Goal: Task Accomplishment & Management: Complete application form

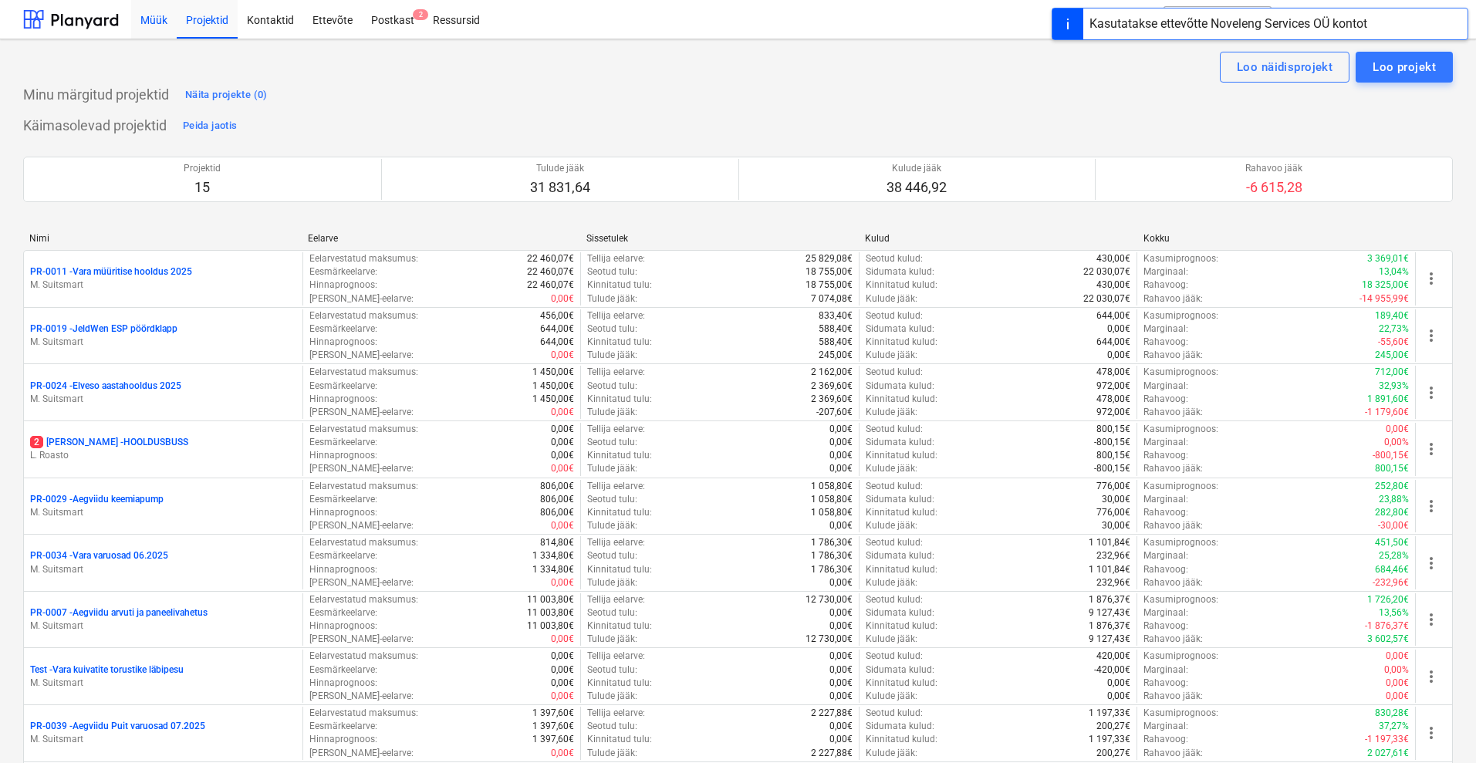
click at [151, 20] on div "Müük" at bounding box center [154, 18] width 46 height 39
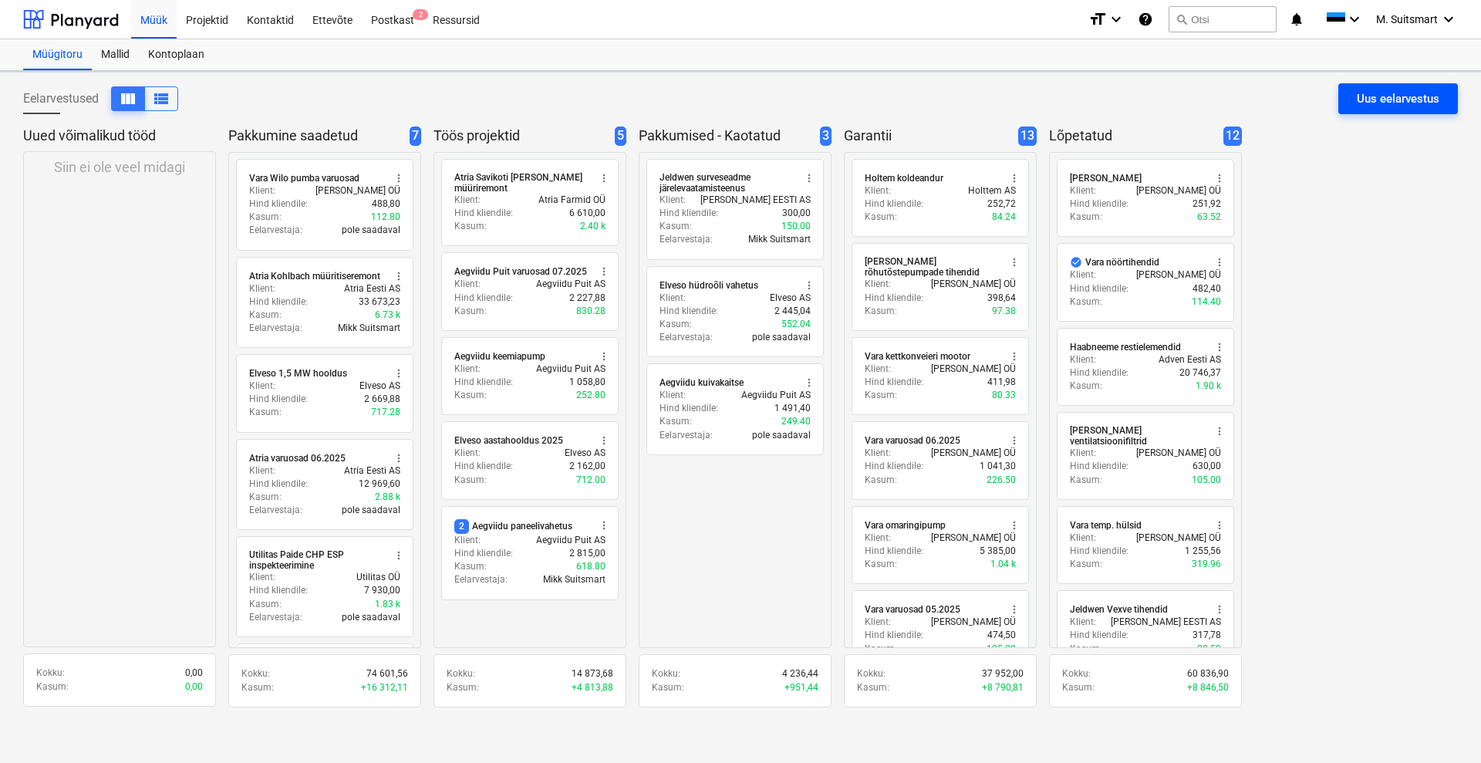
click at [1373, 93] on div "Uus eelarvestus" at bounding box center [1398, 99] width 83 height 20
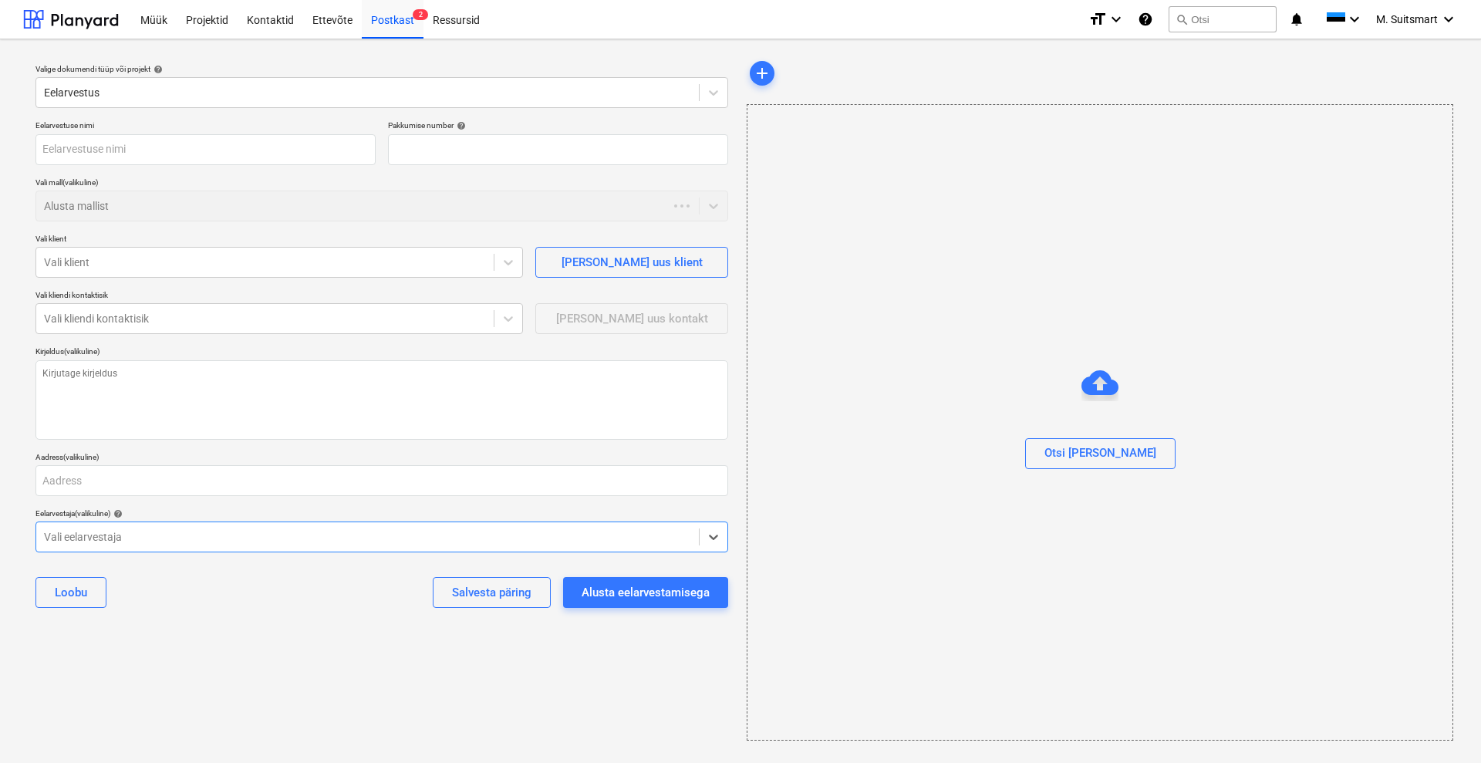
type textarea "x"
type input "QU-0050"
click at [96, 196] on div "Alusta mallist" at bounding box center [367, 206] width 663 height 22
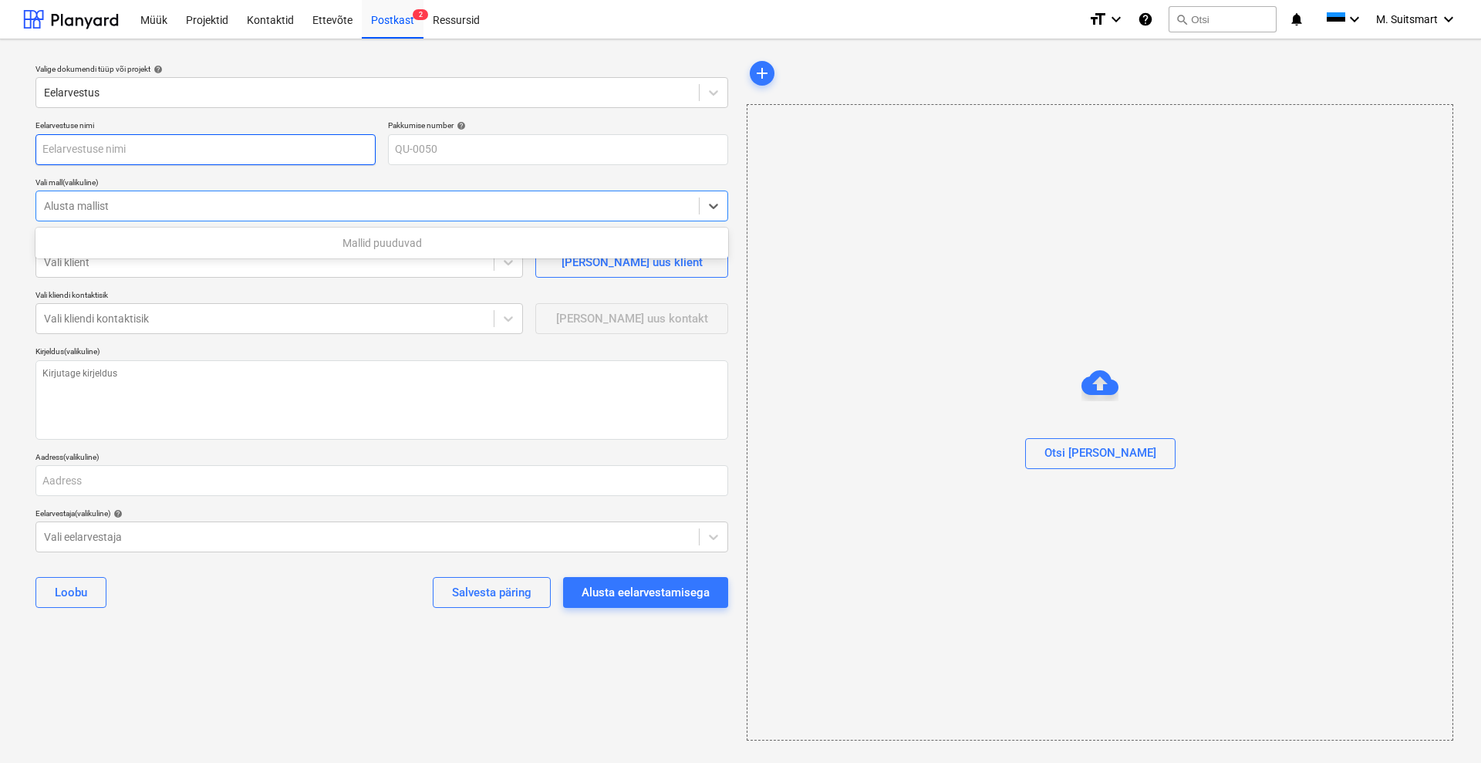
click at [104, 152] on input "text" at bounding box center [205, 149] width 340 height 31
type textarea "x"
type input "V"
type textarea "x"
type input "Va"
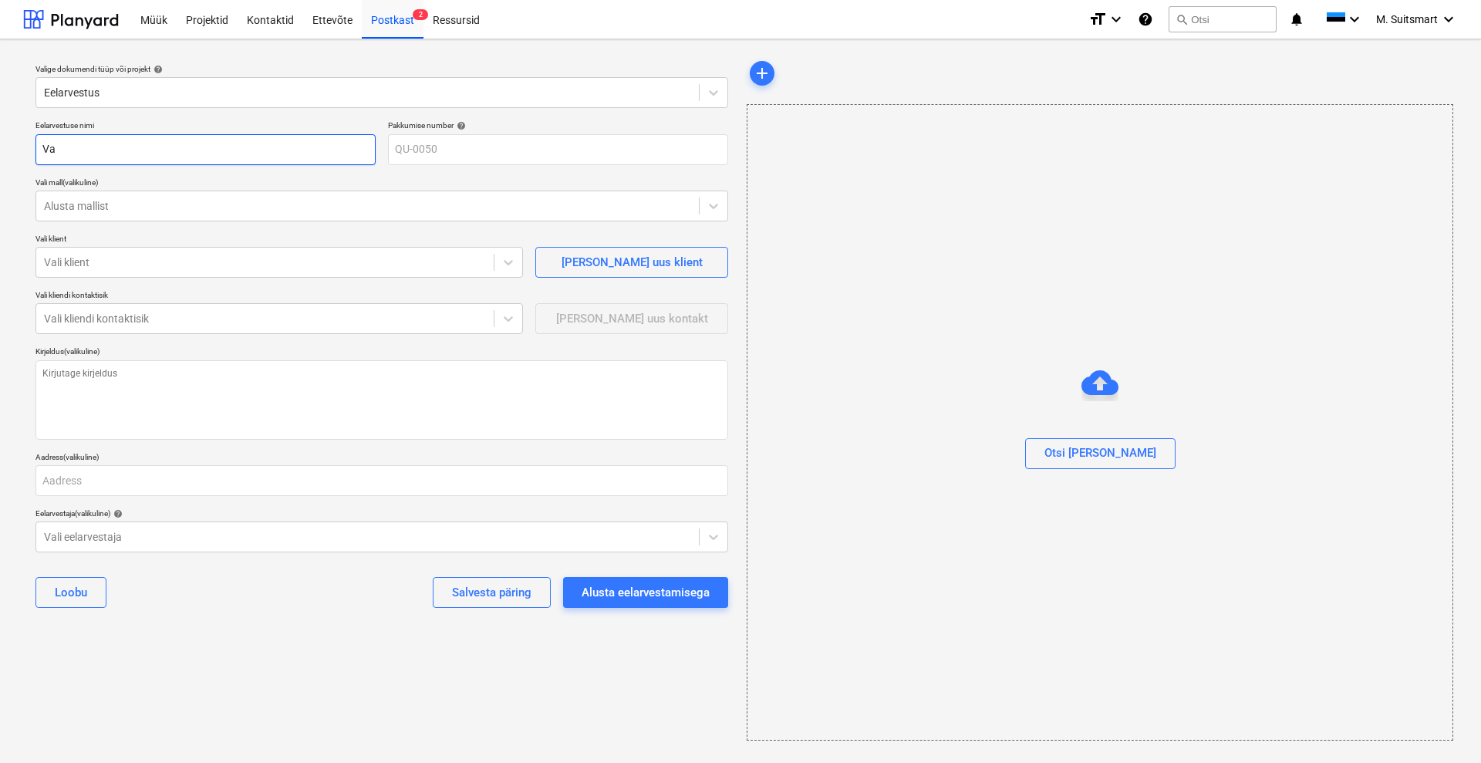
type textarea "x"
type input "Var"
type textarea "x"
type input "Vara"
type textarea "x"
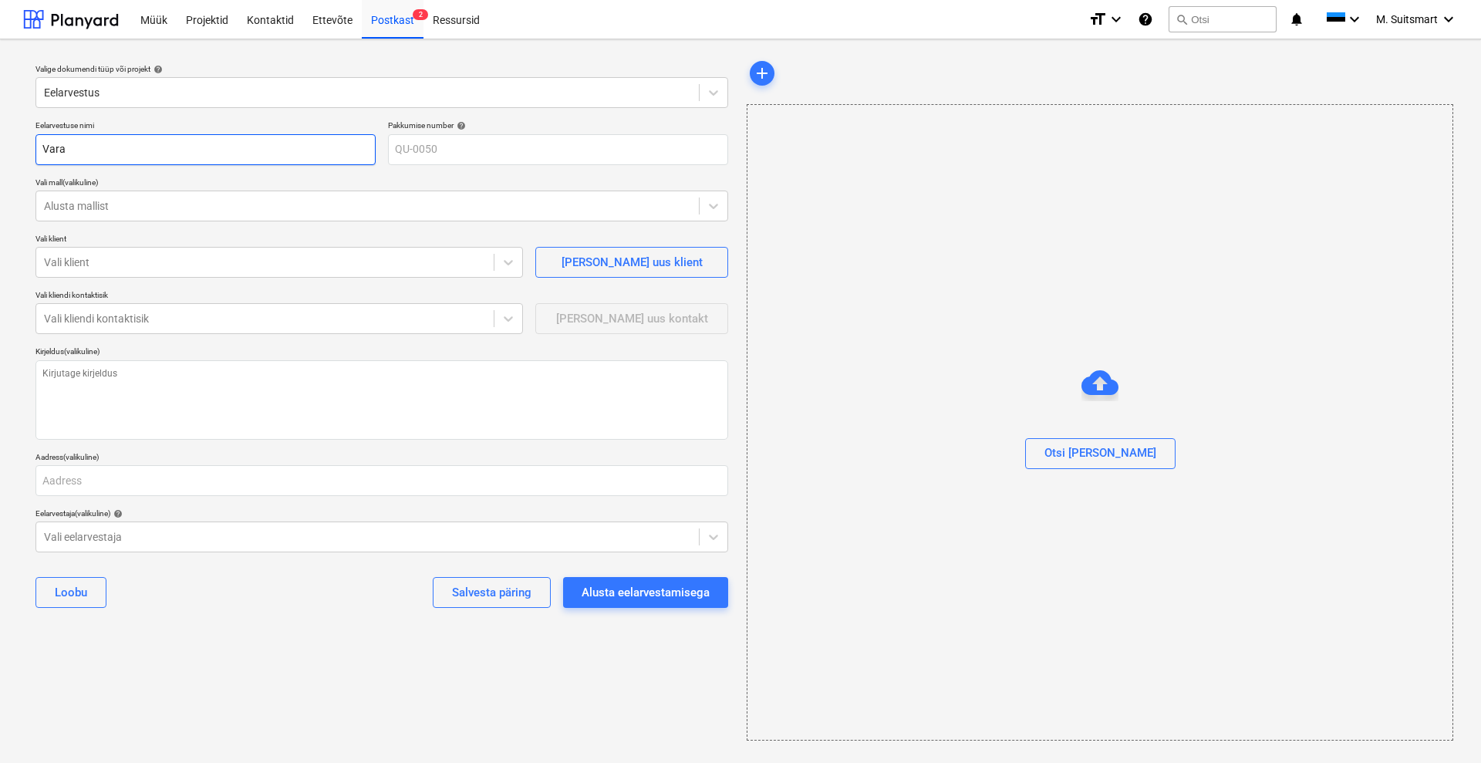
type input "Vara"
type textarea "x"
type input "Vara N"
type textarea "x"
type input "Vara Na"
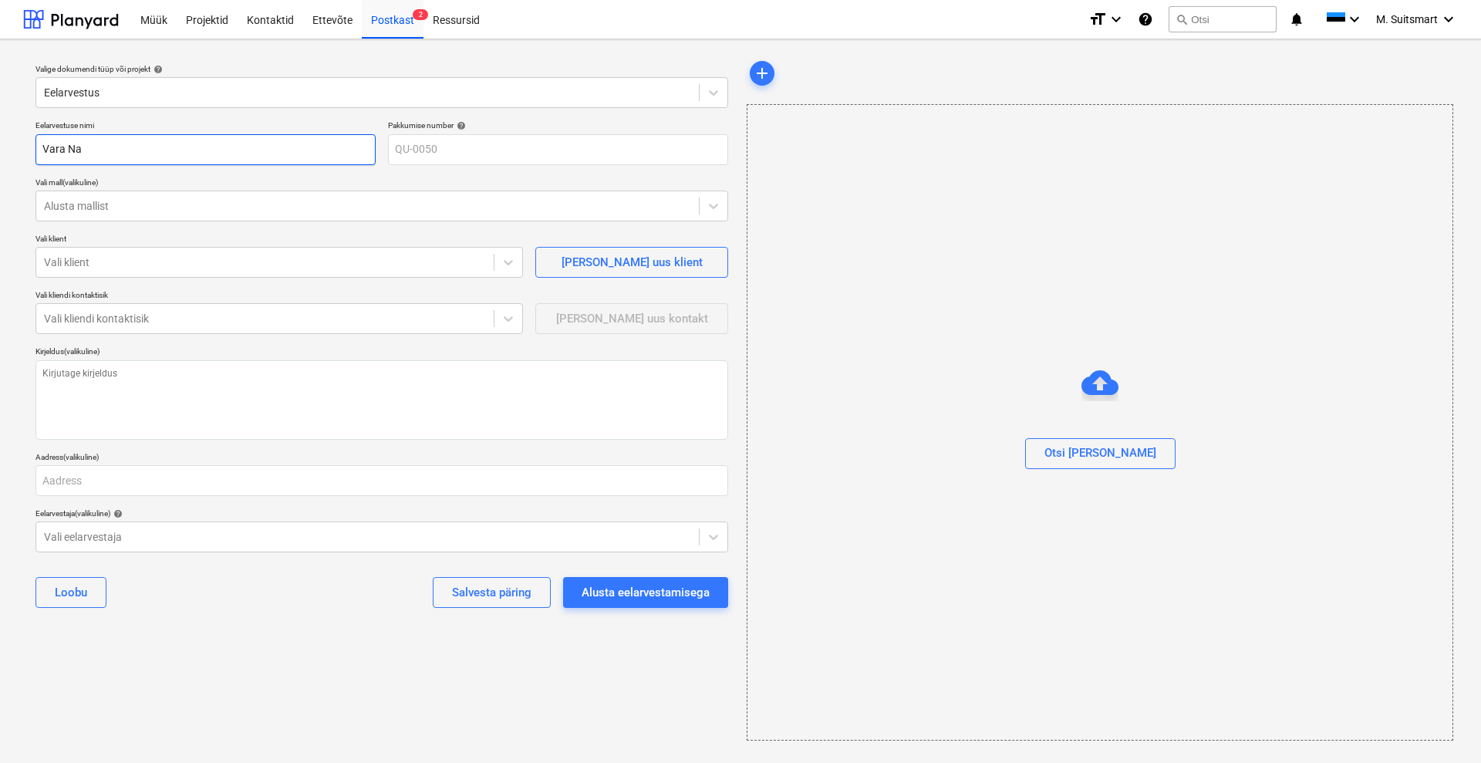
type textarea "x"
type input "Vara Nar"
type textarea "x"
type input "[PERSON_NAME]"
type textarea "x"
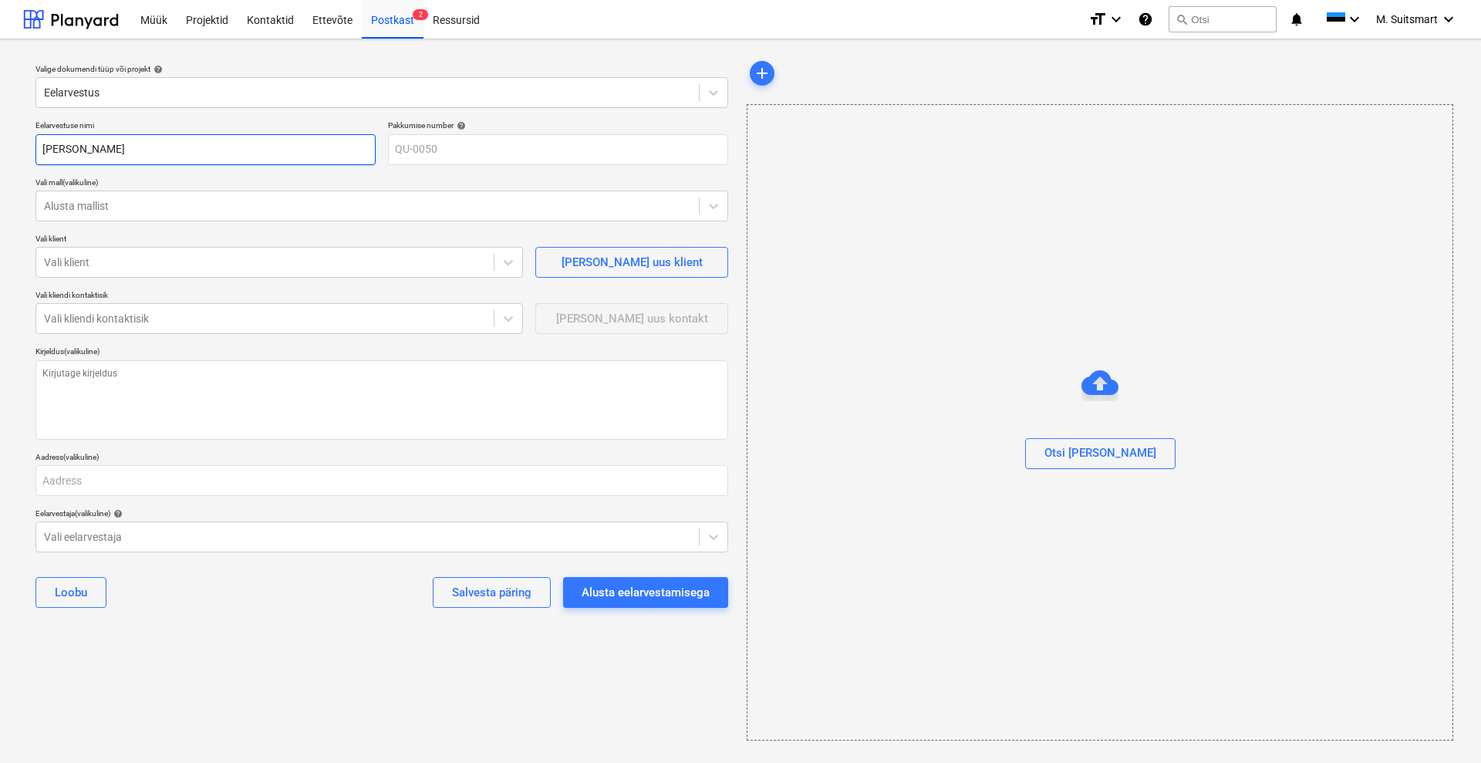
type input "[PERSON_NAME]"
type textarea "x"
type input "[PERSON_NAME]"
type textarea "x"
type input "[PERSON_NAME] v"
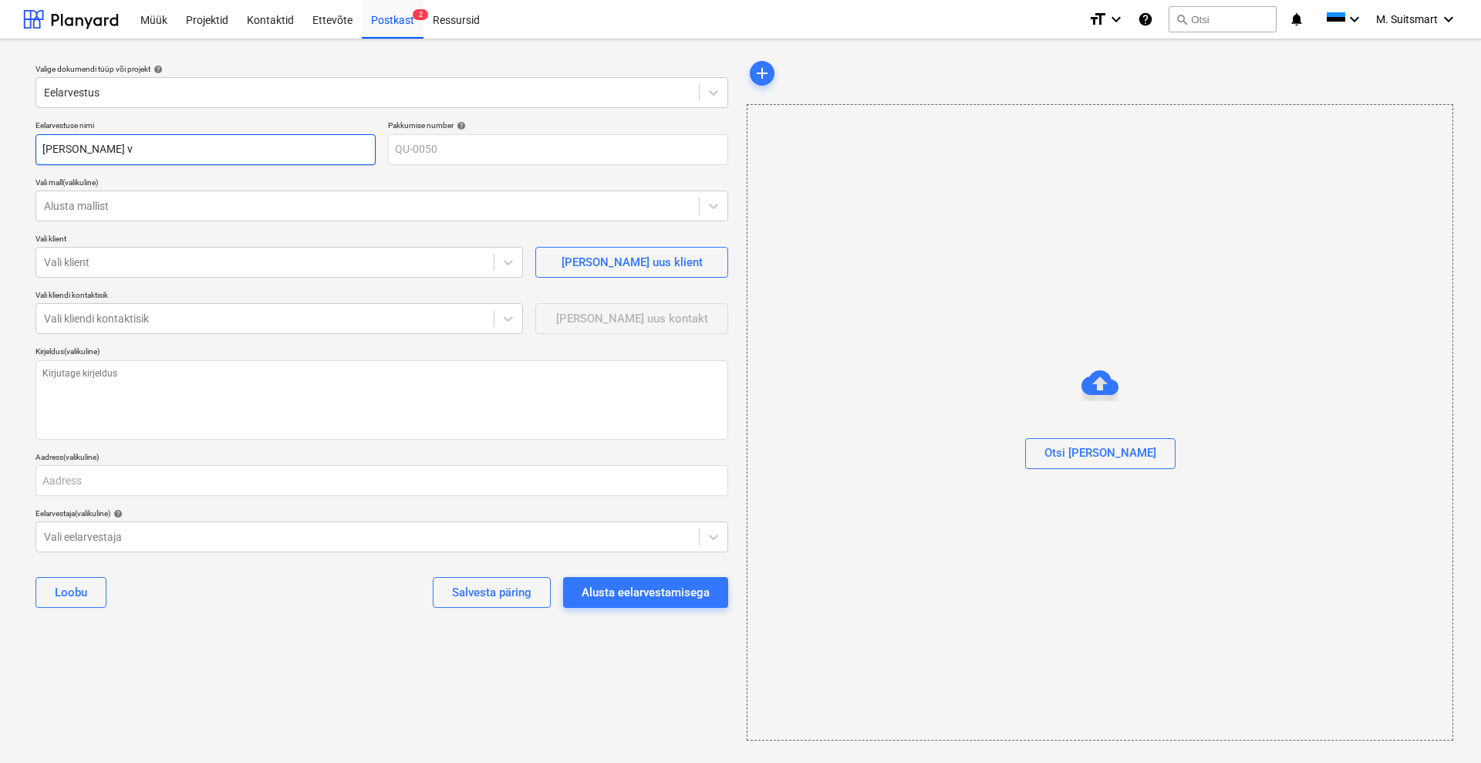
type textarea "x"
type input "[PERSON_NAME] ve"
type textarea "x"
type input "[PERSON_NAME] ven"
type textarea "x"
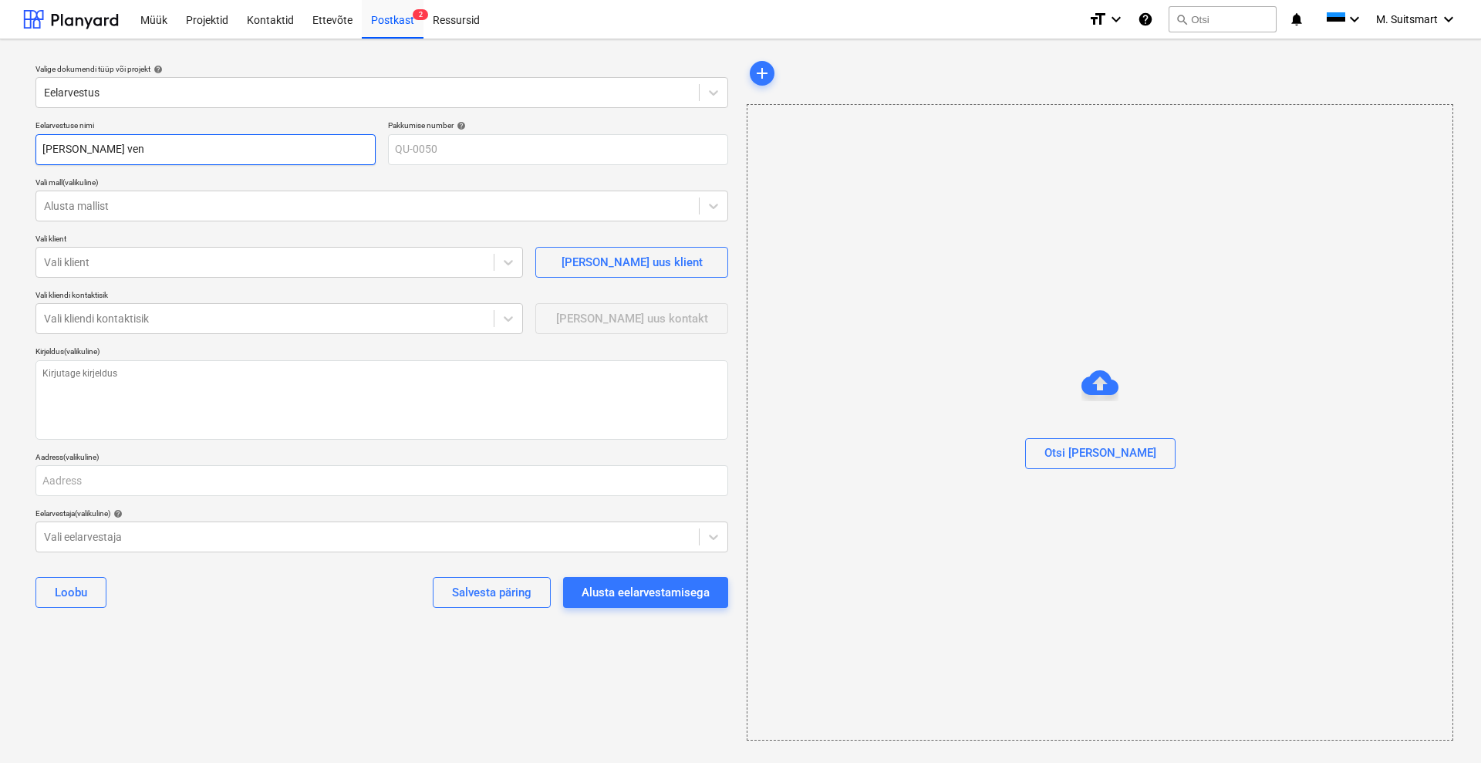
type input "[PERSON_NAME] vent"
type textarea "x"
type input "[PERSON_NAME] venti"
type textarea "x"
type input "[PERSON_NAME] ventii"
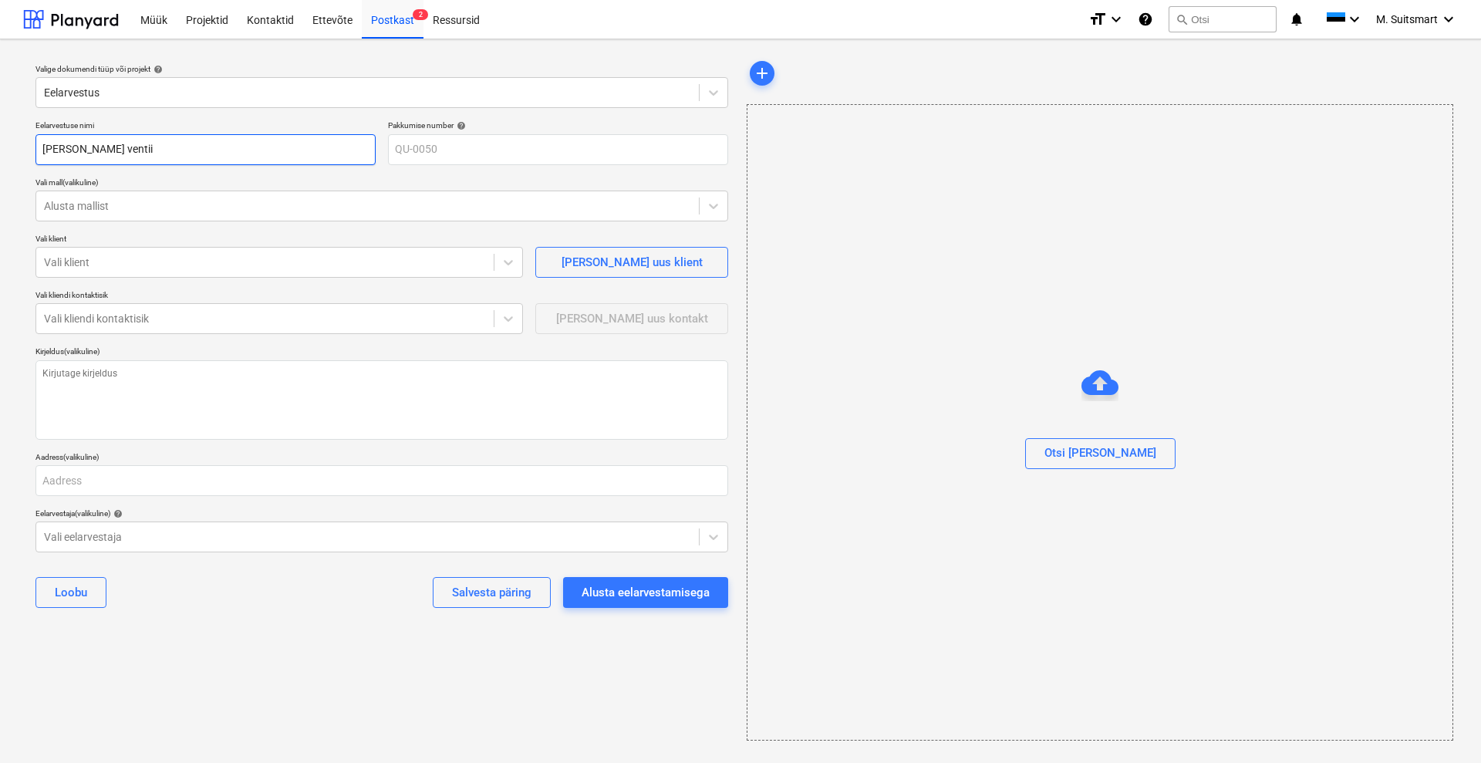
type textarea "x"
type input "[PERSON_NAME] ventiil"
type textarea "x"
type input "[PERSON_NAME] ventiili"
type textarea "x"
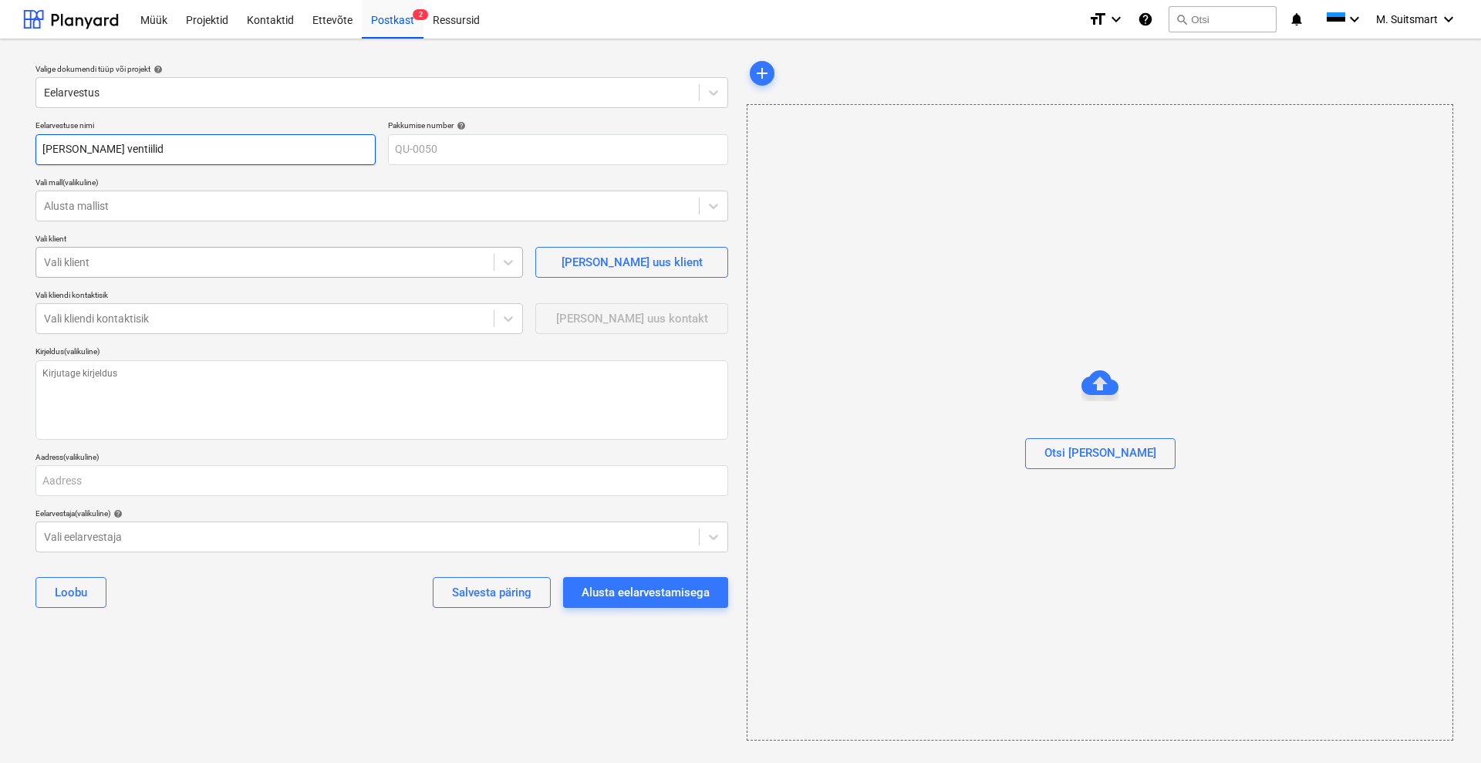
type input "[PERSON_NAME] ventiilid"
type textarea "x"
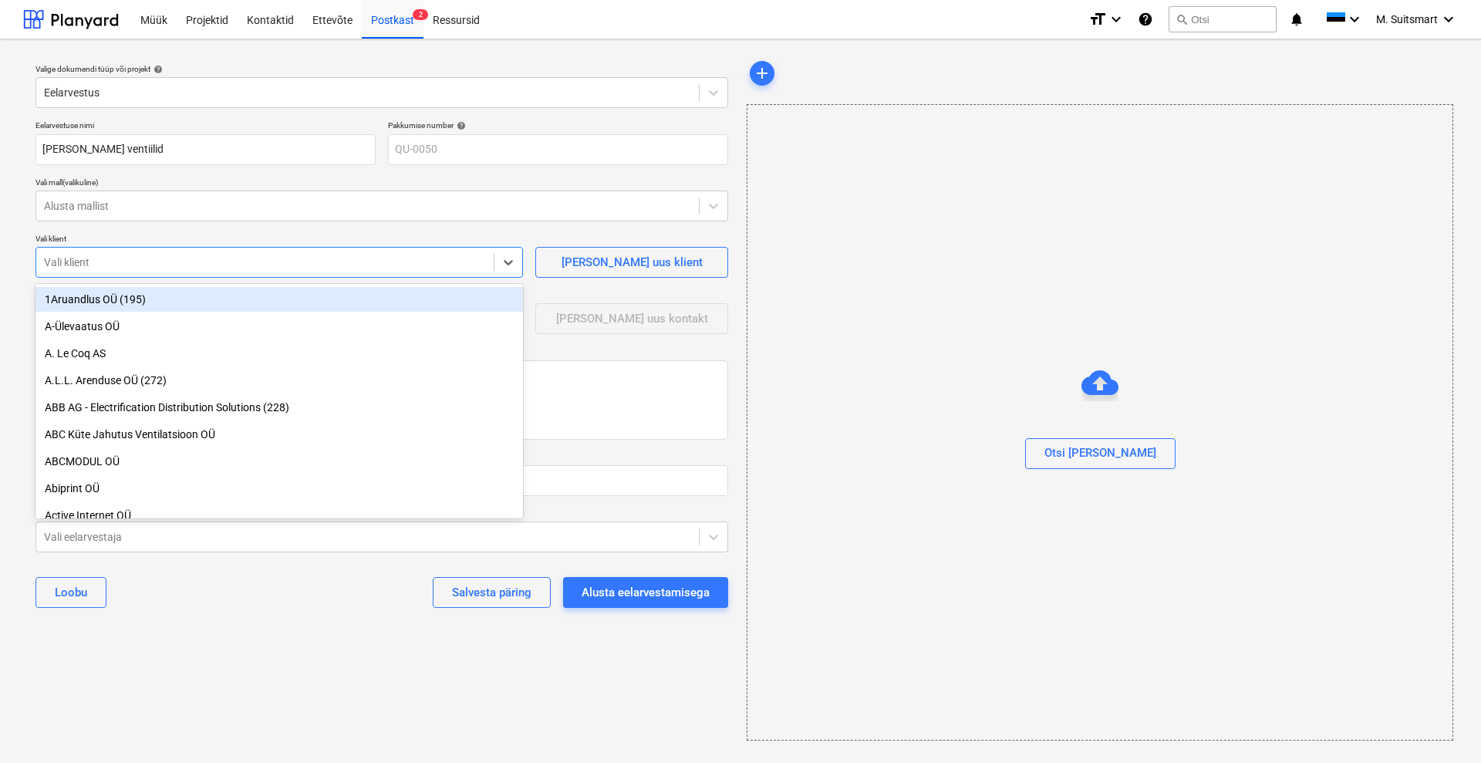
click at [94, 270] on div "Vali klient" at bounding box center [265, 263] width 458 height 22
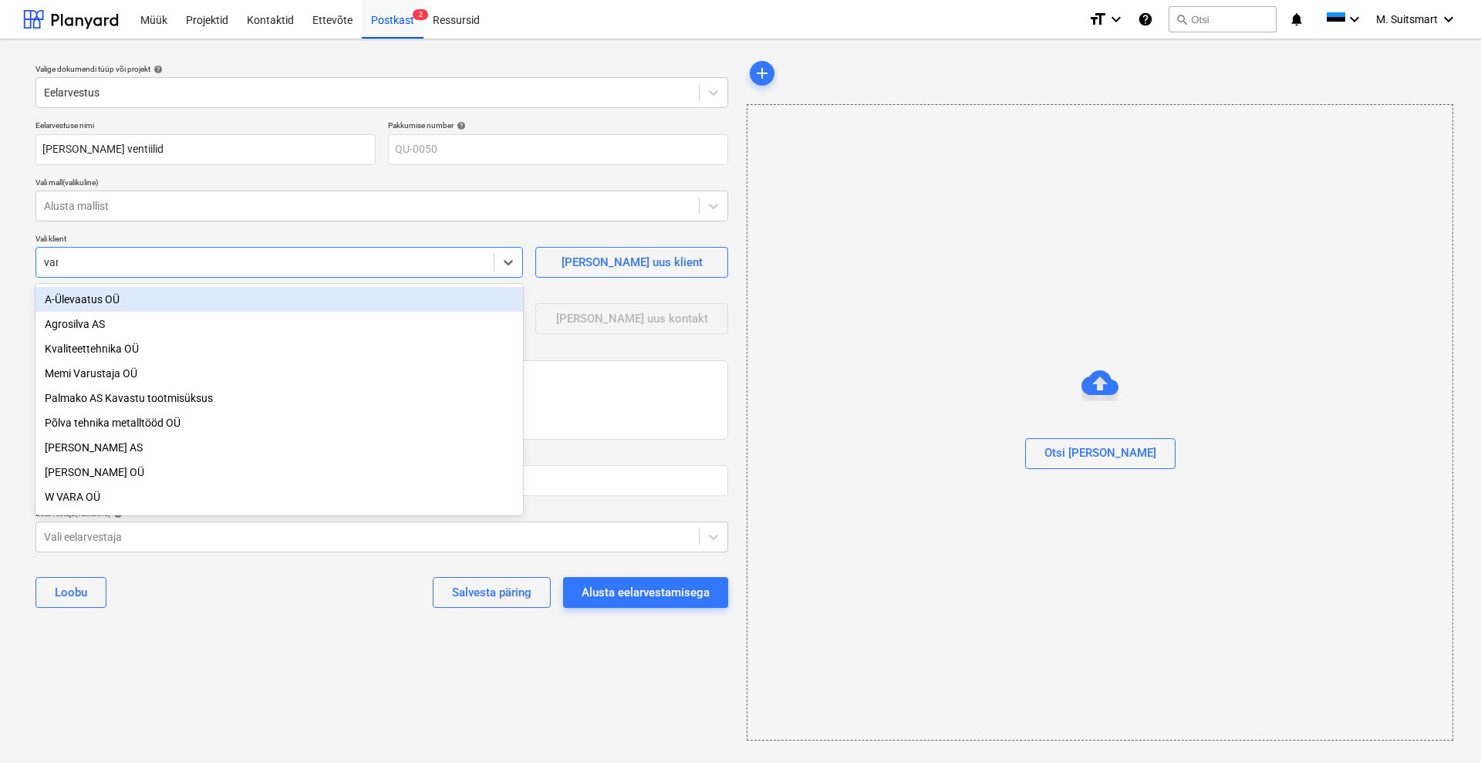
type input "vara"
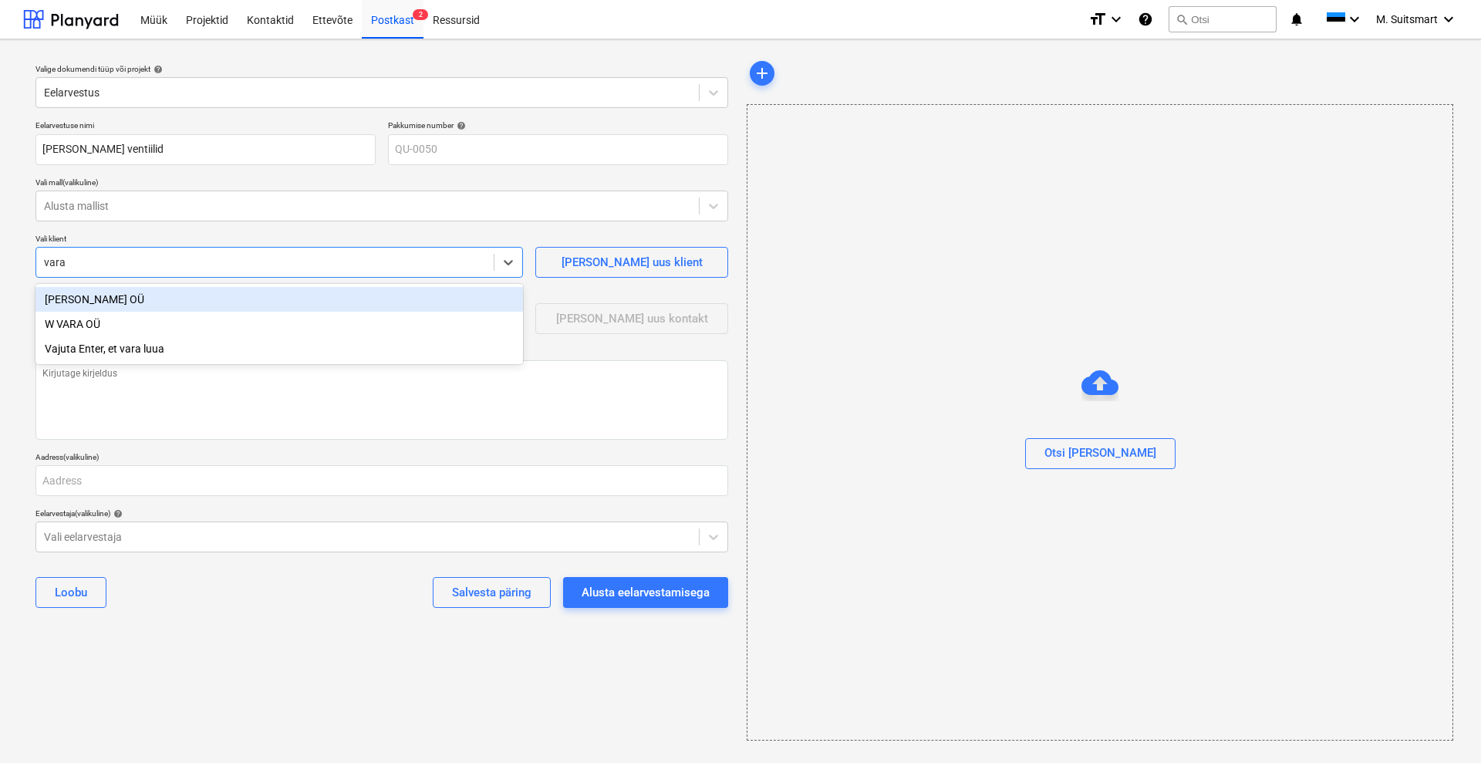
click at [93, 297] on div "[PERSON_NAME] OÜ" at bounding box center [279, 299] width 488 height 25
type textarea "x"
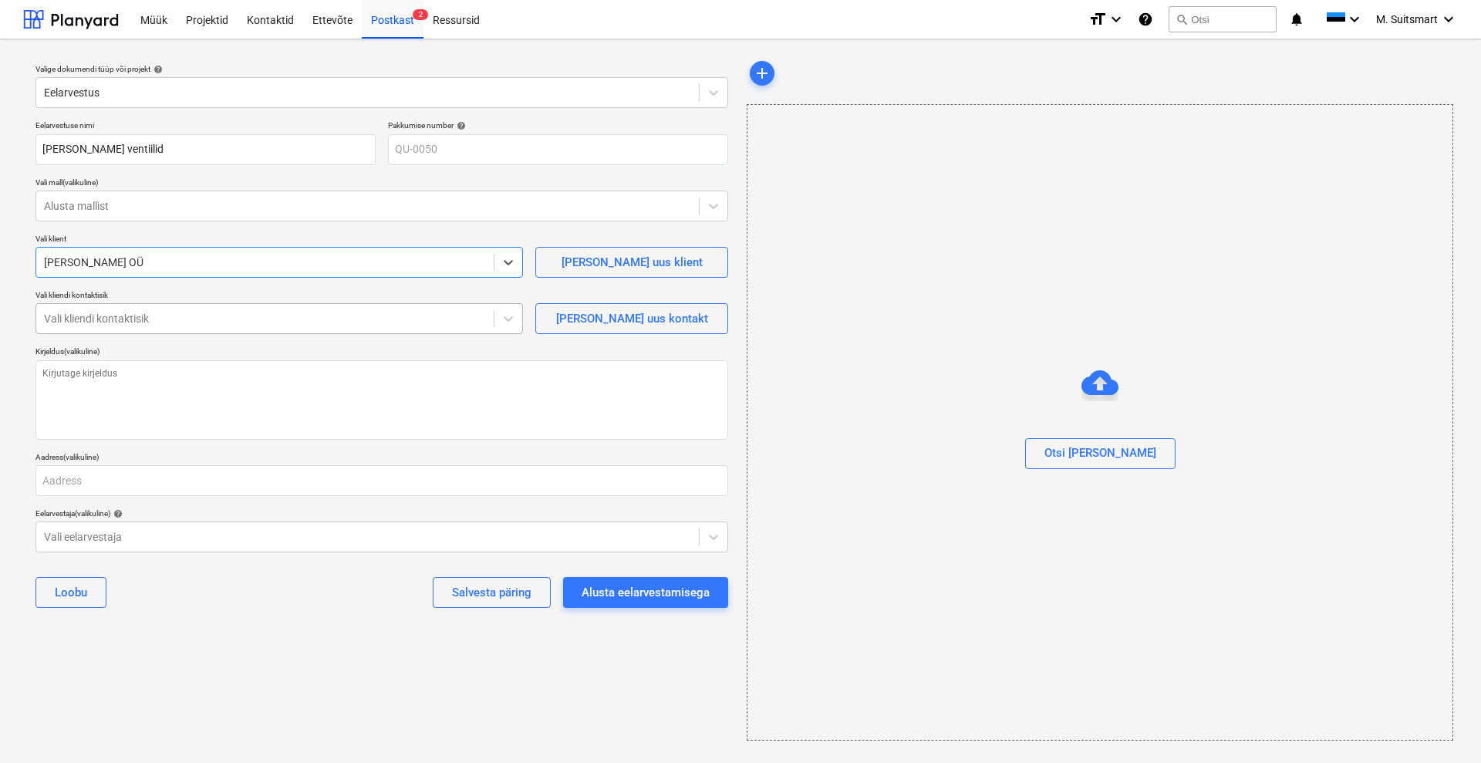
type textarea "x"
click at [102, 315] on div at bounding box center [265, 318] width 442 height 15
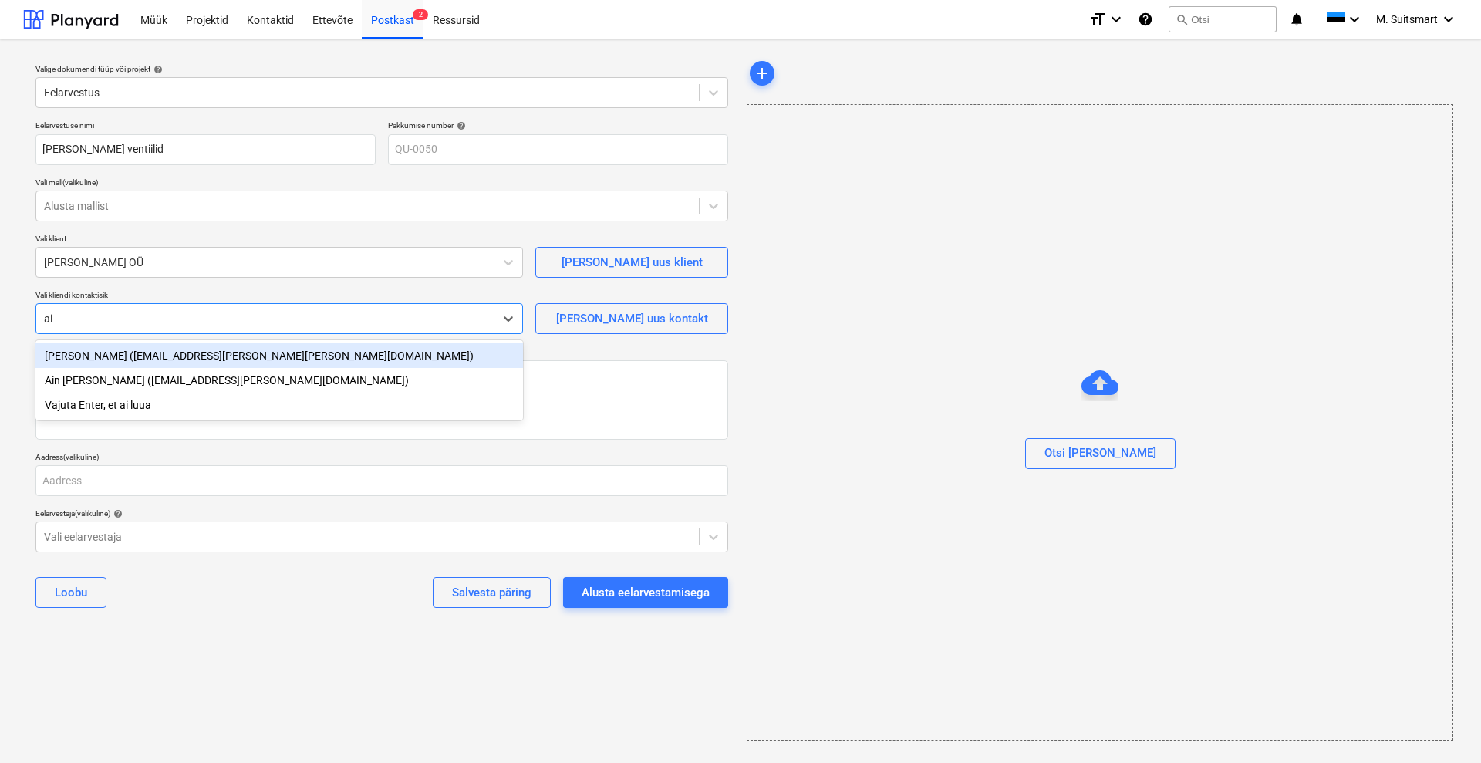
type input "ain"
click at [109, 354] on div "Ain [PERSON_NAME] ([EMAIL_ADDRESS][PERSON_NAME][DOMAIN_NAME])" at bounding box center [279, 355] width 488 height 25
type textarea "x"
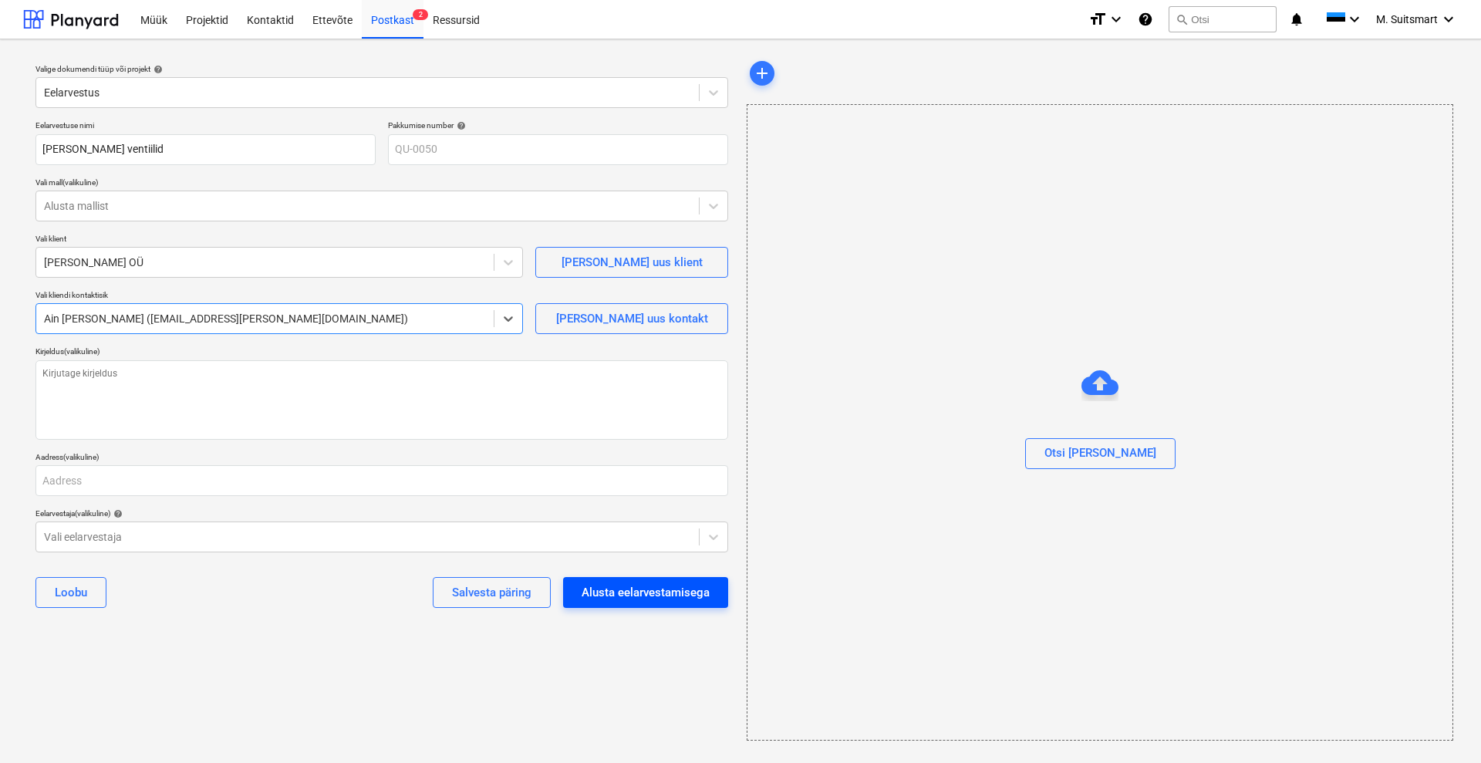
click at [697, 589] on div "Alusta eelarvestamisega" at bounding box center [646, 593] width 128 height 20
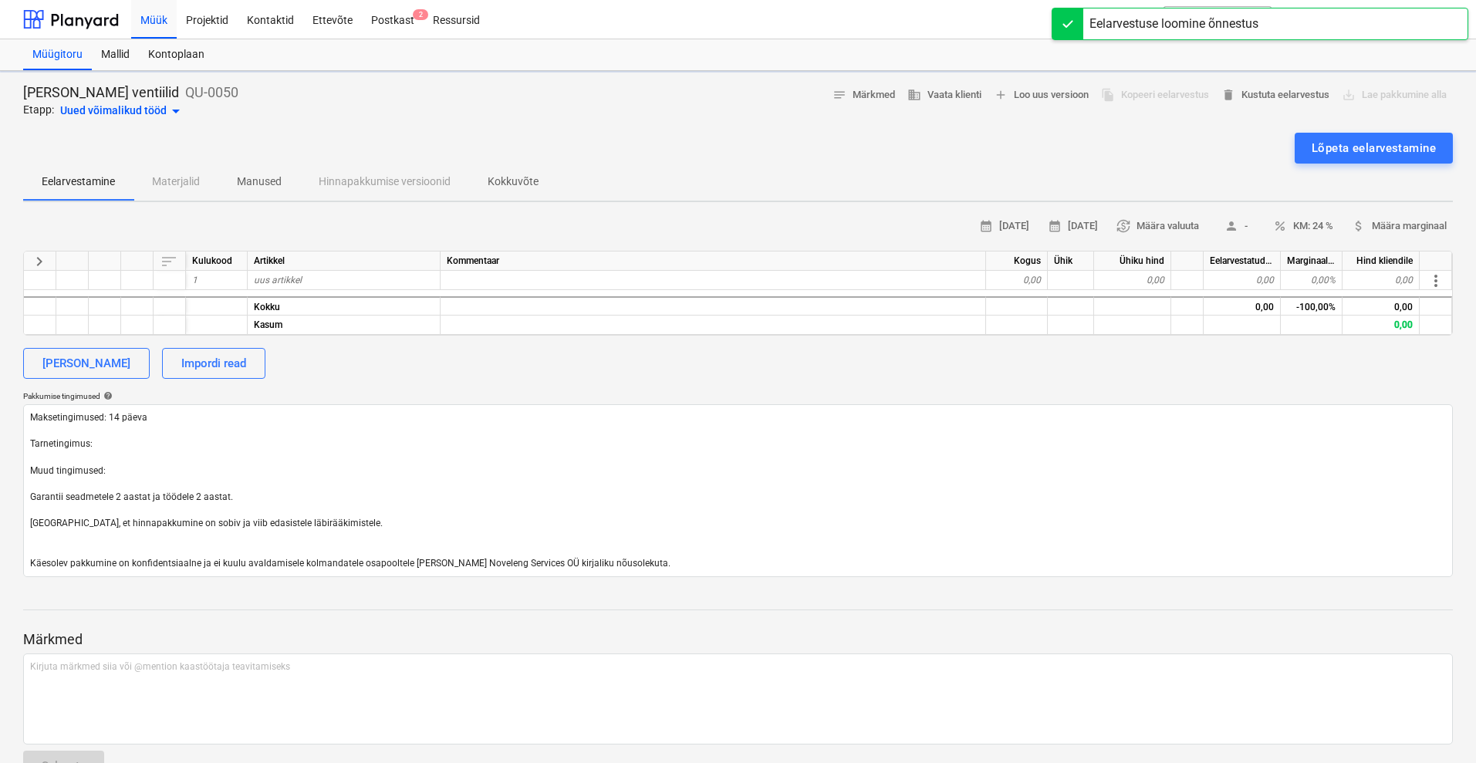
type textarea "x"
click at [318, 282] on div "uus artikkel" at bounding box center [344, 280] width 193 height 19
type input "DN50"
type textarea "x"
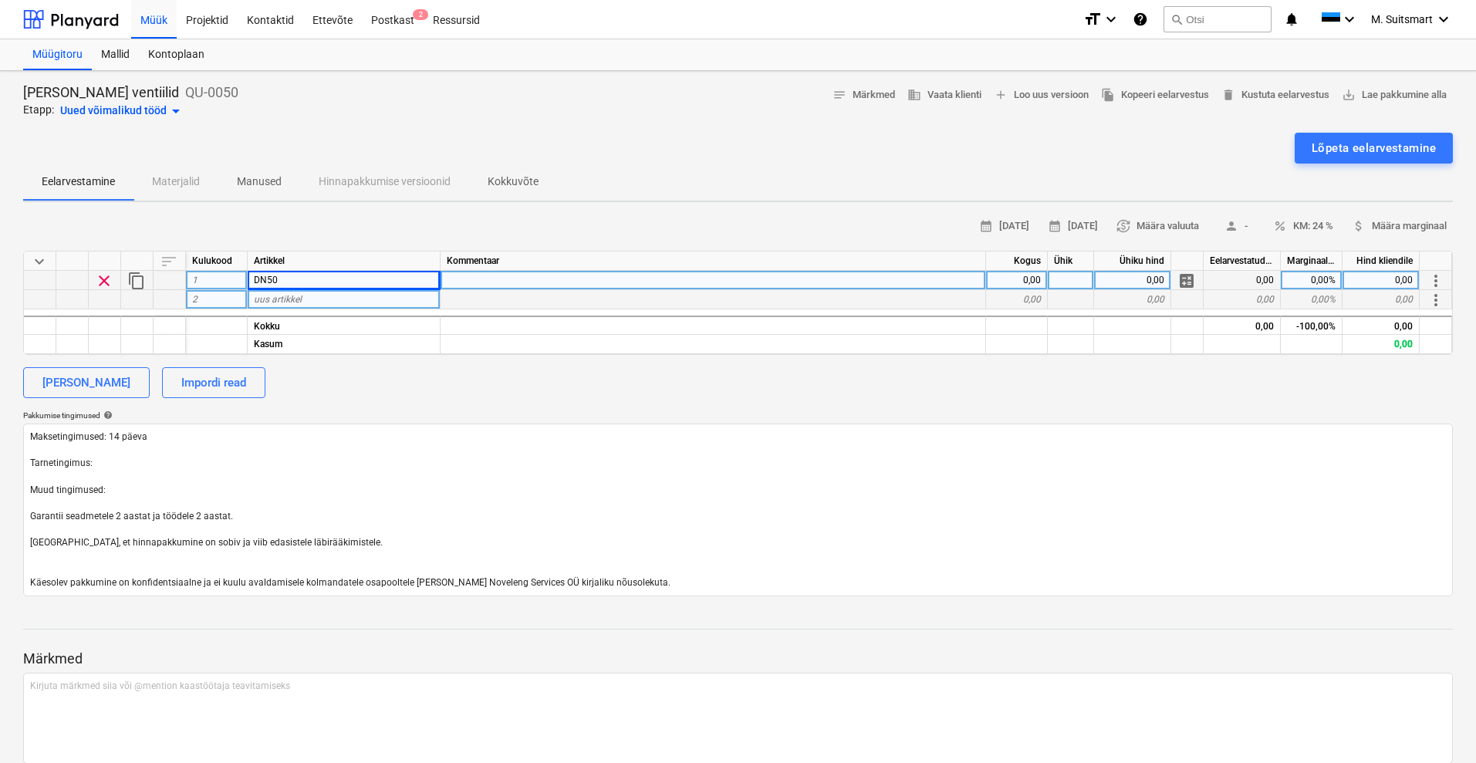
click at [329, 306] on div "uus artikkel" at bounding box center [344, 299] width 193 height 19
click at [350, 278] on div "DN50" at bounding box center [344, 280] width 193 height 19
click at [350, 278] on input "DN50" at bounding box center [344, 280] width 192 height 19
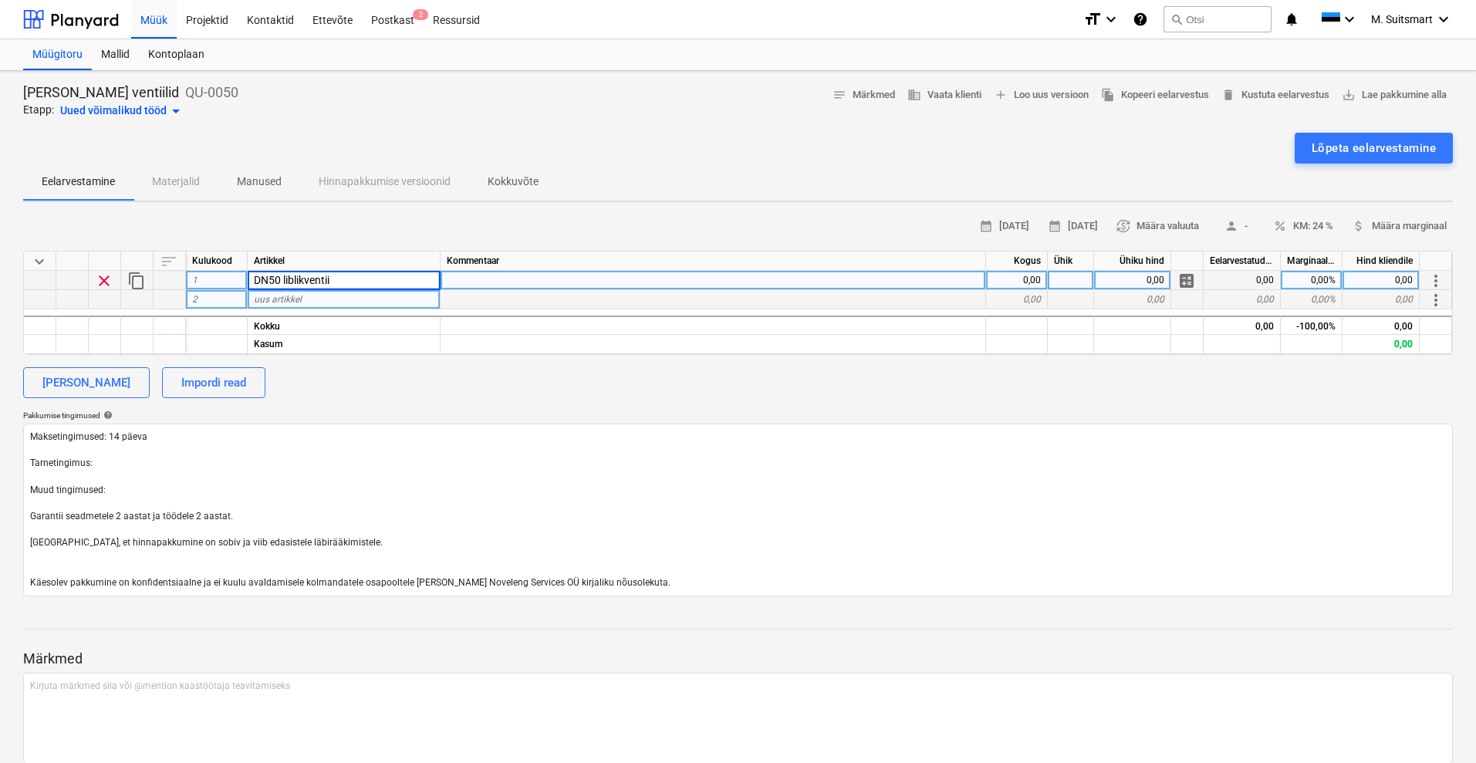
type input "DN50 liblikventiil"
type textarea "x"
click at [351, 303] on div "uus artikkel" at bounding box center [344, 299] width 193 height 19
type input "DN65 liblikventiil"
type textarea "x"
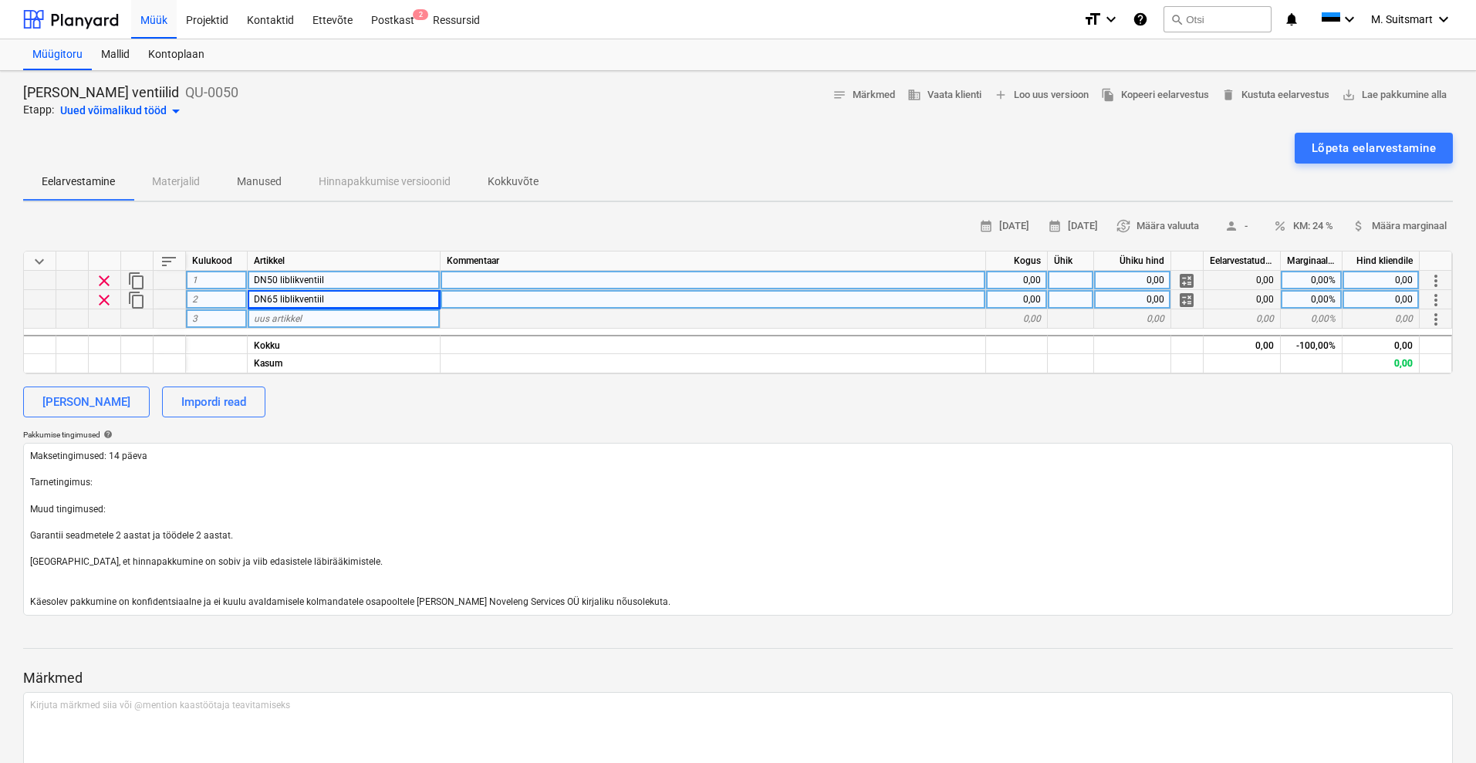
click at [343, 317] on div "uus artikkel" at bounding box center [344, 318] width 193 height 19
type input "Dn200 liblikventiil"
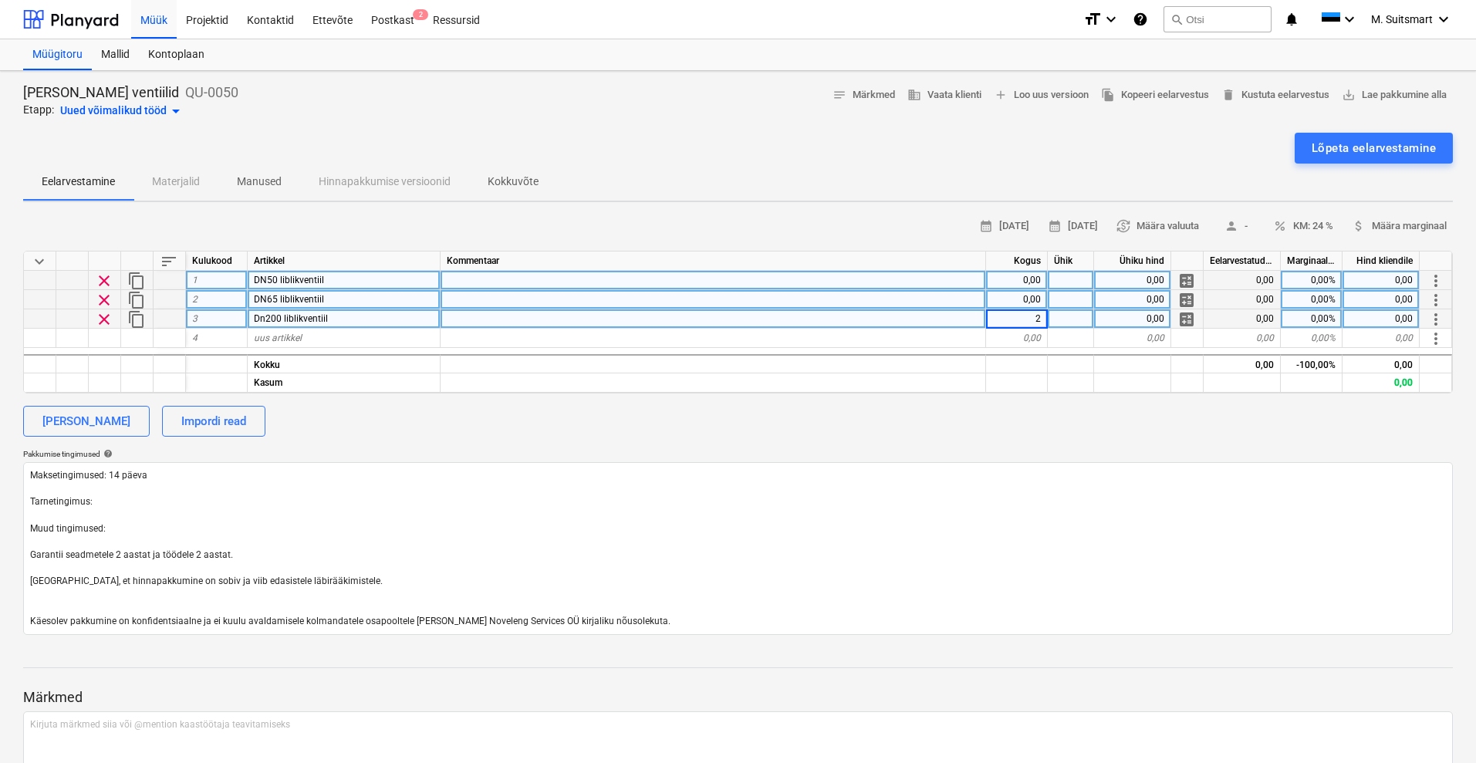
type textarea "x"
click at [1006, 296] on div "0,00" at bounding box center [1017, 299] width 62 height 19
type input "34,77"
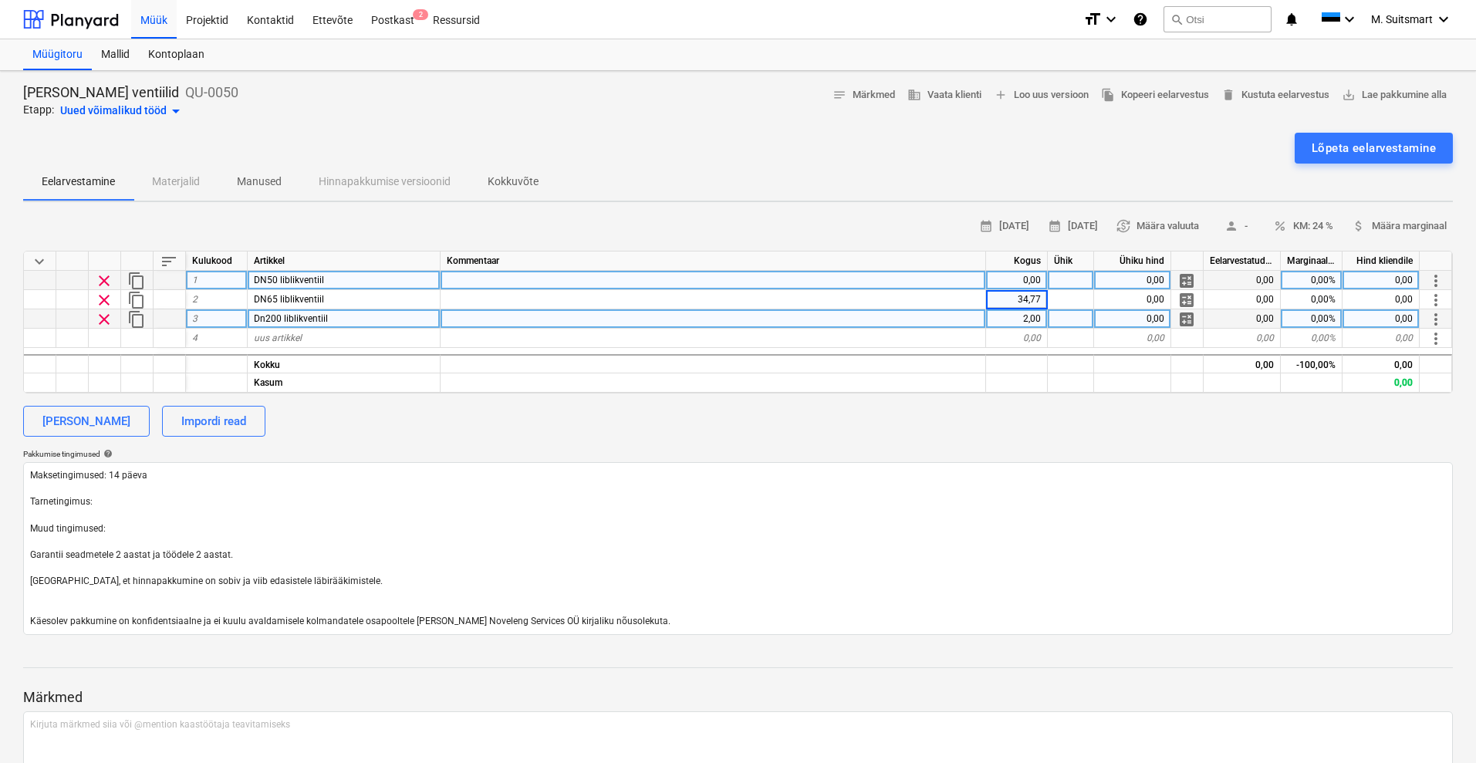
type textarea "x"
click at [1015, 444] on div "calendar_month [DATE] calendar_month [DATE] currency_exchange Määra valuuta per…" at bounding box center [738, 424] width 1430 height 421
click at [1028, 283] on div "0,00" at bounding box center [1017, 280] width 62 height 19
type input "30,09"
type textarea "x"
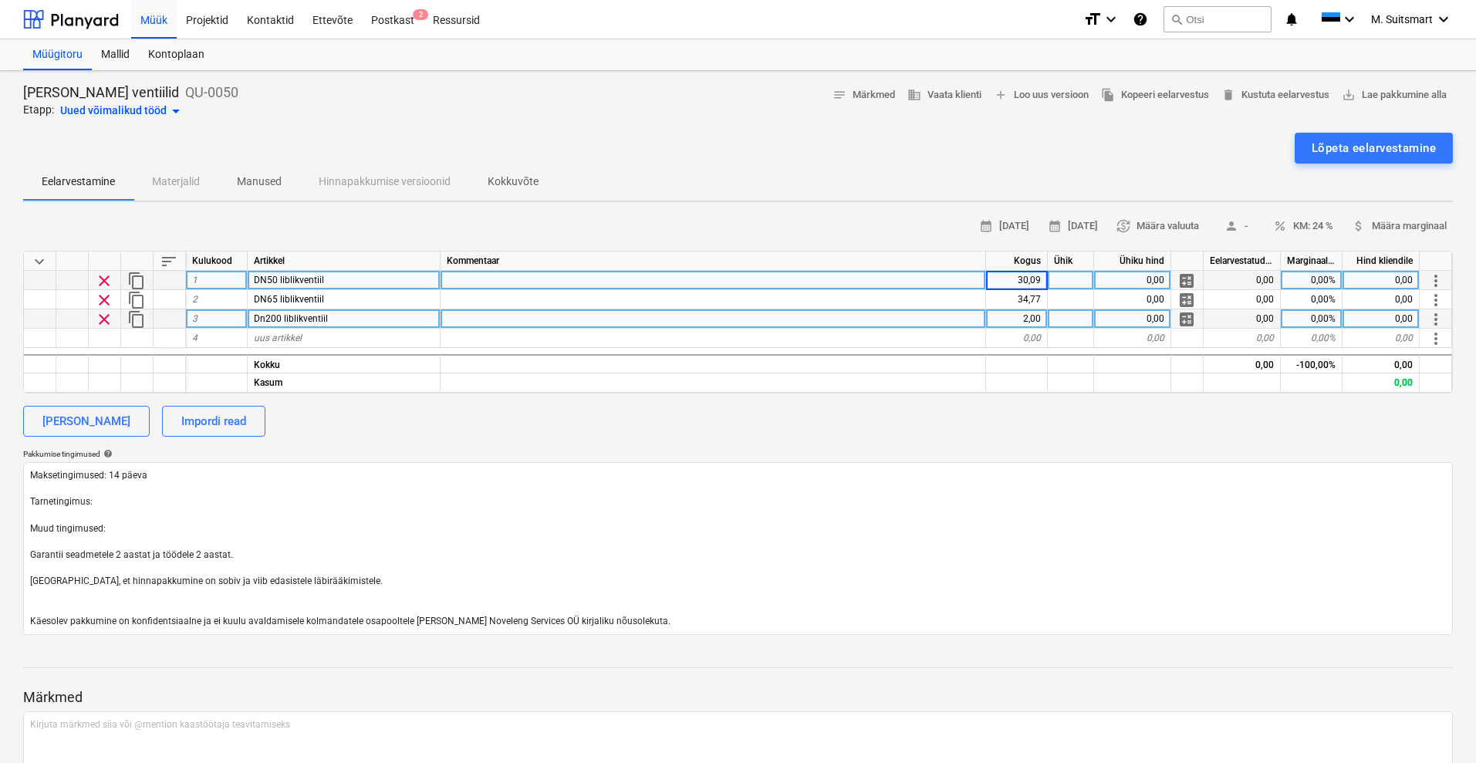
click at [1136, 443] on div "calendar_month [DATE] calendar_month [DATE] currency_exchange Määra valuuta per…" at bounding box center [738, 424] width 1430 height 421
click at [1147, 318] on div "0,00" at bounding box center [1132, 318] width 77 height 19
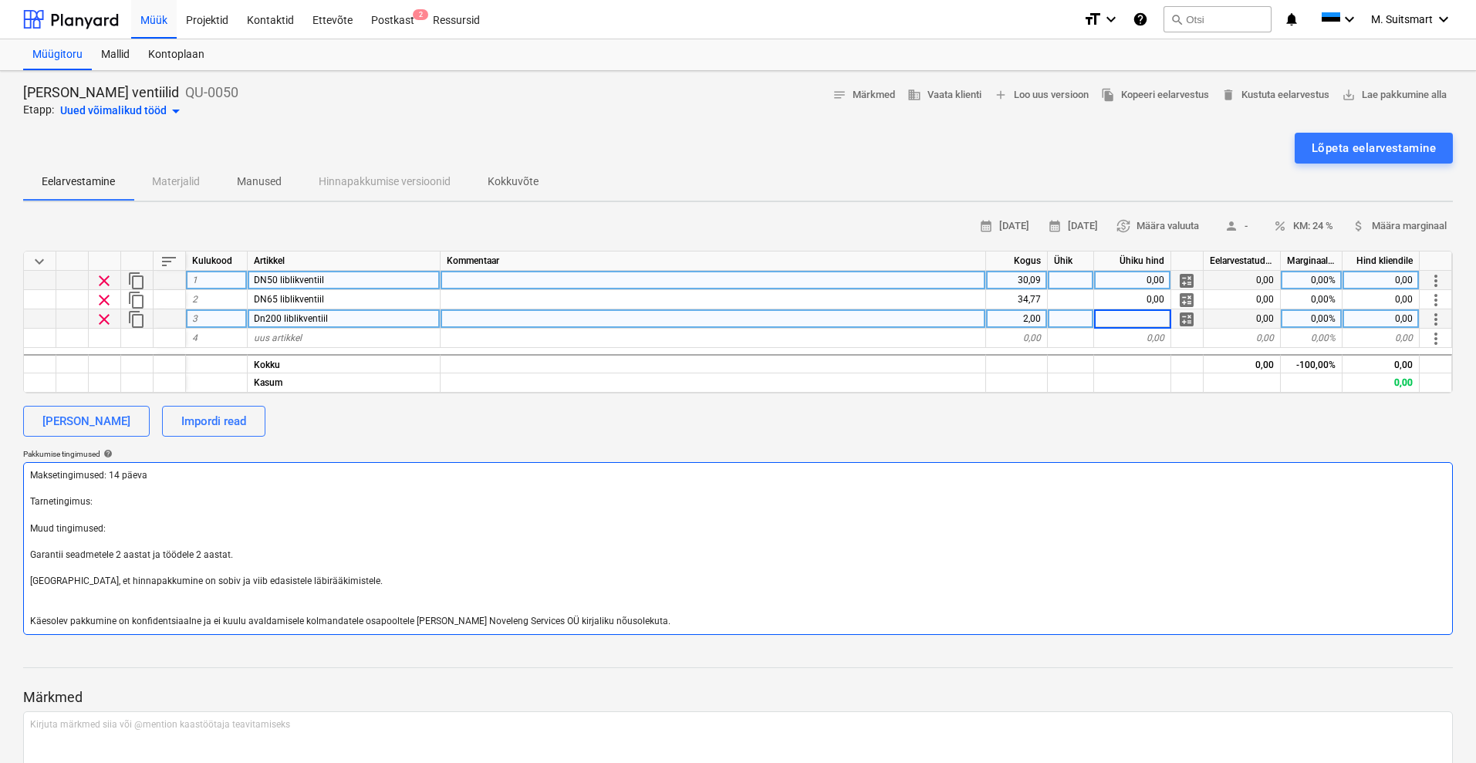
type input "159,90"
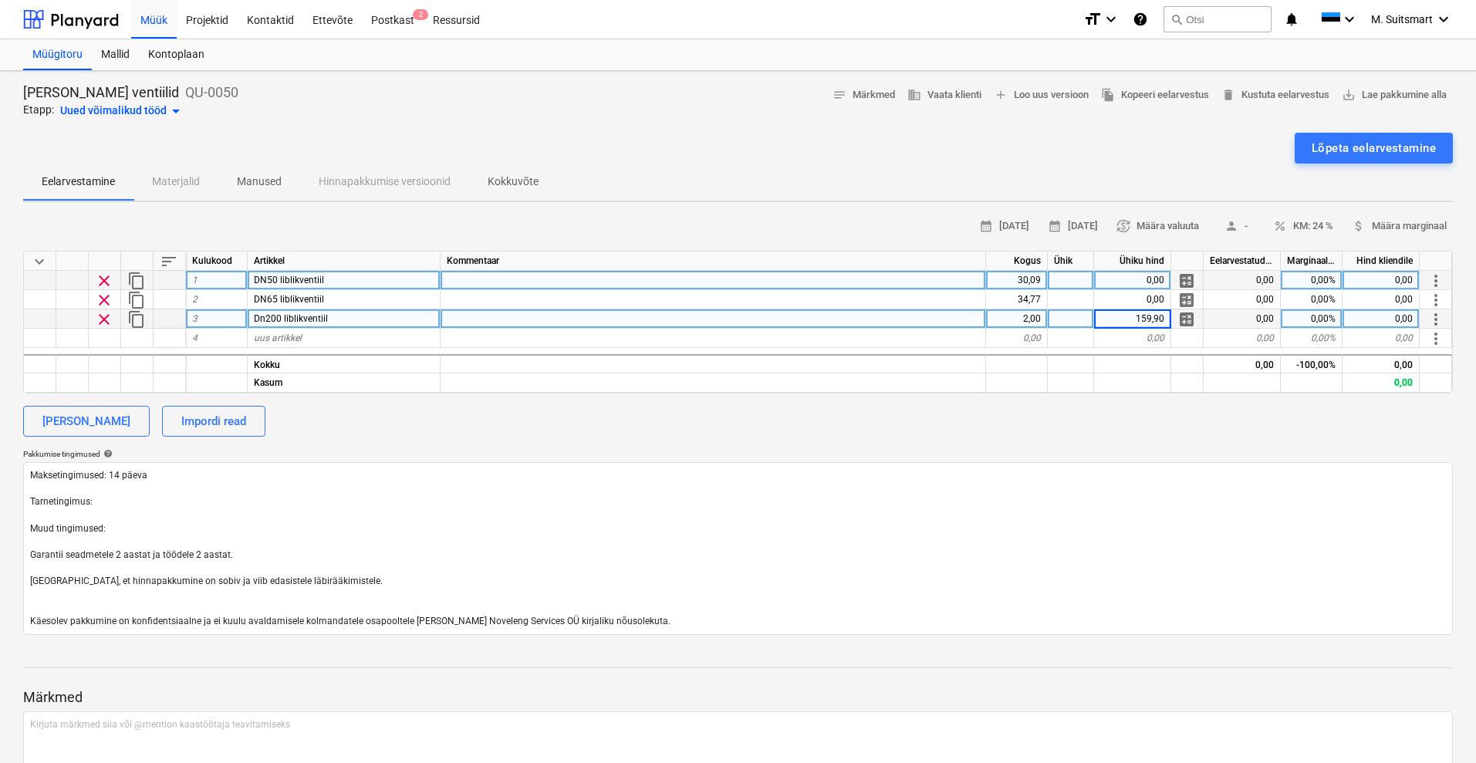
type textarea "x"
click at [1145, 422] on div "[PERSON_NAME] Impordi read" at bounding box center [738, 421] width 1430 height 31
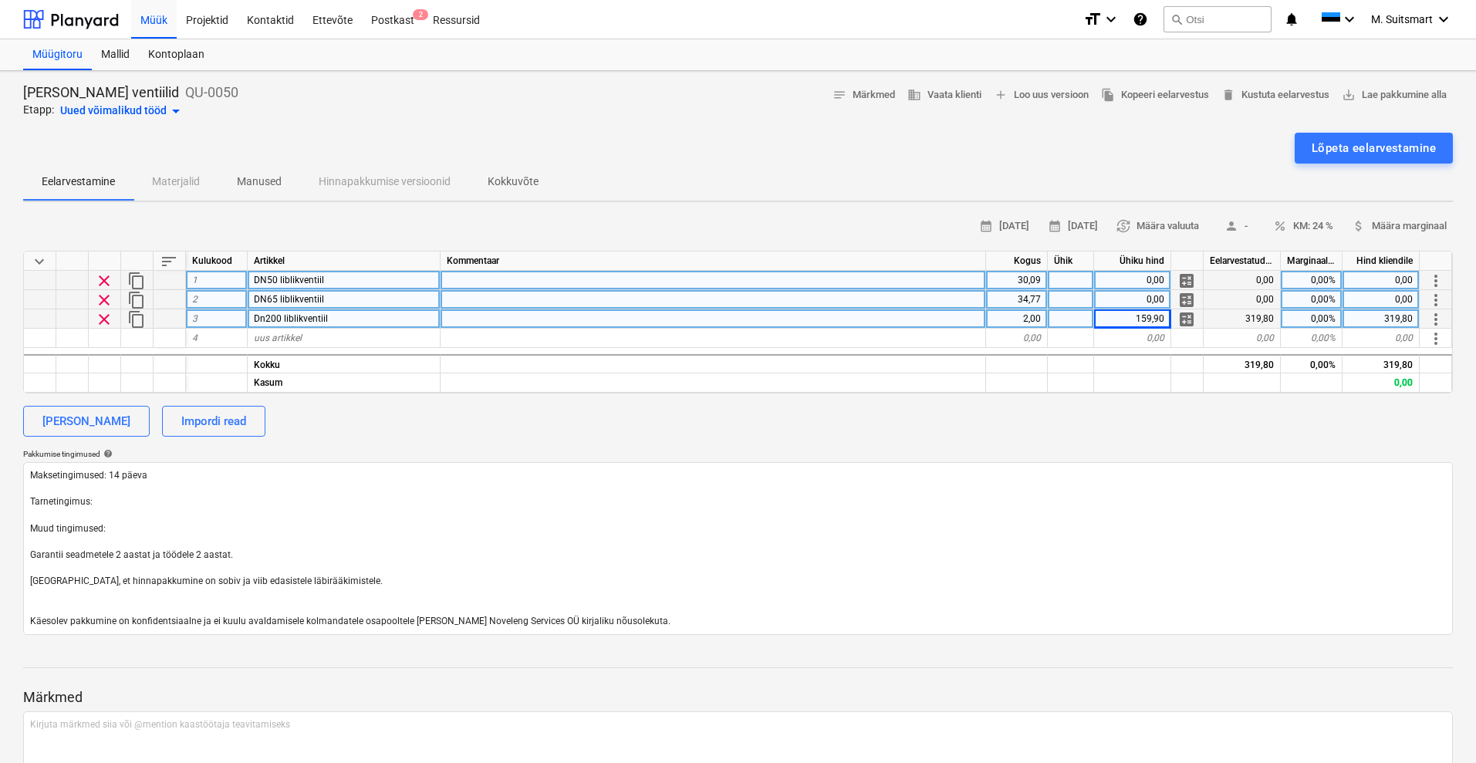
click at [1018, 298] on div "34,77" at bounding box center [1017, 299] width 62 height 19
click at [1171, 302] on div "calculate" at bounding box center [1187, 299] width 32 height 19
click at [1159, 299] on div "0,00" at bounding box center [1132, 299] width 77 height 19
type input "34,77"
type textarea "x"
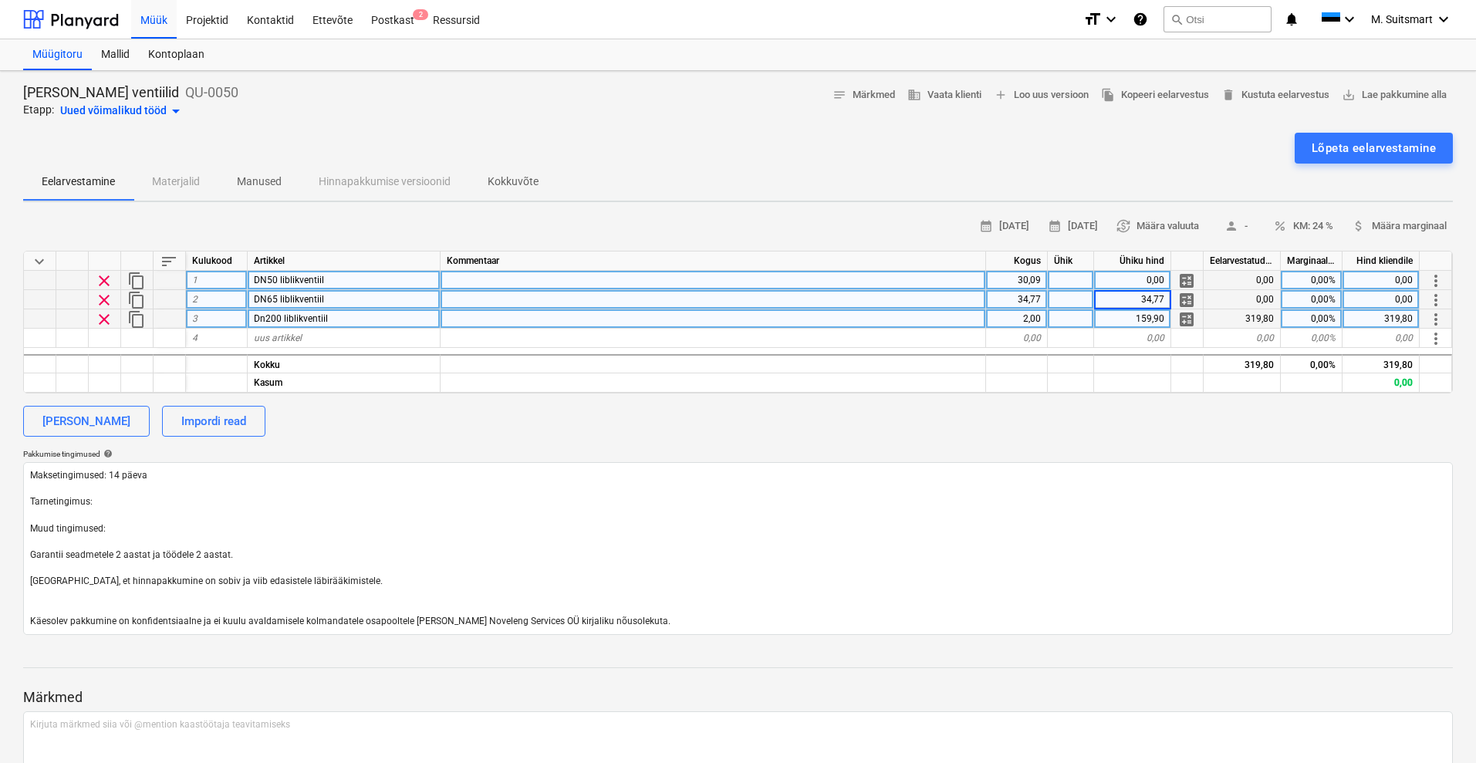
click at [1102, 399] on div "calendar_month [DATE] calendar_month [DATE] currency_exchange Määra valuuta per…" at bounding box center [738, 424] width 1430 height 421
click at [1031, 273] on div "30,09" at bounding box center [1017, 280] width 62 height 19
click at [1130, 279] on div "0,00" at bounding box center [1132, 280] width 77 height 19
type input "30,09"
type textarea "x"
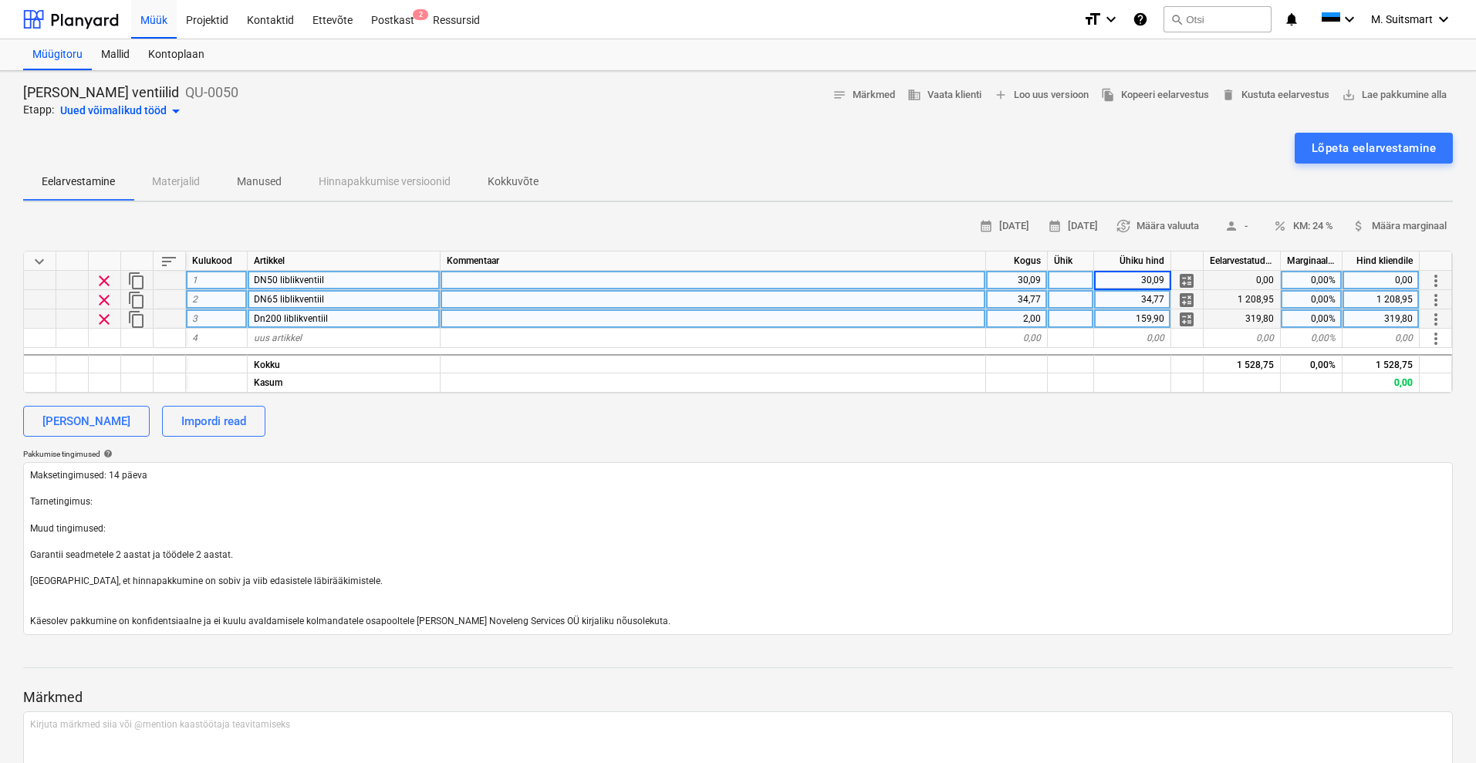
click at [1095, 417] on div "[PERSON_NAME] Impordi read" at bounding box center [738, 421] width 1430 height 31
click at [1034, 270] on div "Kogus" at bounding box center [1017, 261] width 62 height 19
click at [1043, 282] on div "30,09" at bounding box center [1017, 280] width 62 height 19
click at [1034, 299] on div "34,77" at bounding box center [1017, 299] width 62 height 19
type input "6"
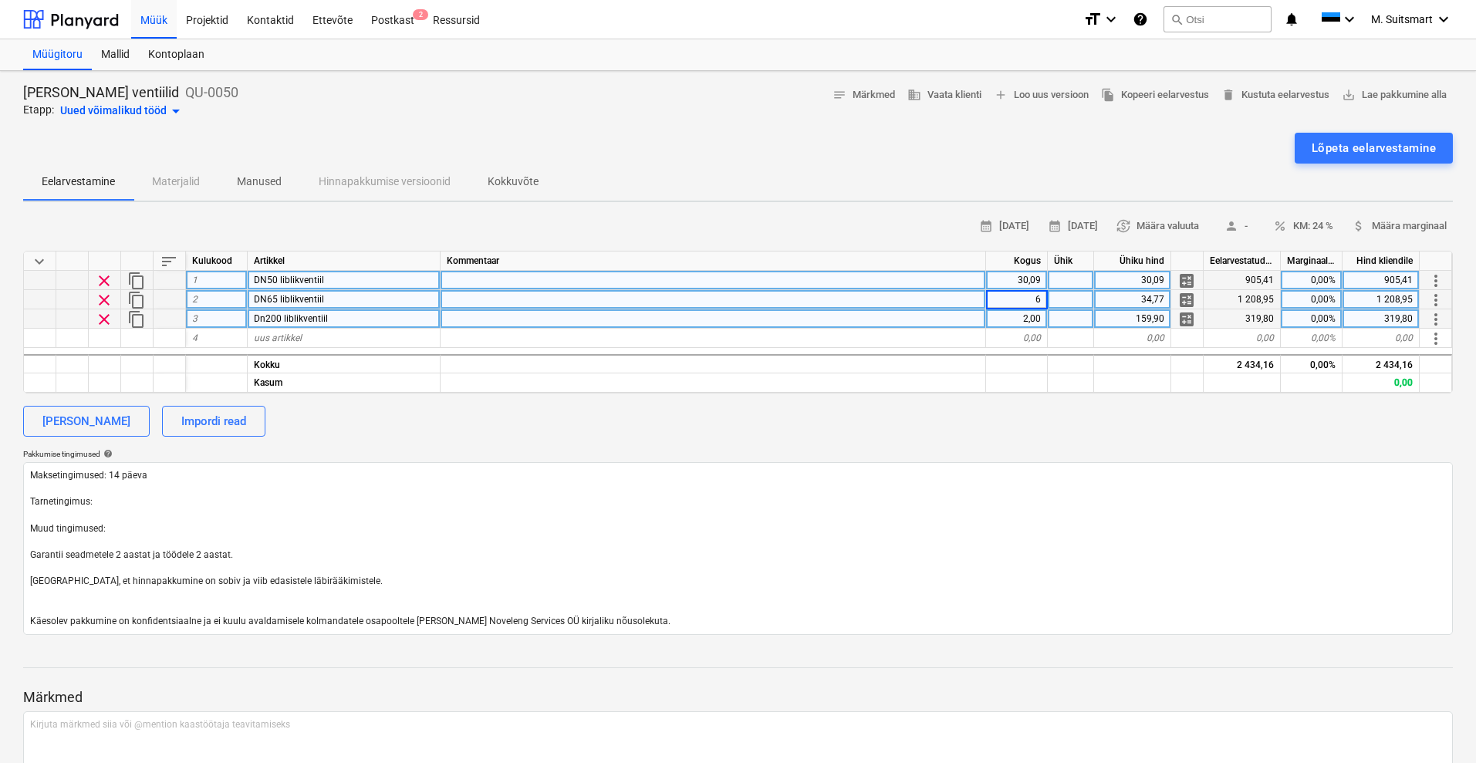
type textarea "x"
click at [1021, 275] on div "30,09" at bounding box center [1017, 280] width 62 height 19
type input "8"
type textarea "x"
click at [1373, 225] on span "attach_money Määra marginaal" at bounding box center [1399, 227] width 95 height 18
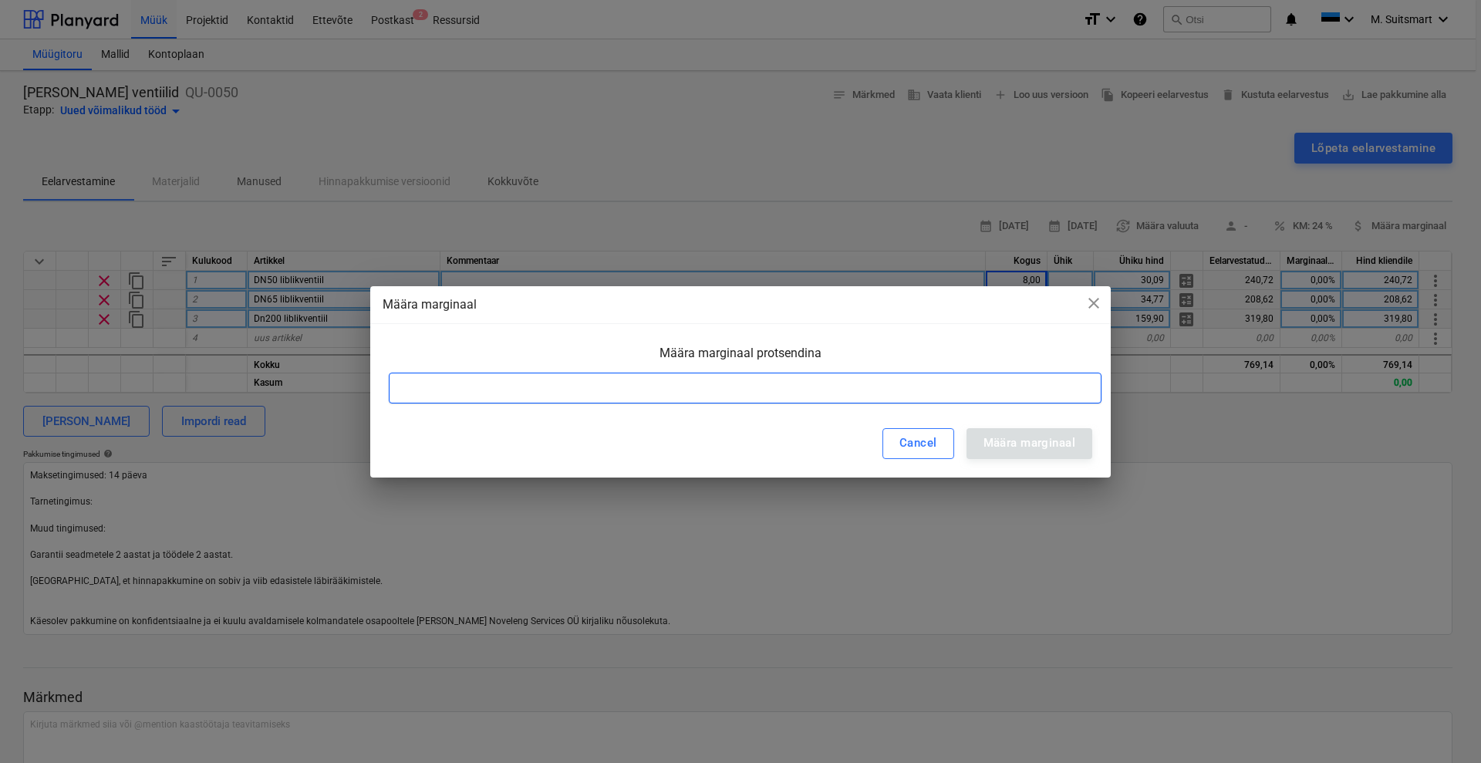
click at [847, 386] on input at bounding box center [745, 388] width 713 height 31
type input "30"
click at [1078, 434] on button "Määra marginaal" at bounding box center [1030, 443] width 126 height 31
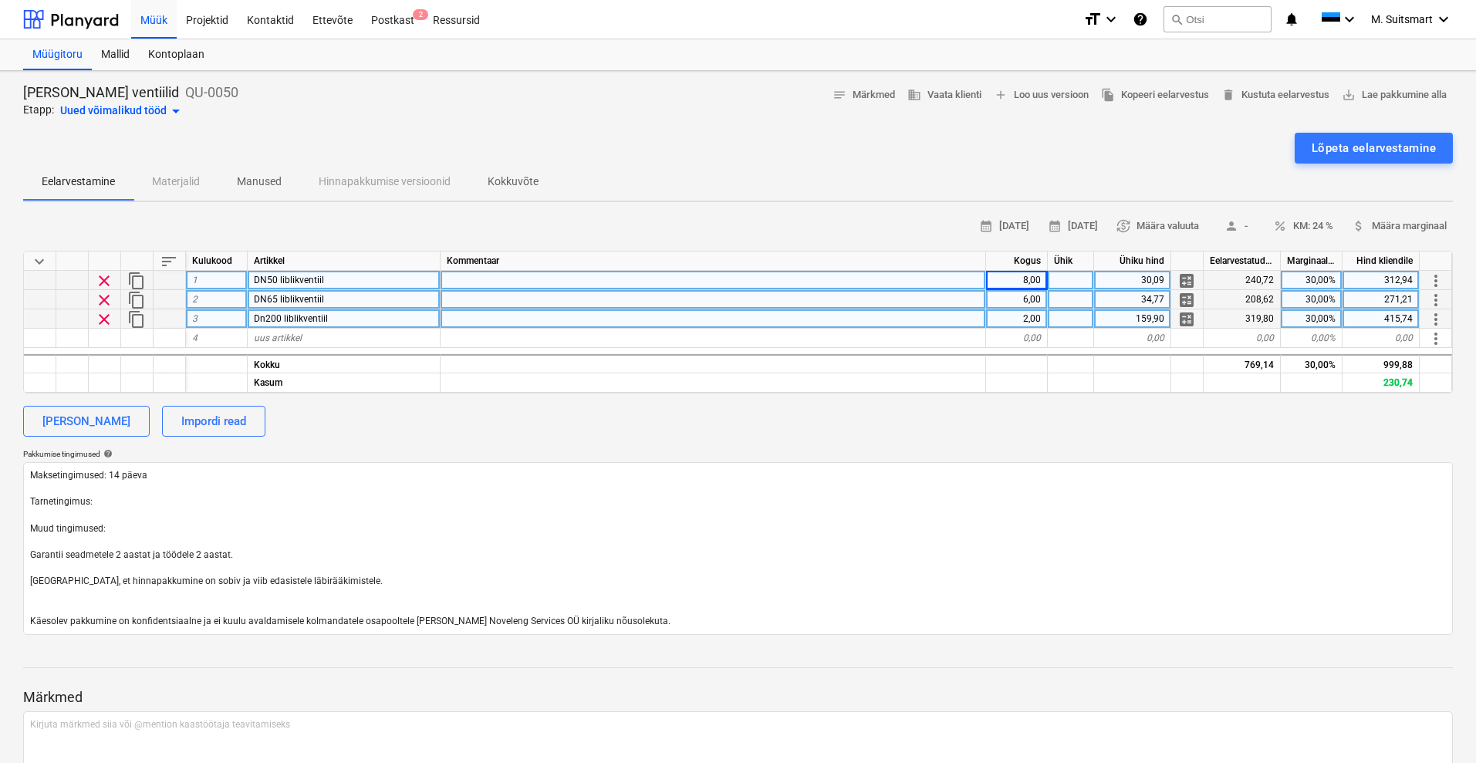
click at [1245, 418] on div "[PERSON_NAME] Impordi read" at bounding box center [738, 421] width 1430 height 31
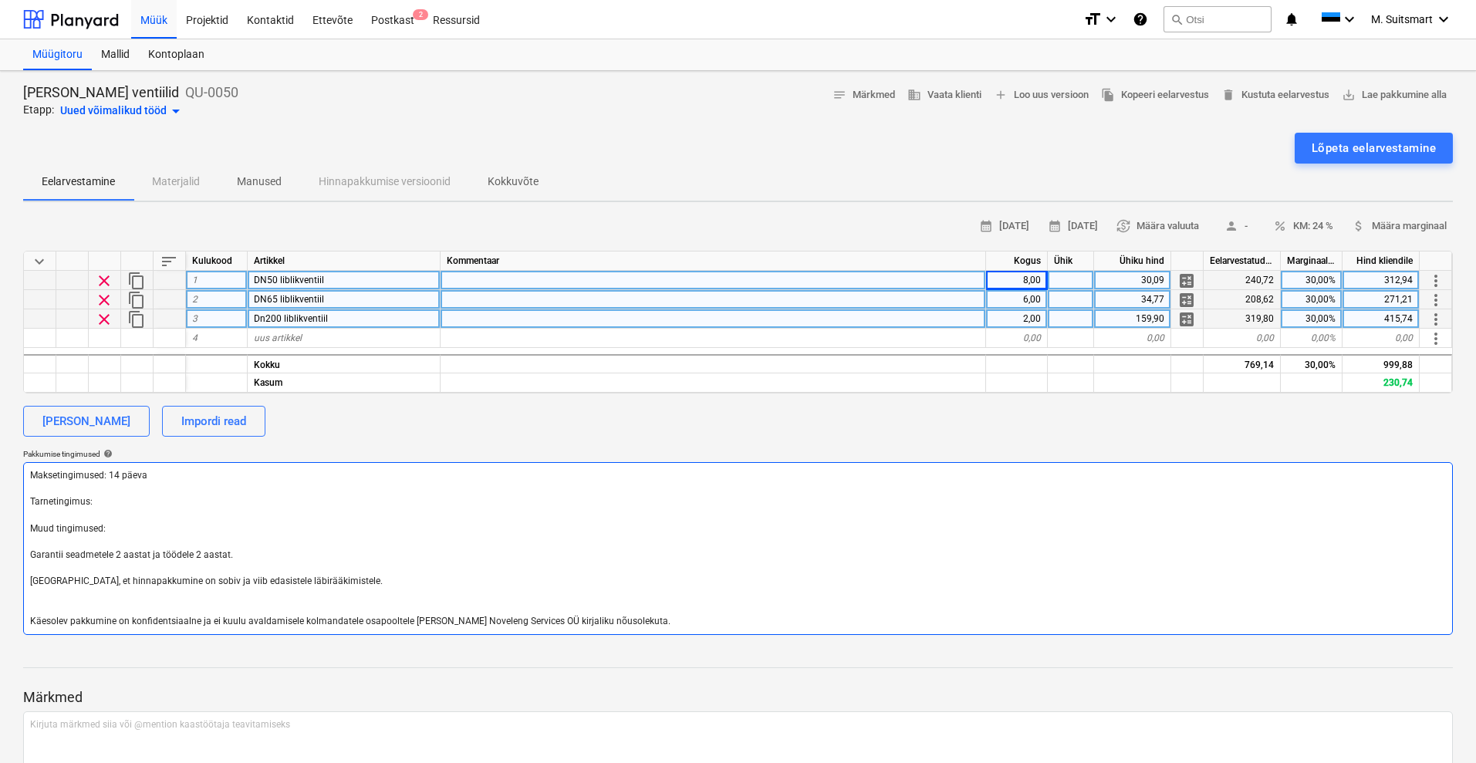
drag, startPoint x: 283, startPoint y: 559, endPoint x: 6, endPoint y: 555, distance: 277.0
click at [6, 555] on div "[PERSON_NAME] ventiilid QU-0050 Etapp: Uued võimalikud tööd arrow_drop_down not…" at bounding box center [738, 467] width 1476 height 793
type textarea "x"
type textarea "Maksetingimused: 14 päeva Tarnetingimus: Muud tingimused: [GEOGRAPHIC_DATA], et…"
type textarea "x"
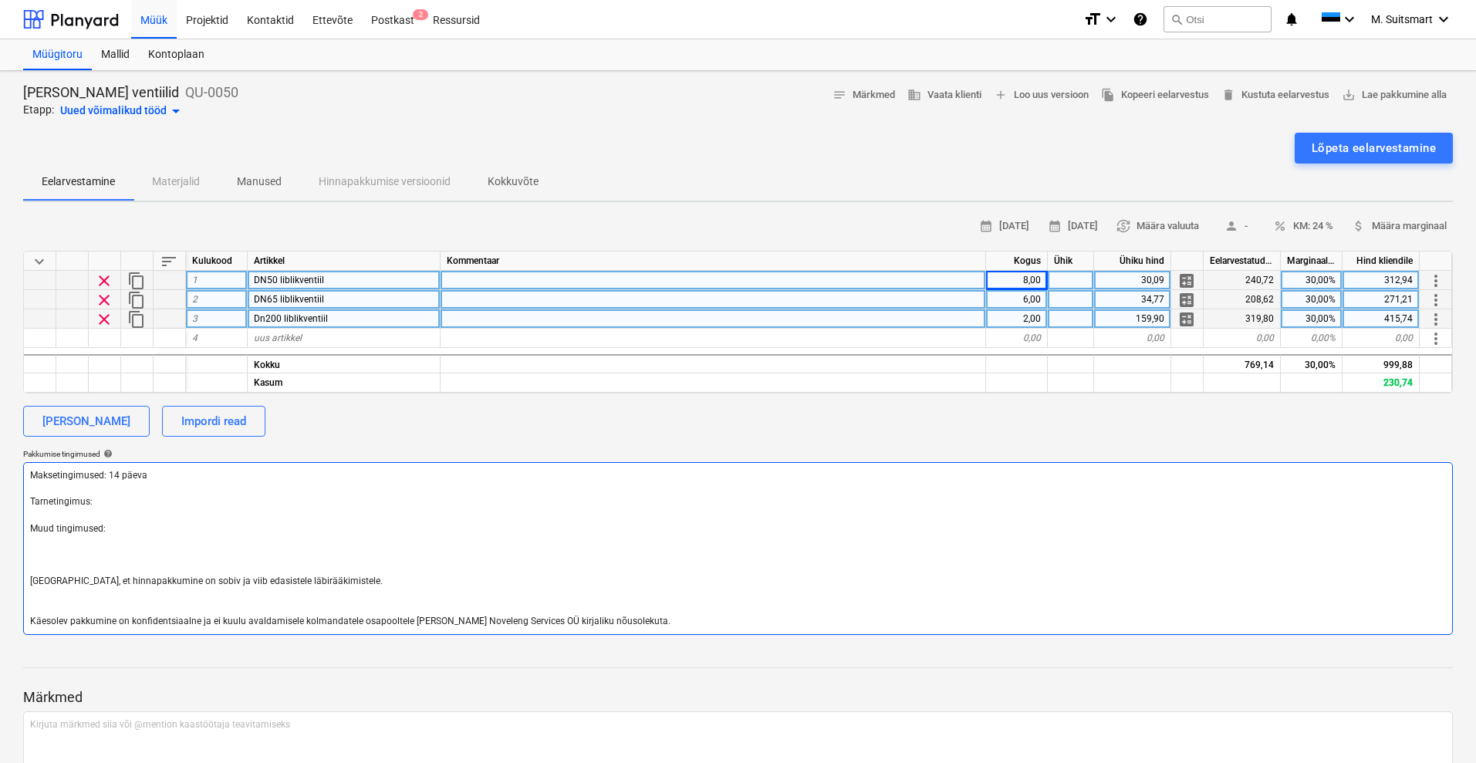
type textarea "Maksetingimused: 14 päeva Tarnetingimus: Muud tingimused: [GEOGRAPHIC_DATA], et…"
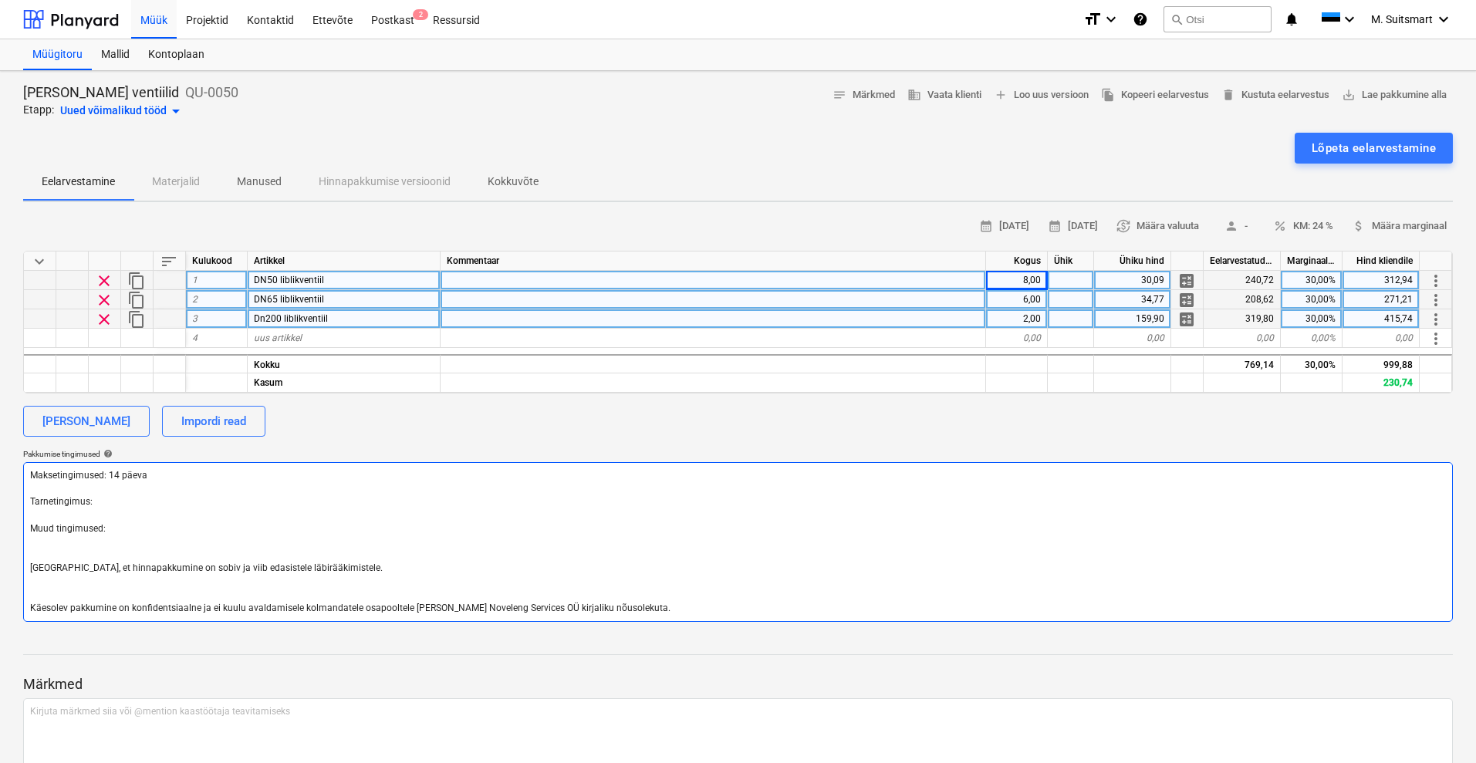
click at [118, 505] on textarea "Maksetingimused: 14 päeva Tarnetingimus: Muud tingimused: [GEOGRAPHIC_DATA], et…" at bounding box center [738, 542] width 1430 height 160
type textarea "x"
type textarea "Maksetingimused: 14 päeva Tarnetingimus: Muud tingimused: [GEOGRAPHIC_DATA], et…"
type textarea "x"
type textarea "Maksetingimused: 14 päeva Tarnetingimus: D Muud tingimused: [GEOGRAPHIC_DATA], …"
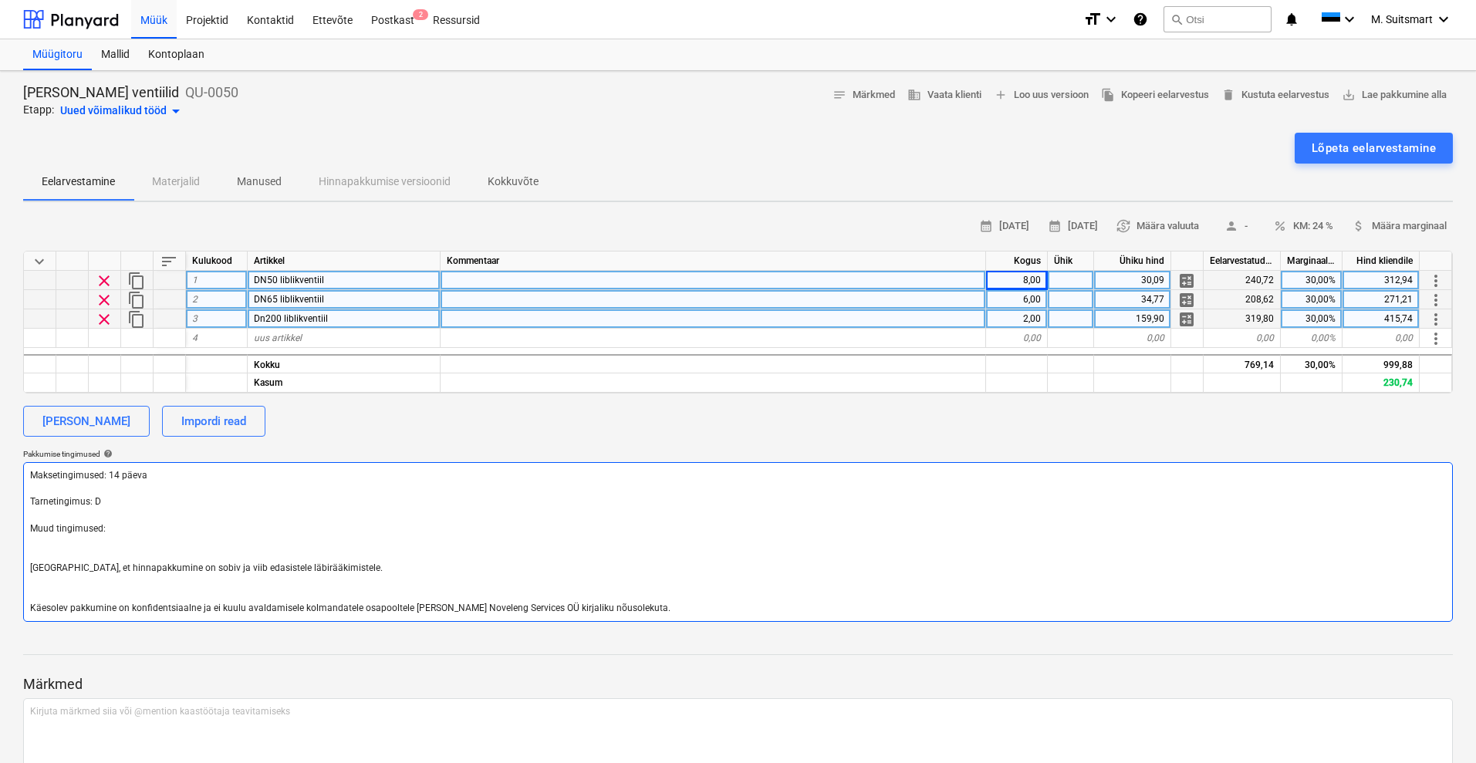
type textarea "x"
type textarea "Maksetingimused: 14 päeva Tarnetingimus: DA Muud tingimused: [GEOGRAPHIC_DATA],…"
type textarea "x"
type textarea "Maksetingimused: 14 päeva Tarnetingimus: DAp Muud tingimused: [GEOGRAPHIC_DATA]…"
type textarea "x"
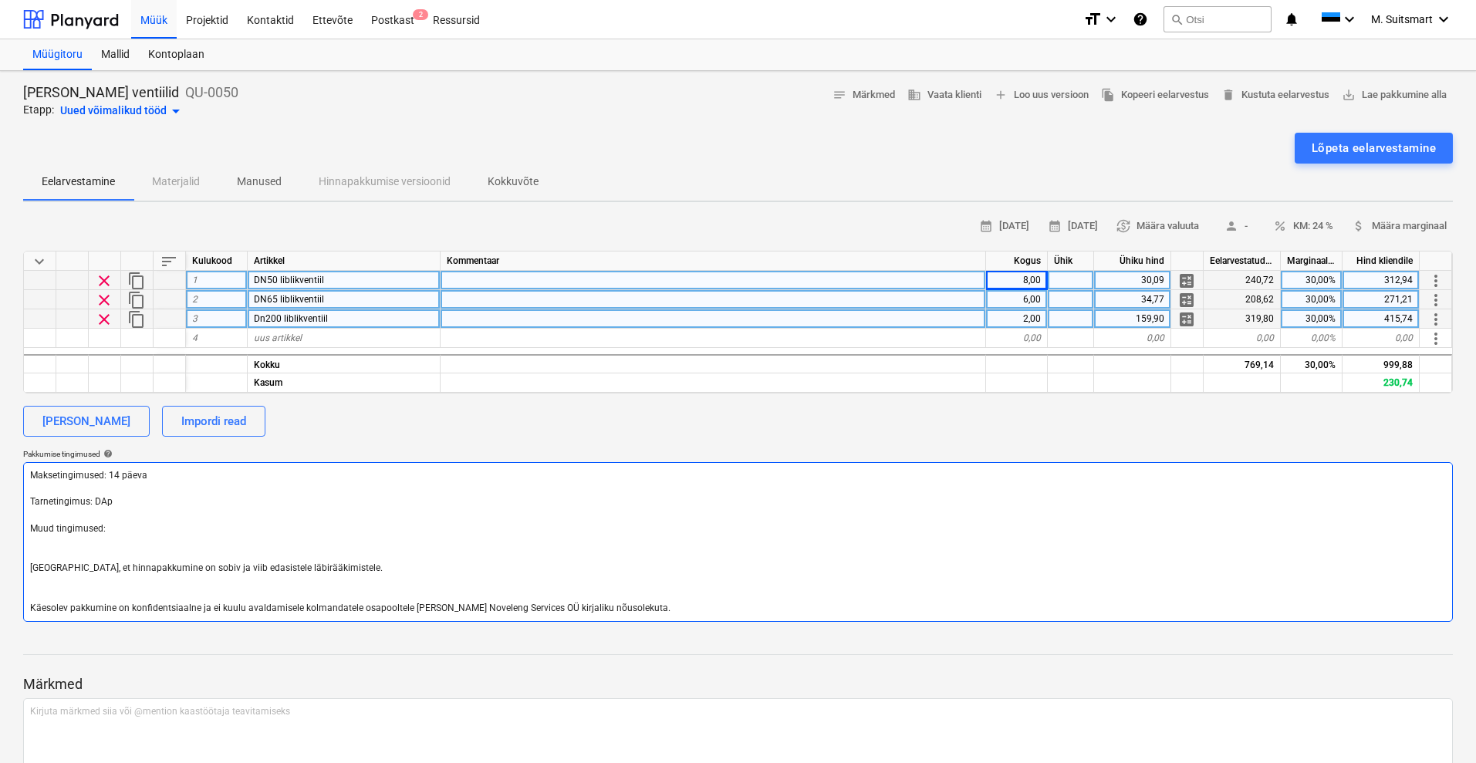
type textarea "Maksetingimused: 14 päeva Tarnetingimus: DA Muud tingimused: [GEOGRAPHIC_DATA],…"
type textarea "x"
type textarea "Maksetingimused: 14 päeva Tarnetingimus: DAP Muud tingimused: [GEOGRAPHIC_DATA]…"
type textarea "x"
type textarea "Maksetingimused: 14 päeva Tarnetingimus: DAP, Muud tingimused: [GEOGRAPHIC_DATA…"
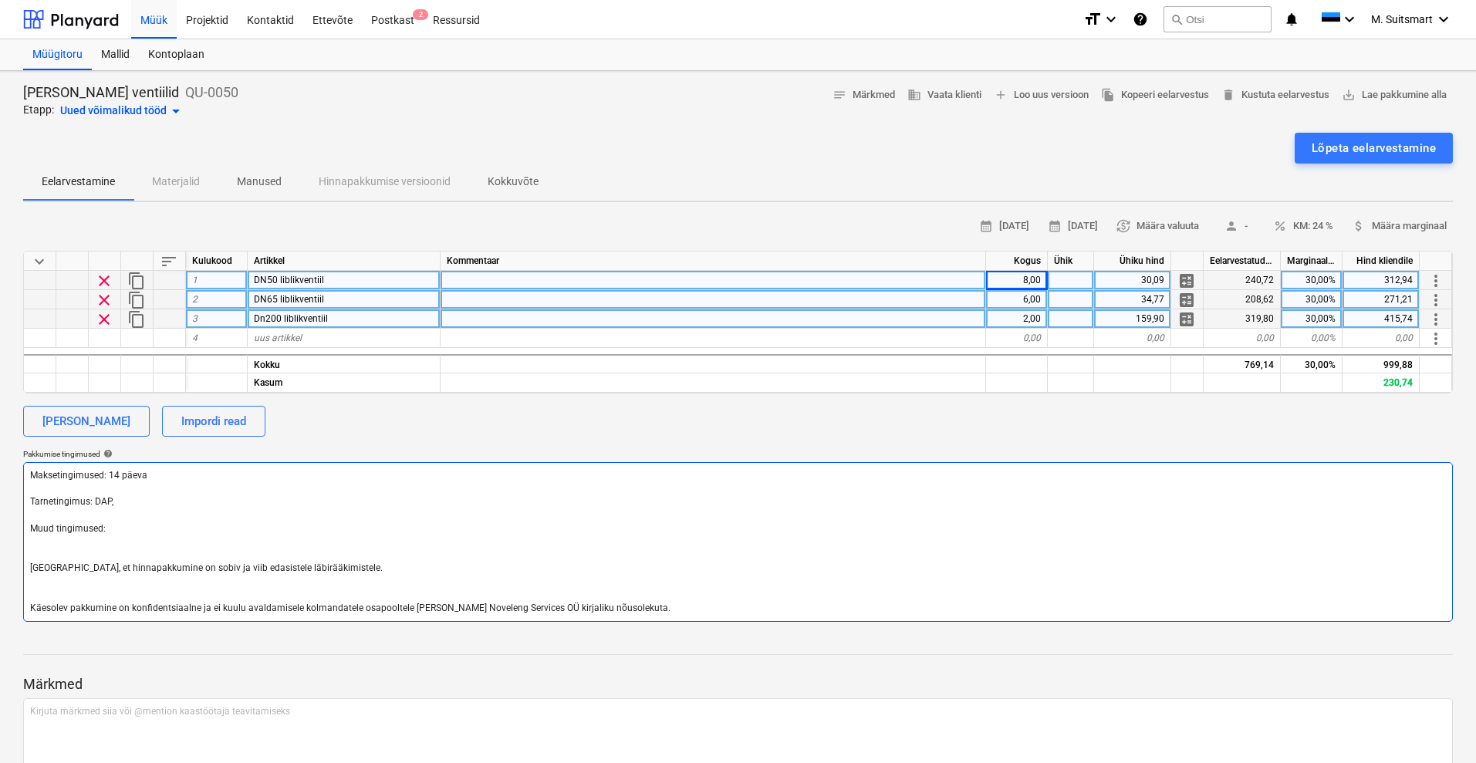
type textarea "x"
type textarea "Maksetingimused: 14 päeva Tarnetingimus: DAP, V Muud tingimused: [GEOGRAPHIC_DA…"
type textarea "x"
type textarea "Maksetingimused: 14 päeva Tarnetingimus: DAP, [GEOGRAPHIC_DATA] Muud tingimused…"
type textarea "x"
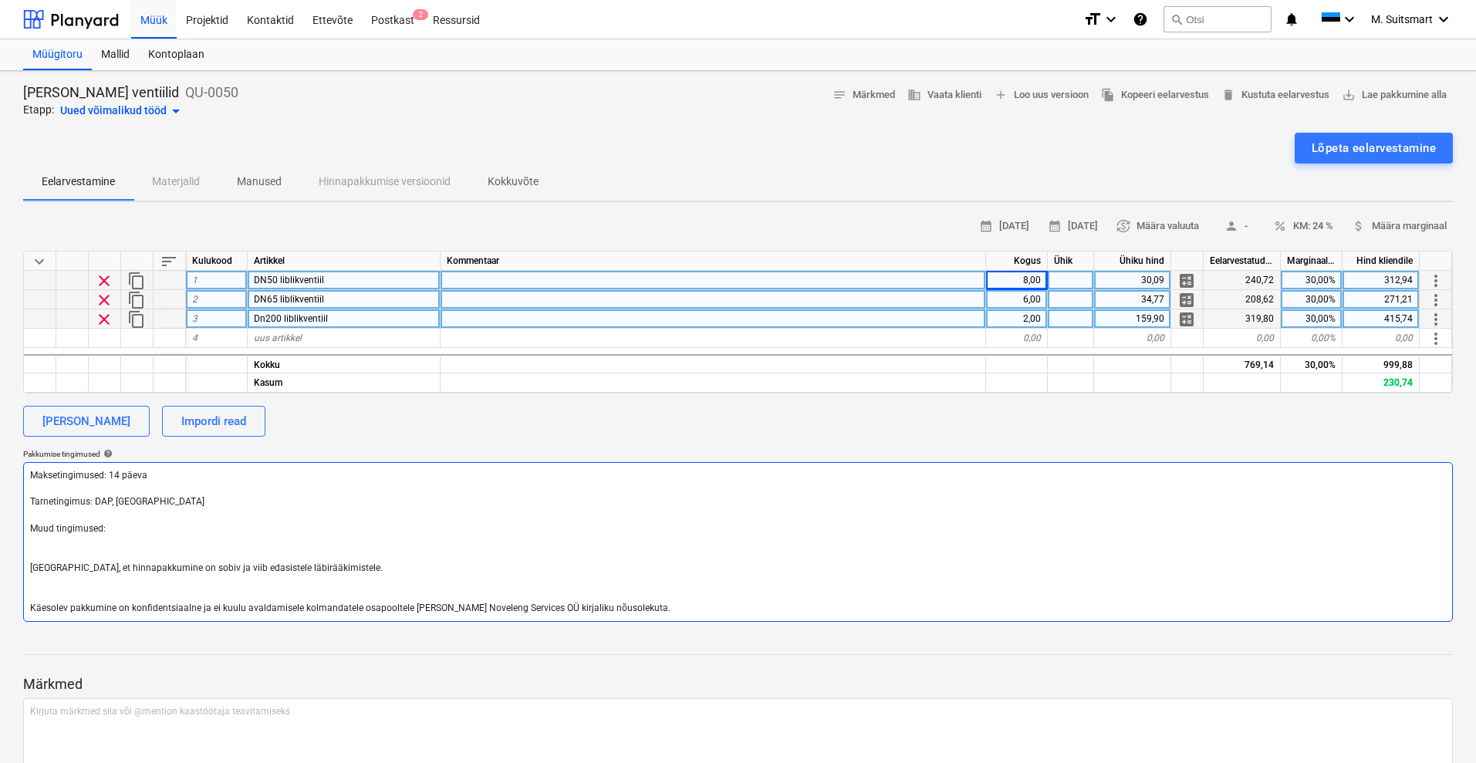
type textarea "Maksetingimused: 14 päeva Tarnetingimus: DAP, [GEOGRAPHIC_DATA] Muud tingimused…"
type textarea "x"
type textarea "Maksetingimused: 14 päeva Tarnetingimus: DAP, [GEOGRAPHIC_DATA] Muud tingimused…"
drag, startPoint x: 46, startPoint y: 545, endPoint x: 58, endPoint y: 546, distance: 12.4
click at [45, 545] on textarea "Maksetingimused: 14 päeva Tarnetingimus: DAP, [GEOGRAPHIC_DATA] Muud tingimused…" at bounding box center [738, 542] width 1430 height 160
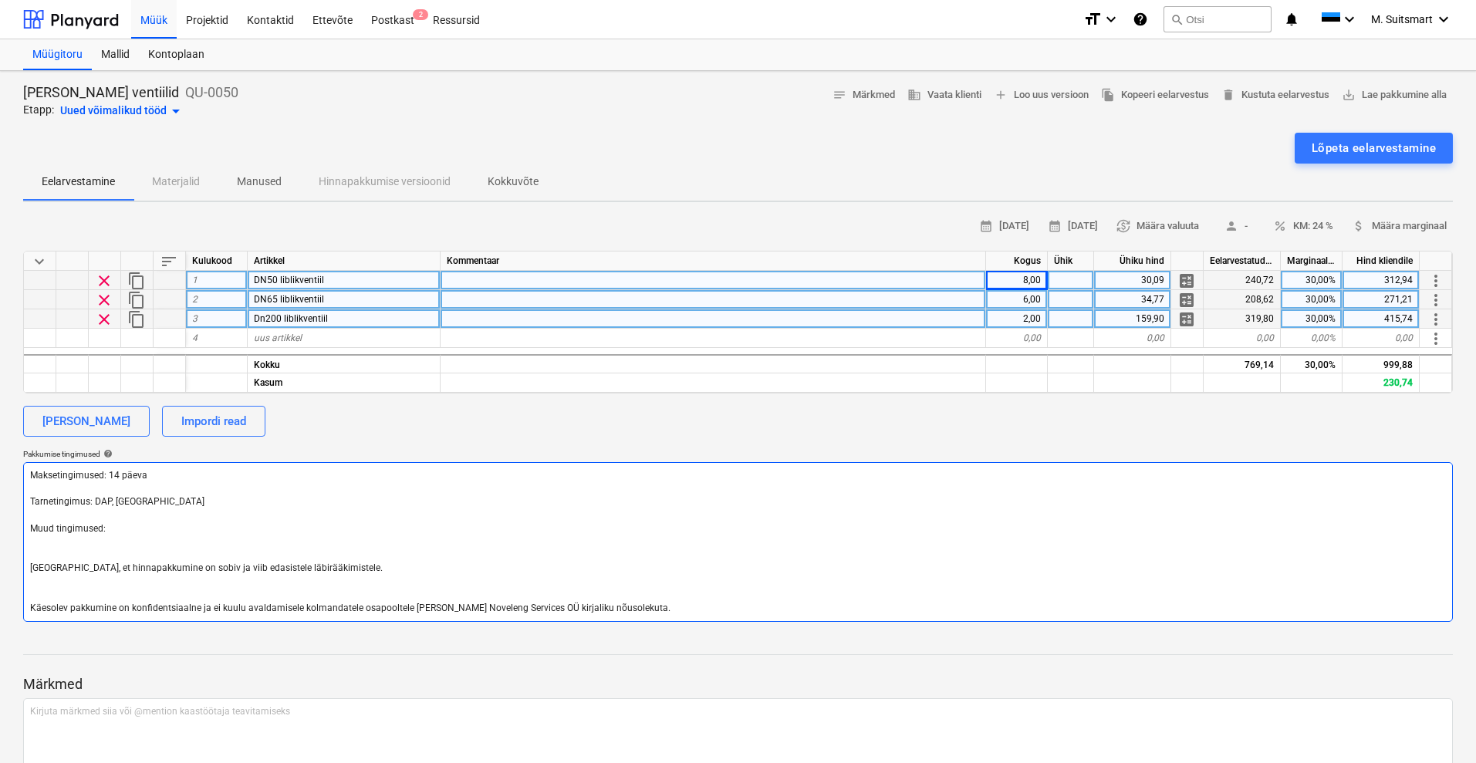
type textarea "x"
type textarea "Maksetingimused: 14 päeva Tarnetingimus: DAP, [GEOGRAPHIC_DATA] Muud tingimused…"
type textarea "x"
type textarea "Maksetingimused: 14 päeva Tarnetingimus: DAP, [GEOGRAPHIC_DATA] Muud tingimused…"
type textarea "x"
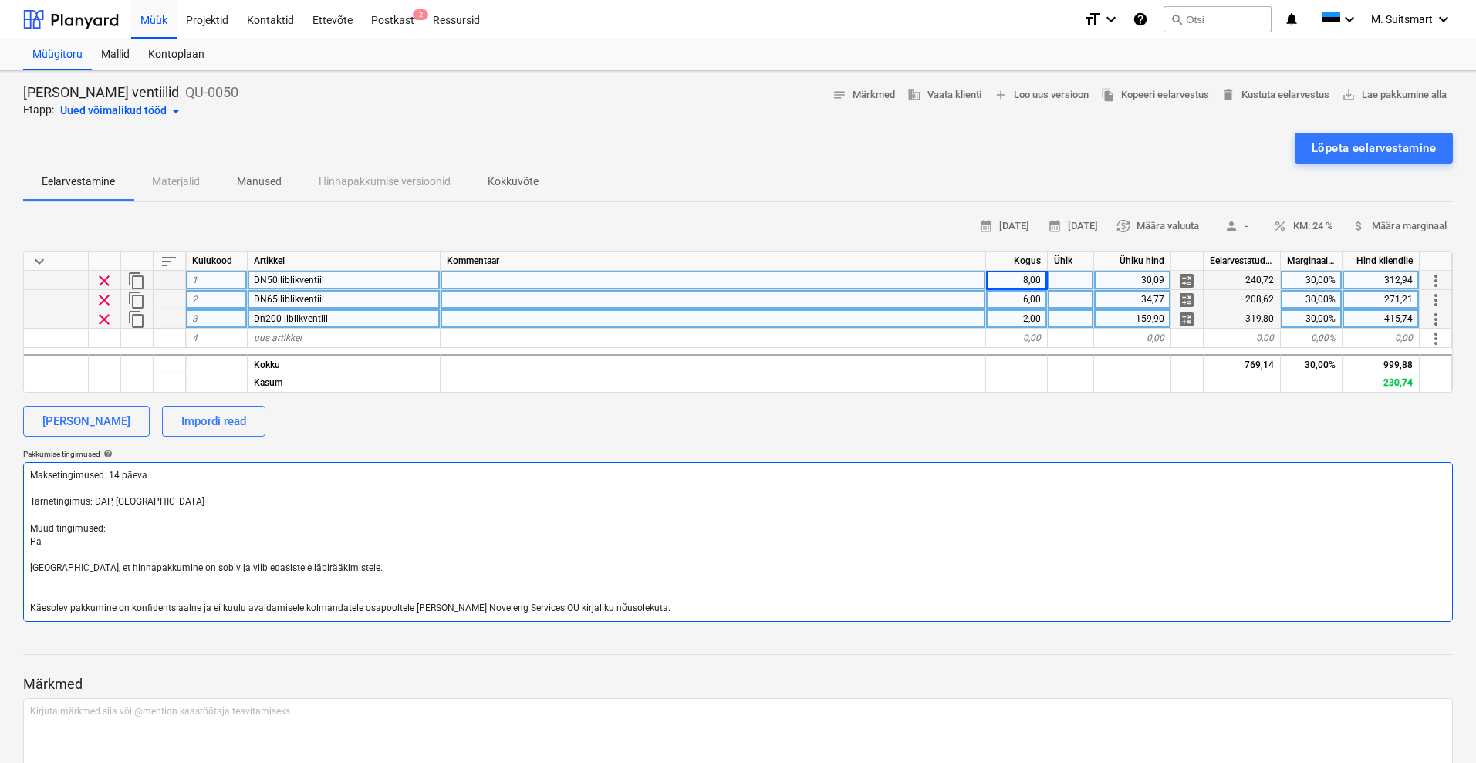
type textarea "Maksetingimused: 14 päeva Tarnetingimus: DAP, [GEOGRAPHIC_DATA] Muud tingimused…"
type textarea "x"
type textarea "Maksetingimused: 14 päeva Tarnetingimus: DAP, [GEOGRAPHIC_DATA] Muud tingimused…"
type textarea "x"
type textarea "Maksetingimused: 14 päeva Tarnetingimus: DAP, [GEOGRAPHIC_DATA] Muud tingimused…"
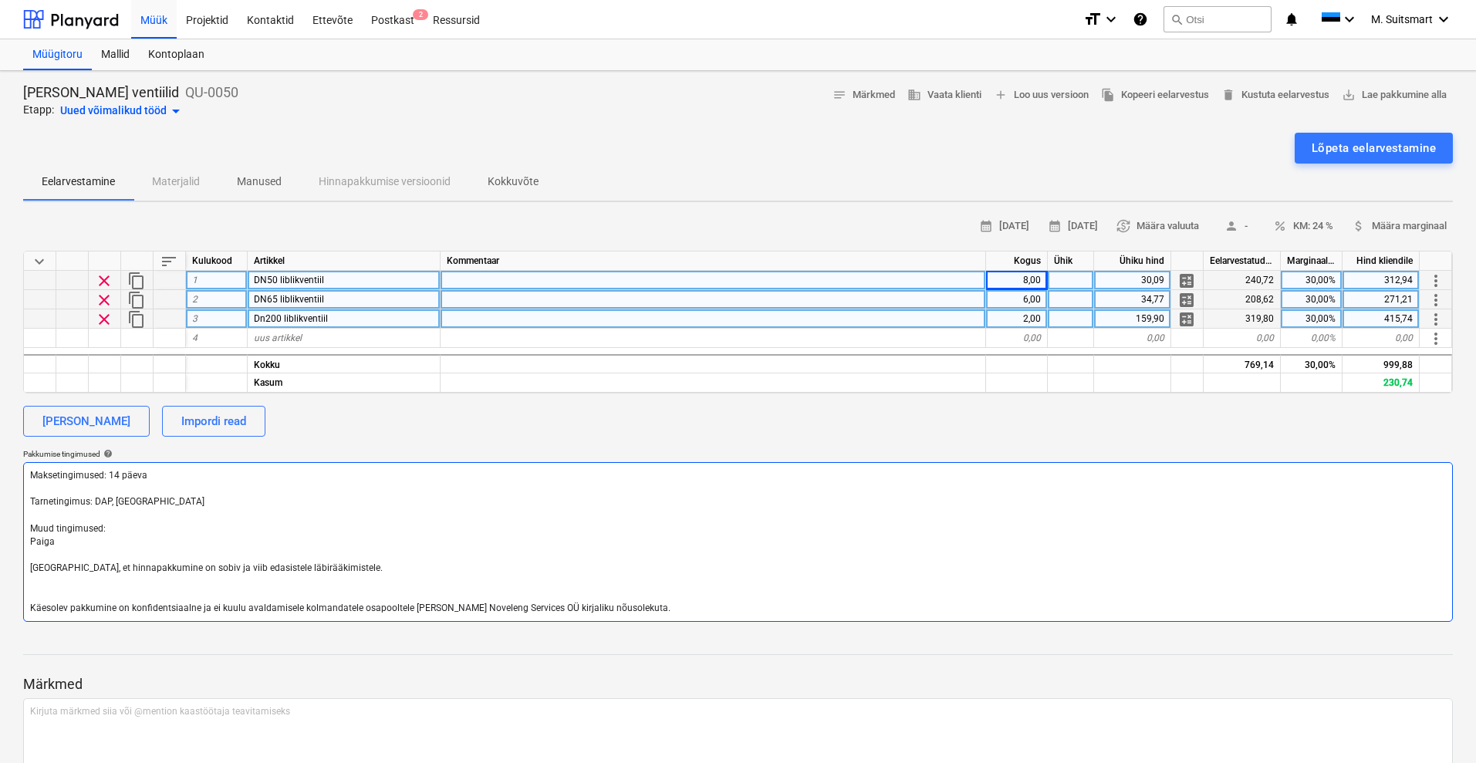
type textarea "x"
type textarea "Maksetingimused: 14 päeva Tarnetingimus: DAP, [GEOGRAPHIC_DATA] Muud tingimused…"
type textarea "x"
type textarea "Maksetingimused: 14 päeva Tarnetingimus: DAP, [GEOGRAPHIC_DATA] Muud tingimused…"
type textarea "x"
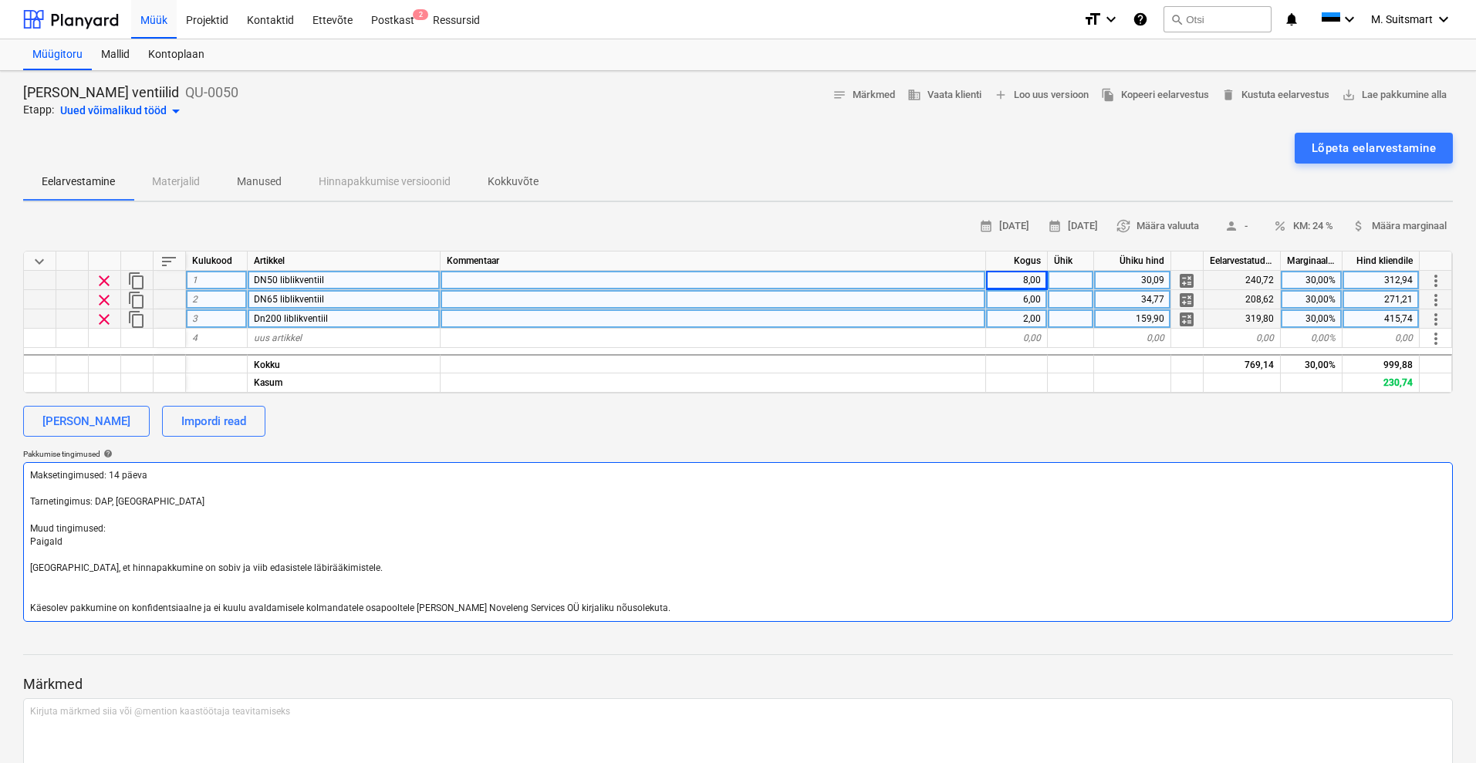
type textarea "Maksetingimused: 14 päeva Tarnetingimus: DAP, [GEOGRAPHIC_DATA] Muud tingimused…"
type textarea "x"
type textarea "Maksetingimused: 14 päeva Tarnetingimus: DAP, [GEOGRAPHIC_DATA] Muud tingimused…"
type textarea "x"
type textarea "Maksetingimused: 14 päeva Tarnetingimus: DAP, [GEOGRAPHIC_DATA] Muud tingimused…"
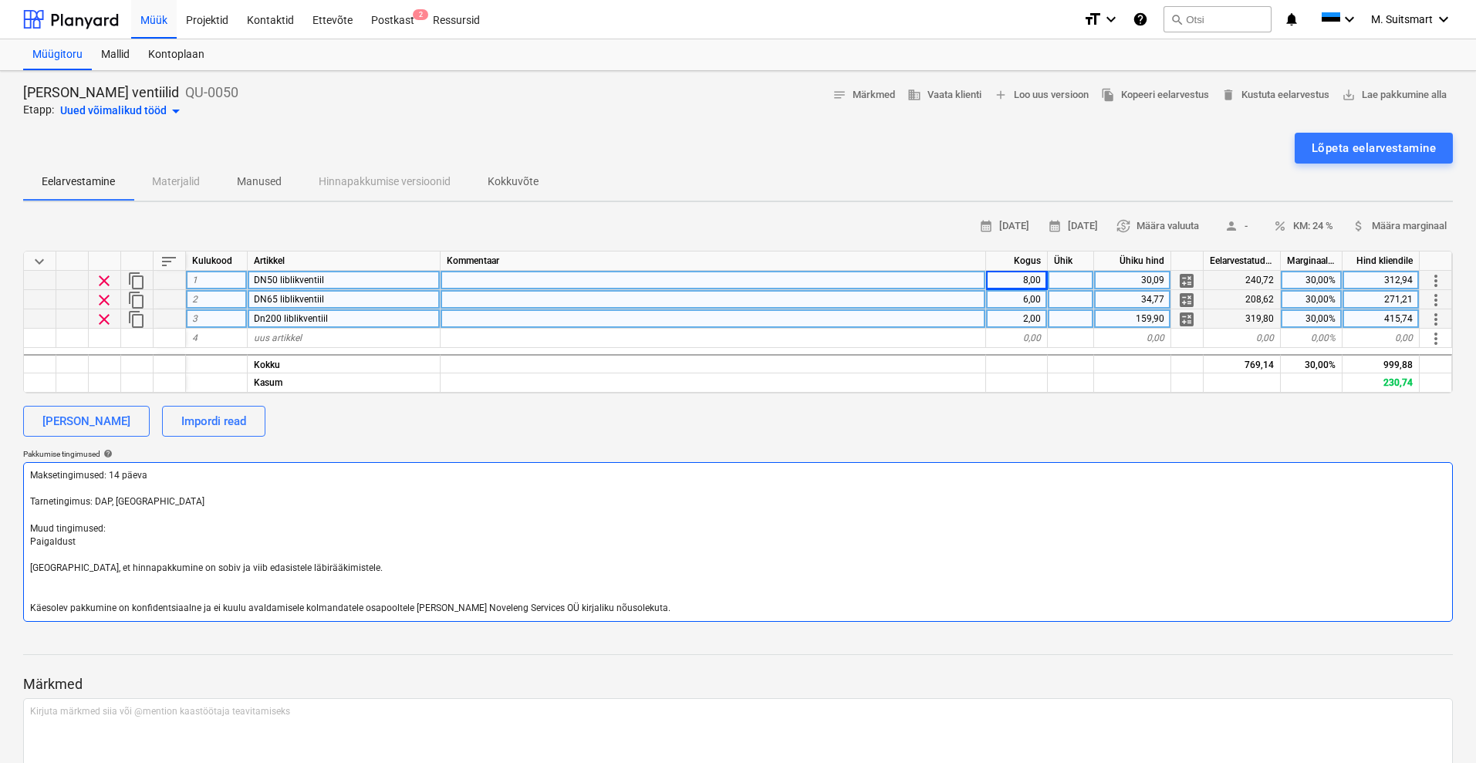
type textarea "x"
type textarea "Maksetingimused: 14 päeva Tarnetingimus: DAP, [GEOGRAPHIC_DATA] Muud tingimused…"
type textarea "x"
type textarea "Maksetingimused: 14 päeva Tarnetingimus: DAP, [GEOGRAPHIC_DATA] Muud tingimused…"
type textarea "x"
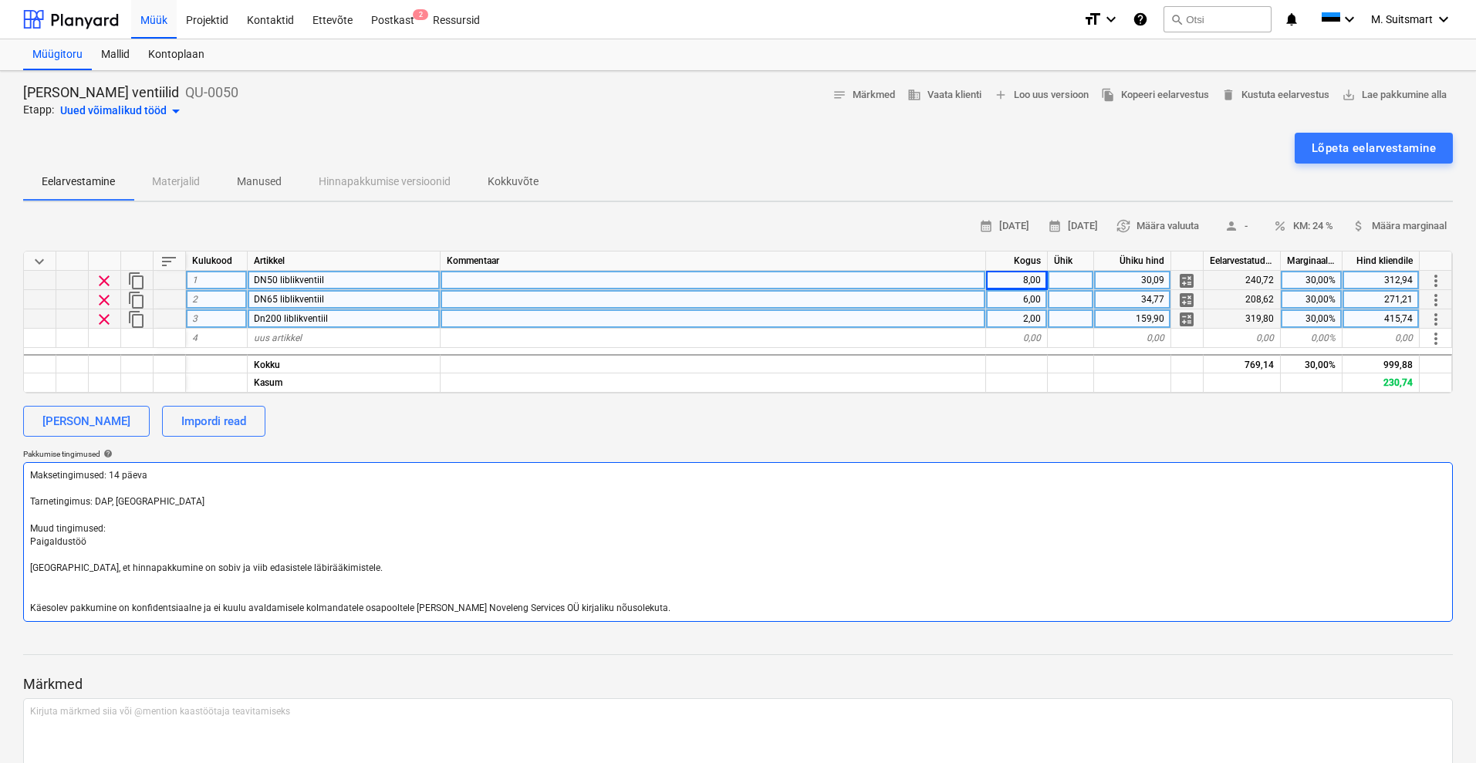
type textarea "Maksetingimused: 14 päeva Tarnetingimus: DAP, [GEOGRAPHIC_DATA] Muud tingimused…"
type textarea "x"
type textarea "Maksetingimused: 14 päeva Tarnetingimus: DAP, [GEOGRAPHIC_DATA] Muud tingimused…"
type textarea "x"
type textarea "Maksetingimused: 14 päeva Tarnetingimus: DAP, [GEOGRAPHIC_DATA] Muud tingimused…"
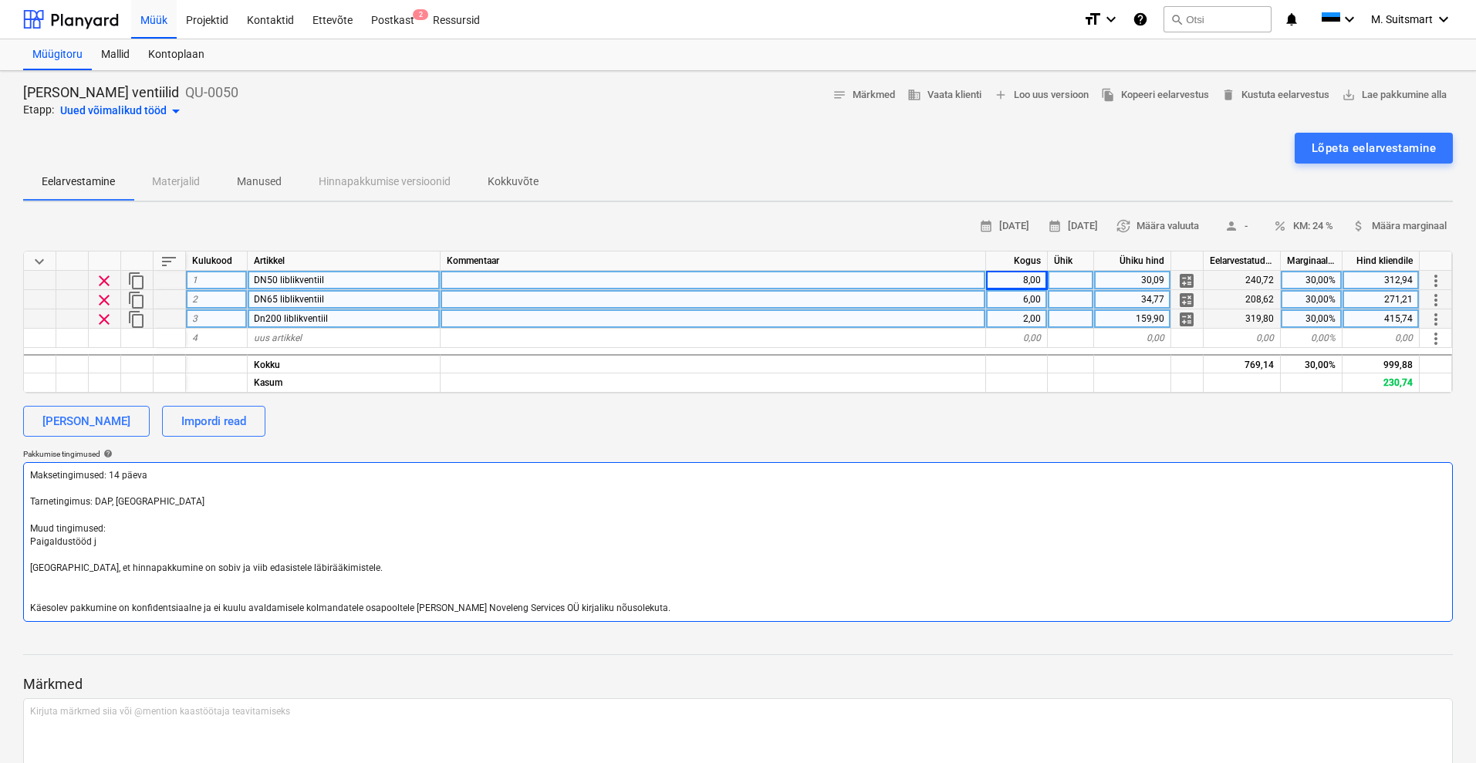
type textarea "x"
type textarea "Maksetingimused: 14 päeva Tarnetingimus: DAP, [GEOGRAPHIC_DATA] Muud tingimused…"
type textarea "x"
type textarea "Maksetingimused: 14 päeva Tarnetingimus: DAP, [GEOGRAPHIC_DATA] Muud tingimused…"
type textarea "x"
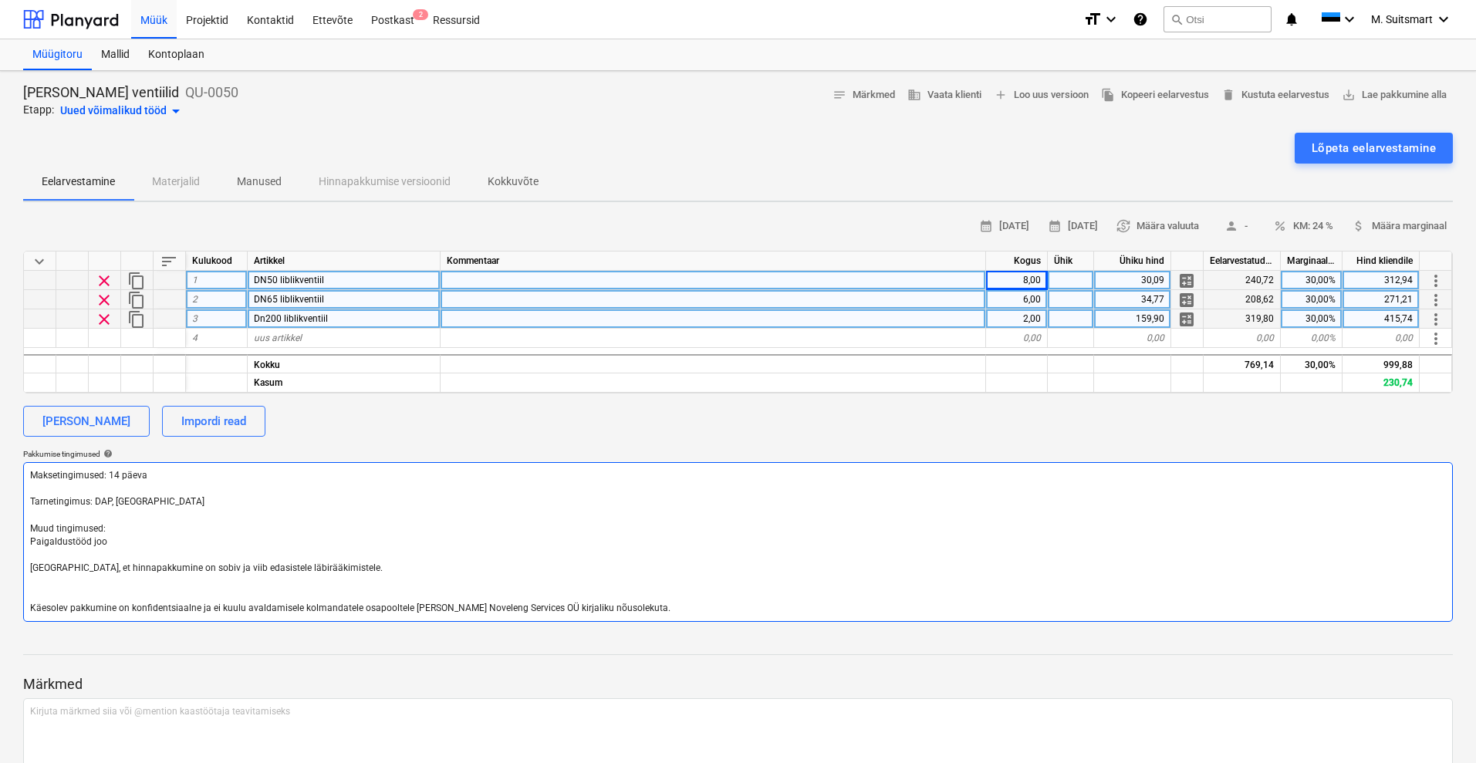
type textarea "Maksetingimused: 14 päeva Tarnetingimus: DAP, [GEOGRAPHIC_DATA] Muud tingimused…"
type textarea "x"
type textarea "Maksetingimused: 14 päeva Tarnetingimus: DAP, [GEOGRAPHIC_DATA] Muud tingimused…"
type textarea "x"
type textarea "Maksetingimused: 14 päeva Tarnetingimus: DAP, [GEOGRAPHIC_DATA] Muud tingimused…"
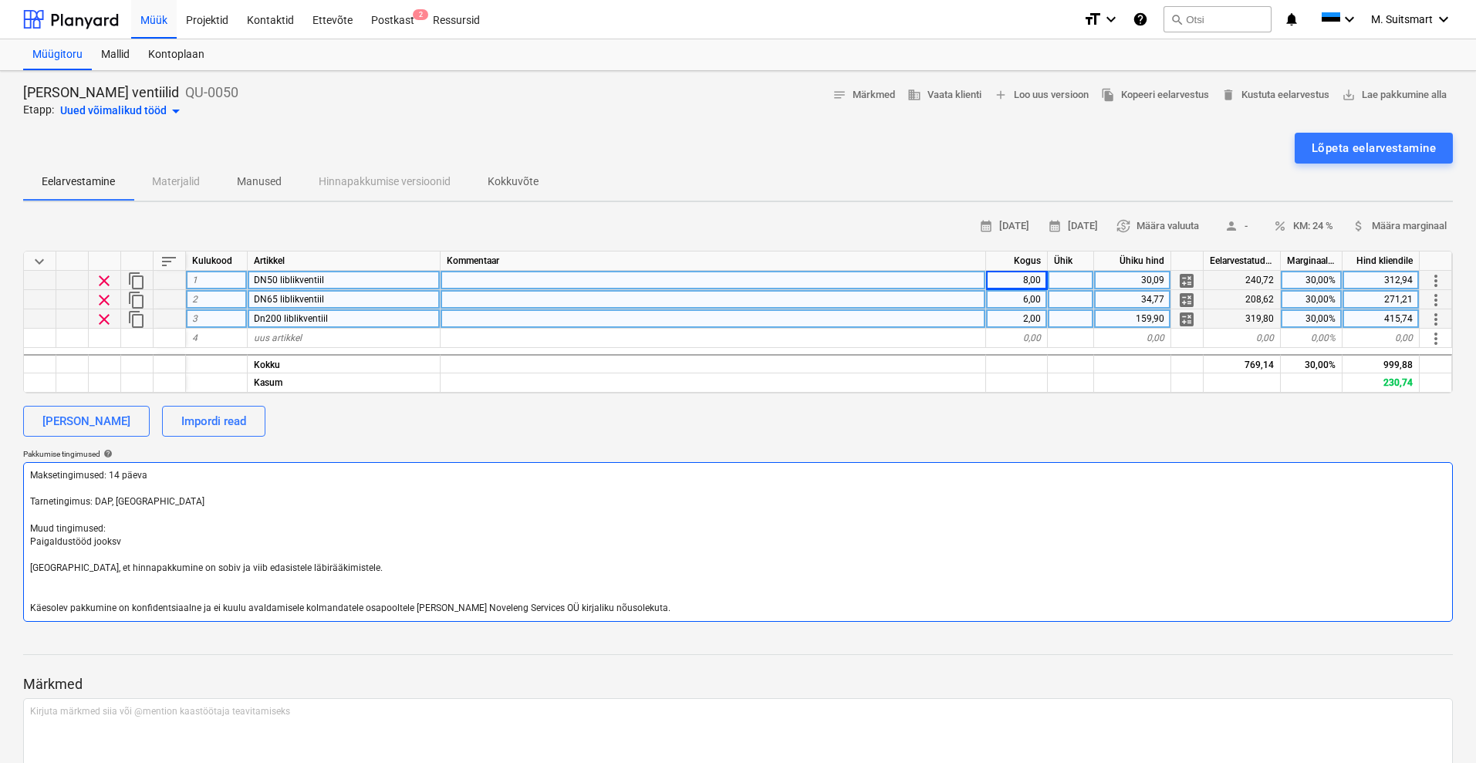
type textarea "x"
type textarea "Maksetingimused: 14 päeva Tarnetingimus: DAP, [GEOGRAPHIC_DATA] Muud tingimused…"
type textarea "x"
type textarea "Maksetingimused: 14 päeva Tarnetingimus: DAP, [GEOGRAPHIC_DATA] Muud tingimused…"
type textarea "x"
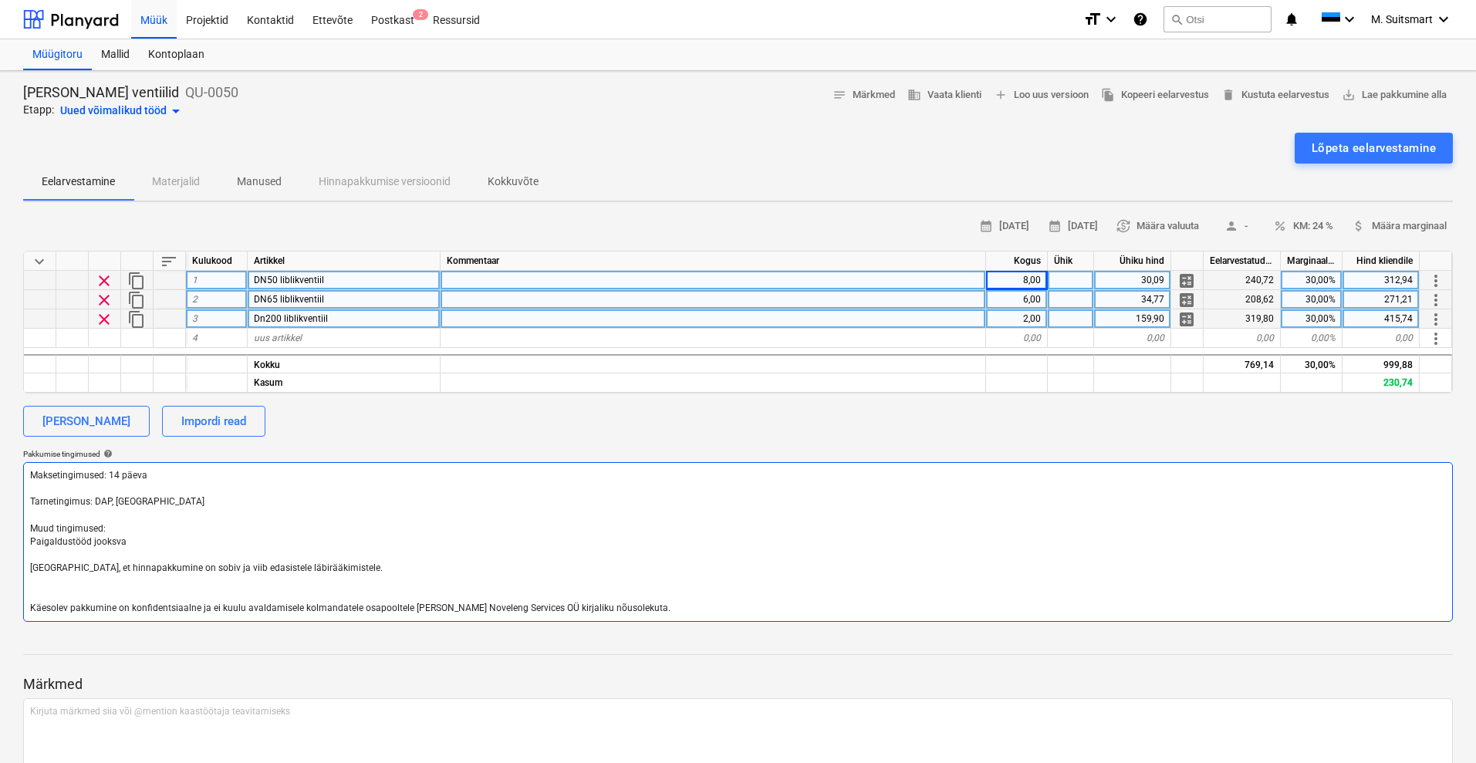
type textarea "Maksetingimused: 14 päeva Tarnetingimus: DAP, [GEOGRAPHIC_DATA] Muud tingimused…"
type textarea "x"
type textarea "Maksetingimused: 14 päeva Tarnetingimus: DAP, [GEOGRAPHIC_DATA] Muud tingimused…"
type textarea "x"
type textarea "Maksetingimused: 14 päeva Tarnetingimus: DAP, [GEOGRAPHIC_DATA] Muud tingimused…"
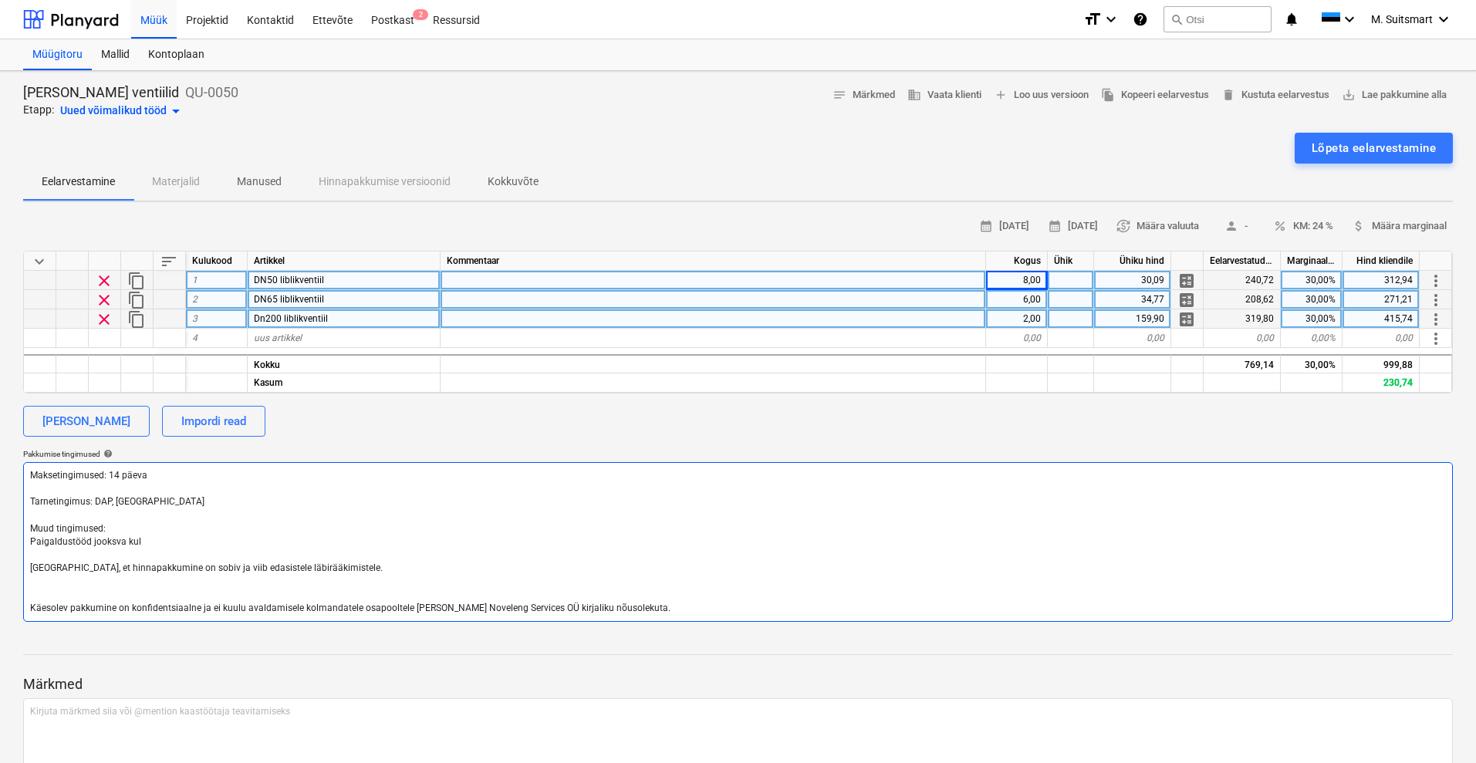
type textarea "x"
type textarea "Maksetingimused: 14 päeva Tarnetingimus: DAP, [GEOGRAPHIC_DATA] Muud tingimused…"
type textarea "x"
type textarea "Maksetingimused: 14 päeva Tarnetingimus: DAP, [GEOGRAPHIC_DATA] Muud tingimused…"
type textarea "x"
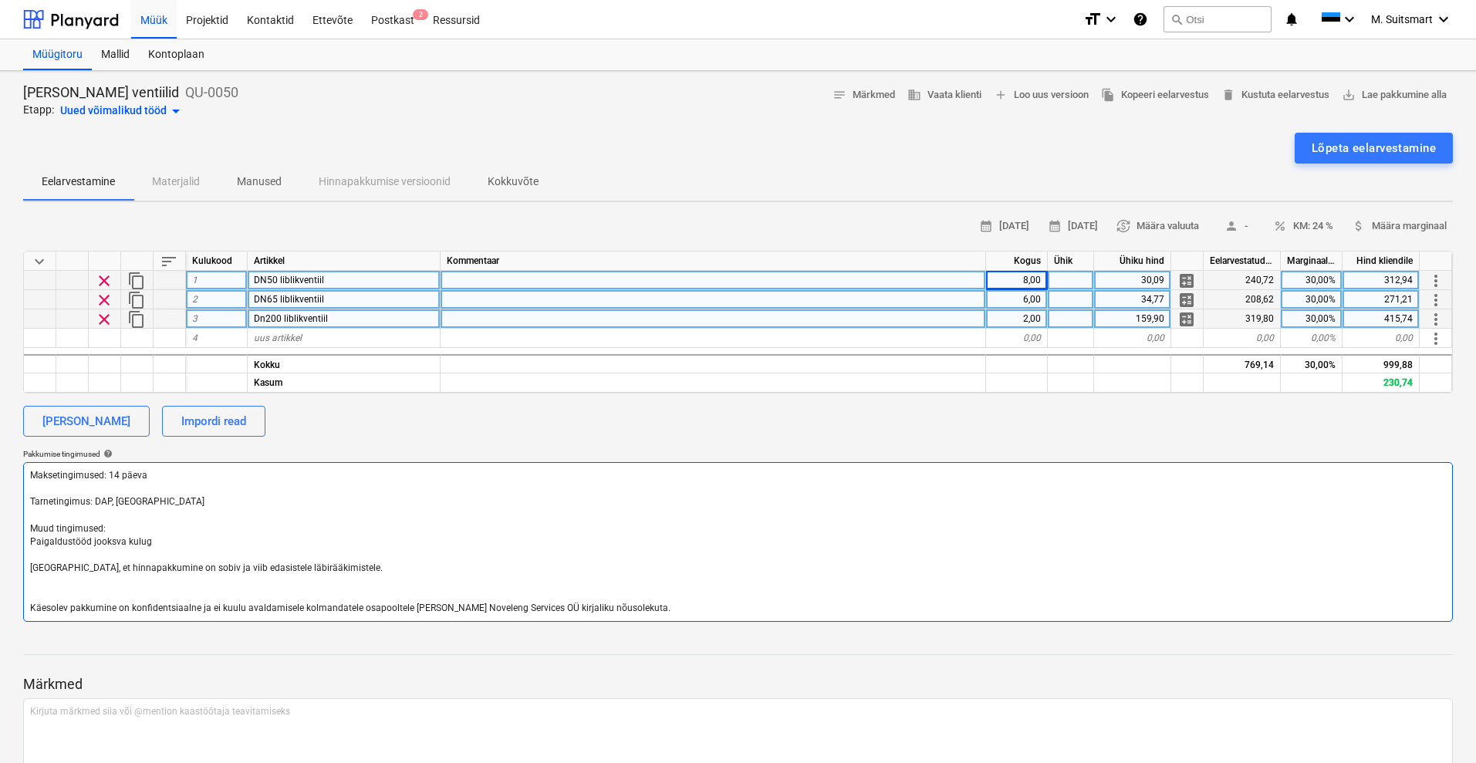
type textarea "Maksetingimused: 14 päeva Tarnetingimus: DAP, [GEOGRAPHIC_DATA] Muud tingimused…"
type textarea "x"
type textarea "Maksetingimused: 14 päeva Tarnetingimus: DAP, [GEOGRAPHIC_DATA] Muud tingimused…"
type textarea "x"
type textarea "Maksetingimused: 14 päeva Tarnetingimus: DAP, [GEOGRAPHIC_DATA] Muud tingimused…"
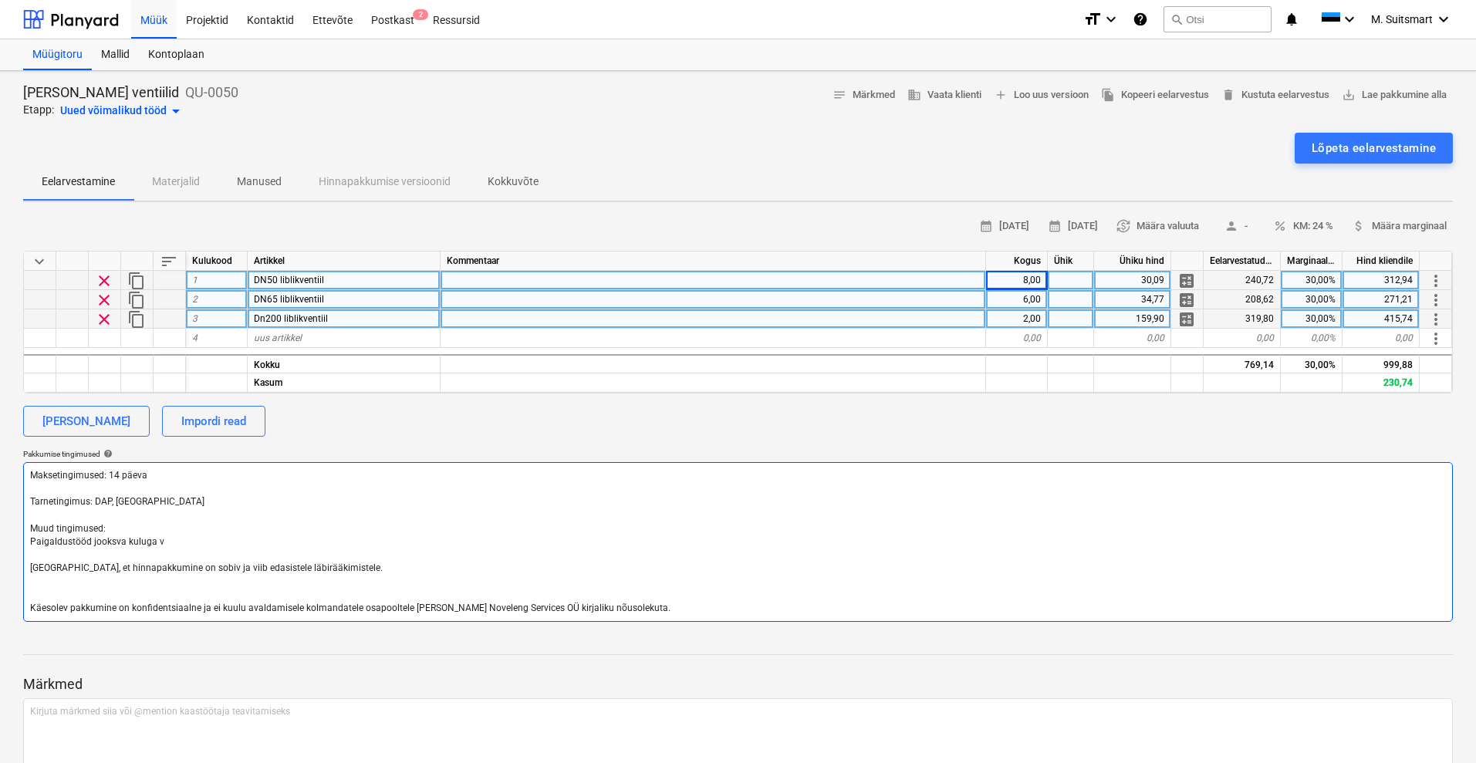
type textarea "x"
type textarea "Maksetingimused: 14 päeva Tarnetingimus: DAP, [GEOGRAPHIC_DATA] Muud tingimused…"
type textarea "x"
type textarea "Maksetingimused: 14 päeva Tarnetingimus: DAP, [GEOGRAPHIC_DATA] Muud tingimused…"
type textarea "x"
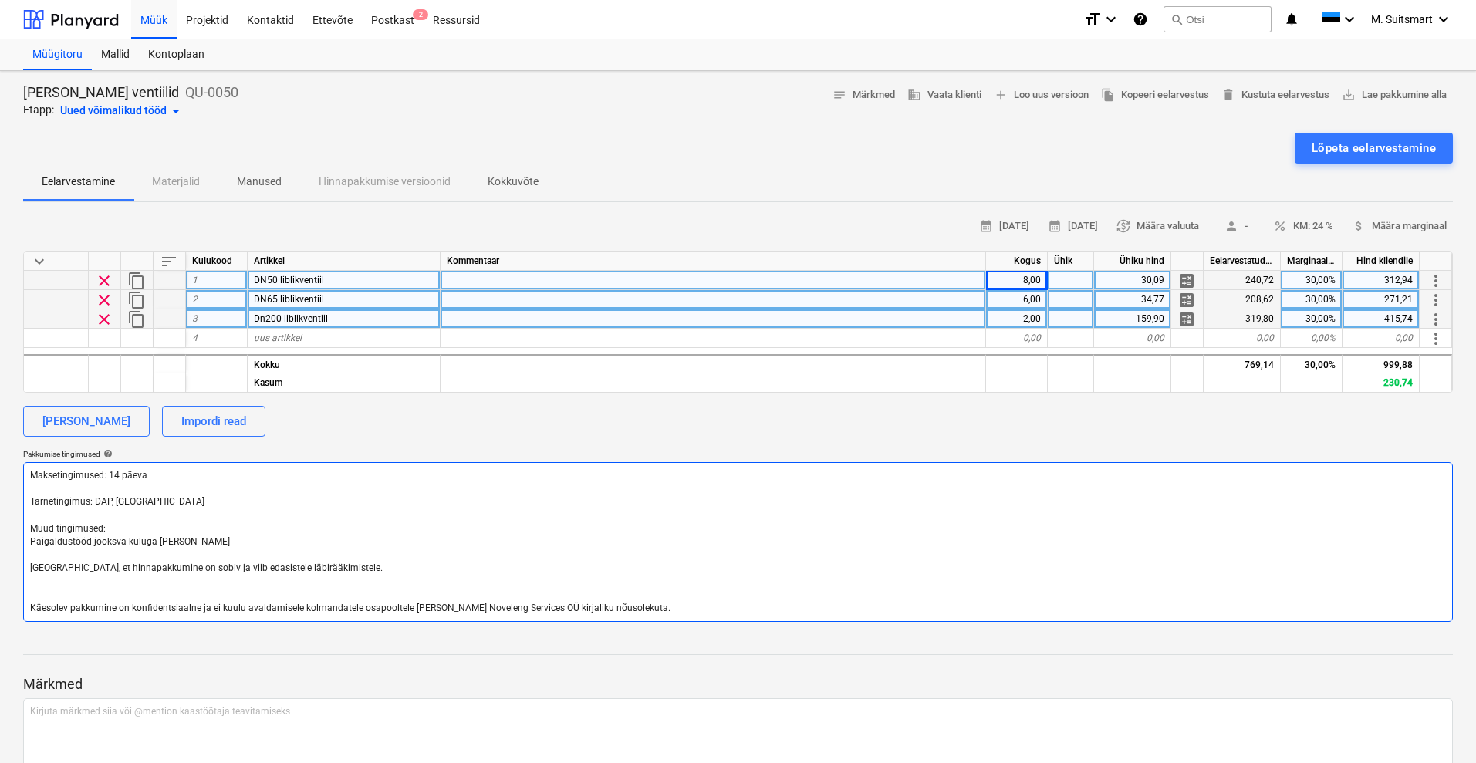
type textarea "Maksetingimused: 14 päeva Tarnetingimus: DAP, [GEOGRAPHIC_DATA] Muud tingimused…"
type textarea "x"
type textarea "Maksetingimused: 14 päeva Tarnetingimus: DAP, [GEOGRAPHIC_DATA] Muud tingimused…"
type textarea "x"
type textarea "Maksetingimused: 14 päeva Tarnetingimus: DAP, [GEOGRAPHIC_DATA] Muud tingimused…"
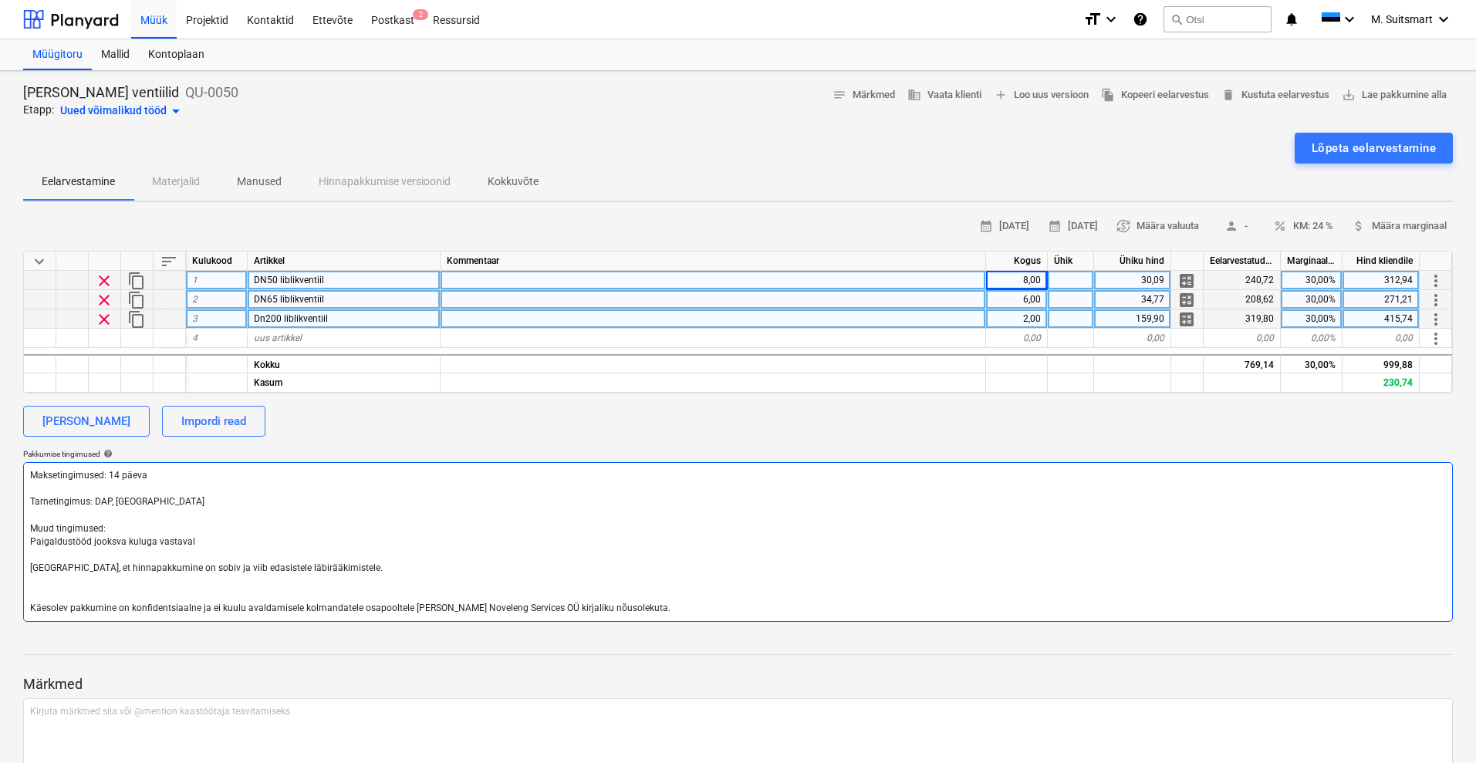
type textarea "x"
type textarea "Maksetingimused: 14 päeva Tarnetingimus: DAP, [GEOGRAPHIC_DATA] Muud tingimused…"
type textarea "x"
type textarea "Maksetingimused: 14 päeva Tarnetingimus: DAP, [GEOGRAPHIC_DATA] Muud tingimused…"
type textarea "x"
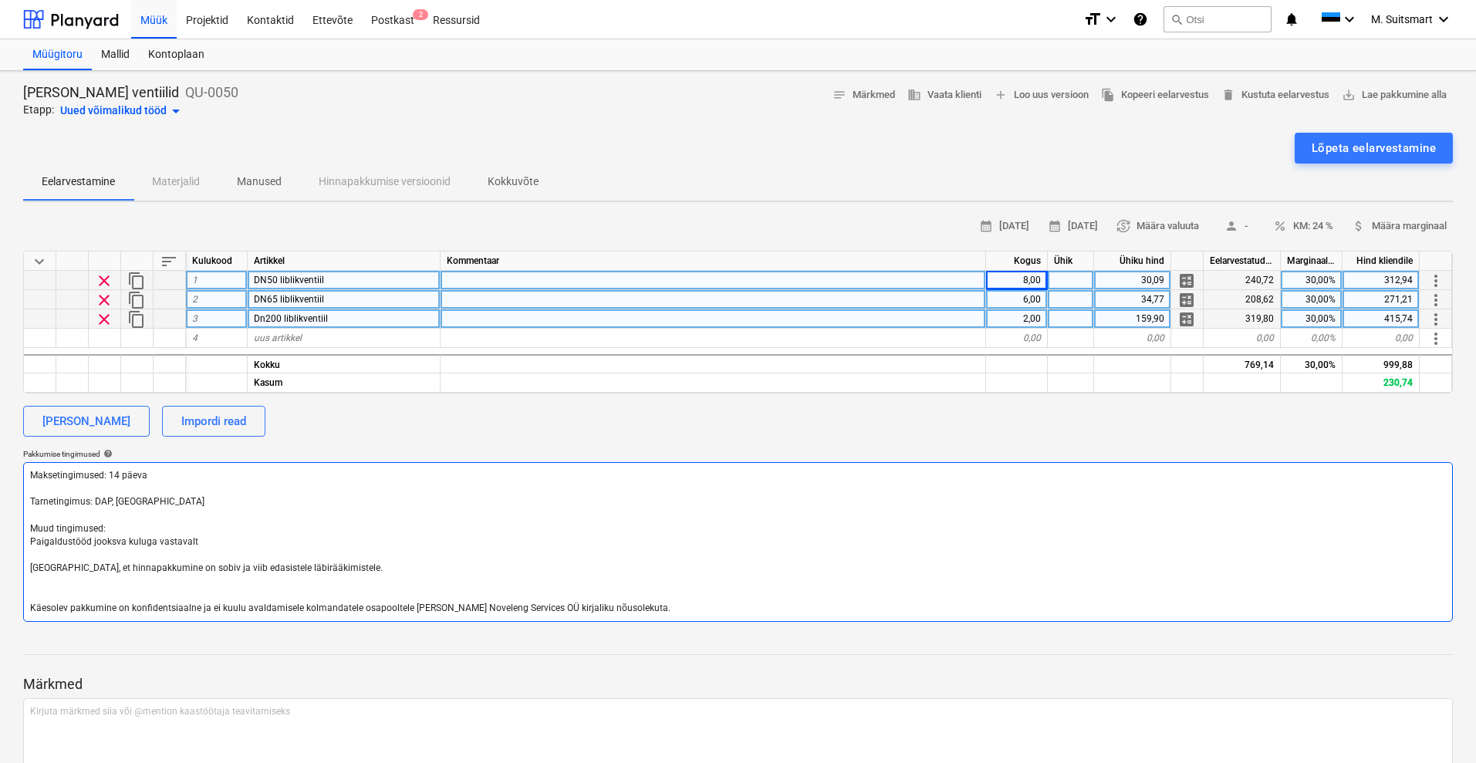
type textarea "Maksetingimused: 14 päeva Tarnetingimus: DAP, [GEOGRAPHIC_DATA] Muud tingimused…"
type textarea "x"
type textarea "Maksetingimused: 14 päeva Tarnetingimus: DAP, [GEOGRAPHIC_DATA] Muud tingimused…"
type textarea "x"
type textarea "Maksetingimused: 14 päeva Tarnetingimus: DAP, [GEOGRAPHIC_DATA] Muud tingimused…"
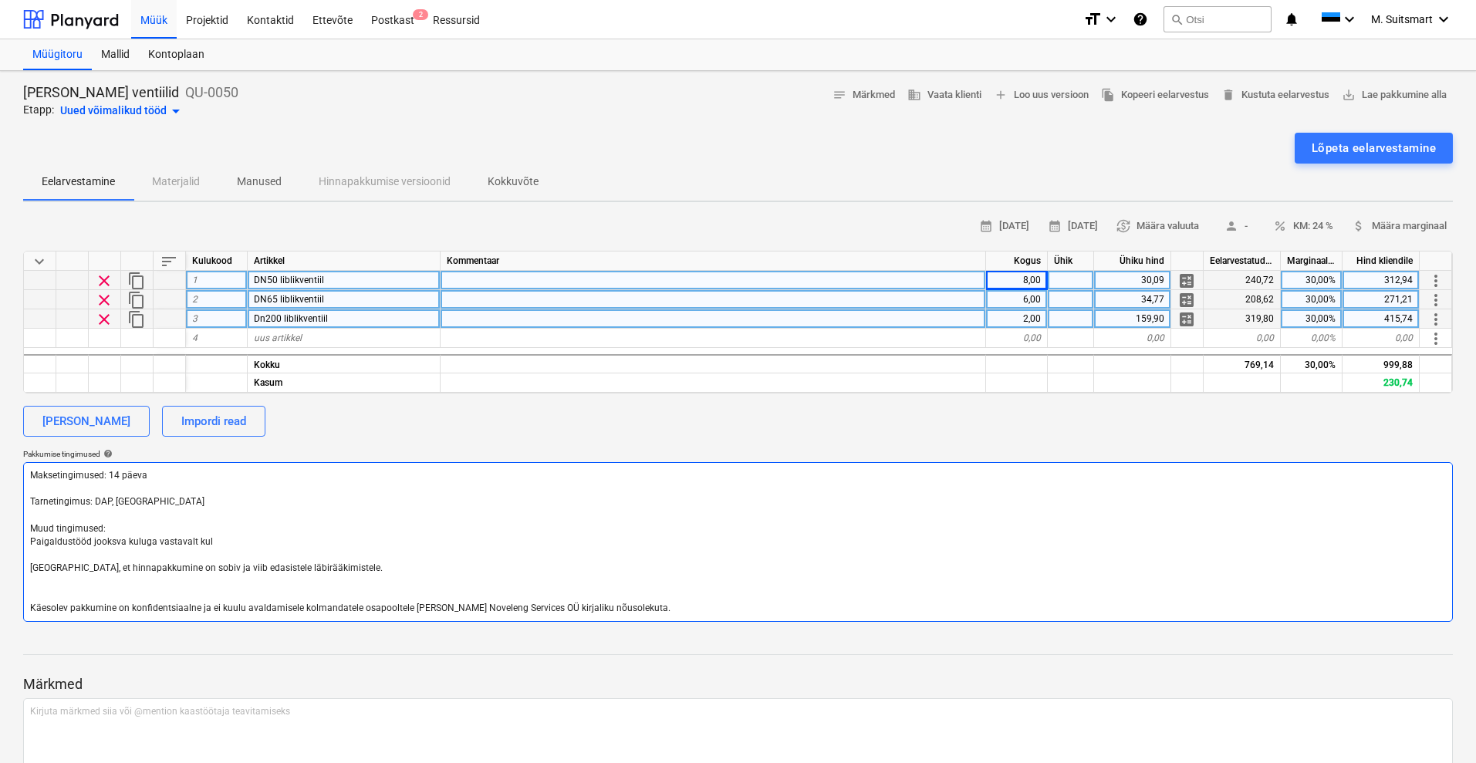
type textarea "x"
type textarea "Maksetingimused: 14 päeva Tarnetingimus: DAP, [GEOGRAPHIC_DATA] Muud tingimused…"
type textarea "x"
type textarea "Maksetingimused: 14 päeva Tarnetingimus: DAP, [GEOGRAPHIC_DATA] Muud tingimused…"
type textarea "x"
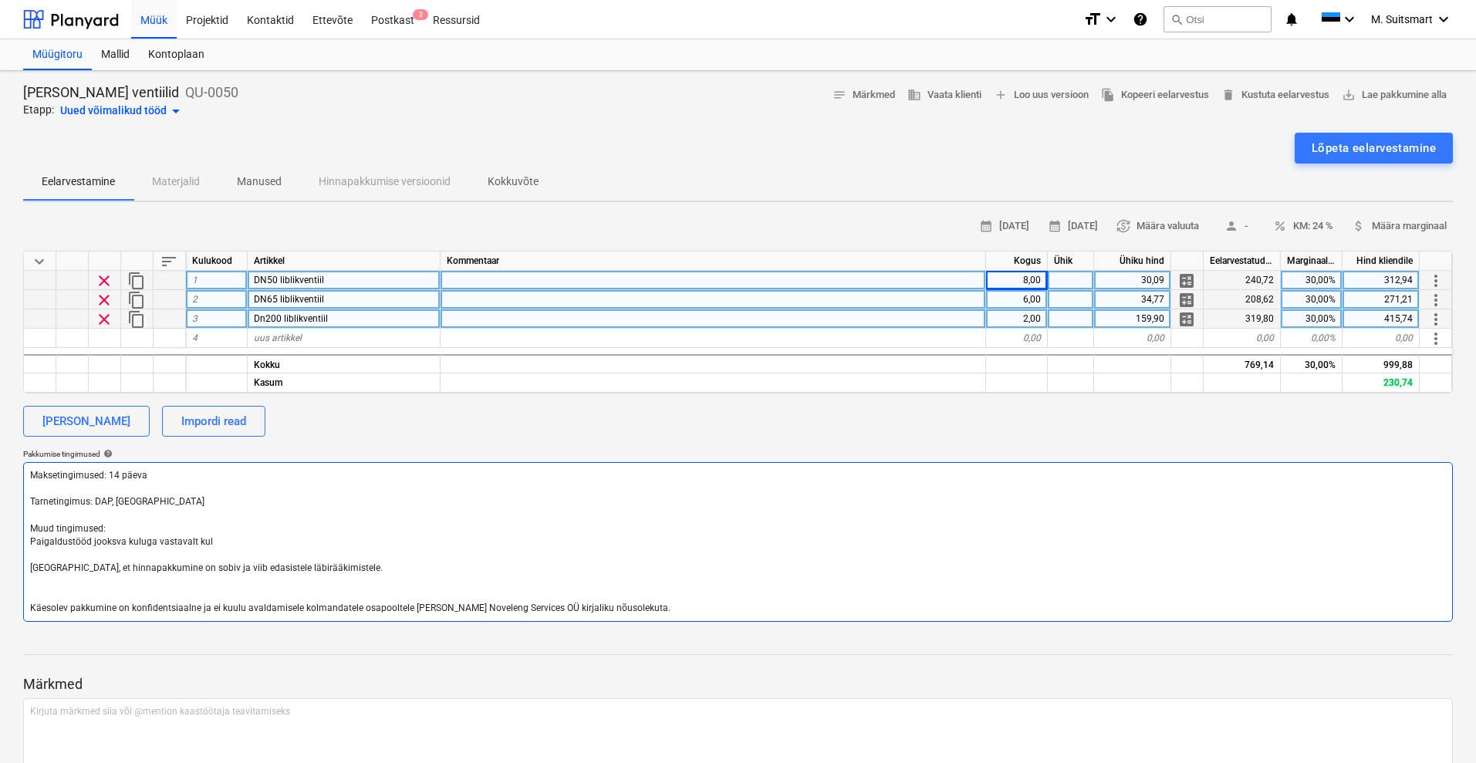
type textarea "Maksetingimused: 14 päeva Tarnetingimus: DAP, [GEOGRAPHIC_DATA] Muud tingimused…"
type textarea "x"
type textarea "Maksetingimused: 14 päeva Tarnetingimus: DAP, [GEOGRAPHIC_DATA] Muud tingimused…"
type textarea "x"
type textarea "Maksetingimused: 14 päeva Tarnetingimus: DAP, [GEOGRAPHIC_DATA] Muud tingimused…"
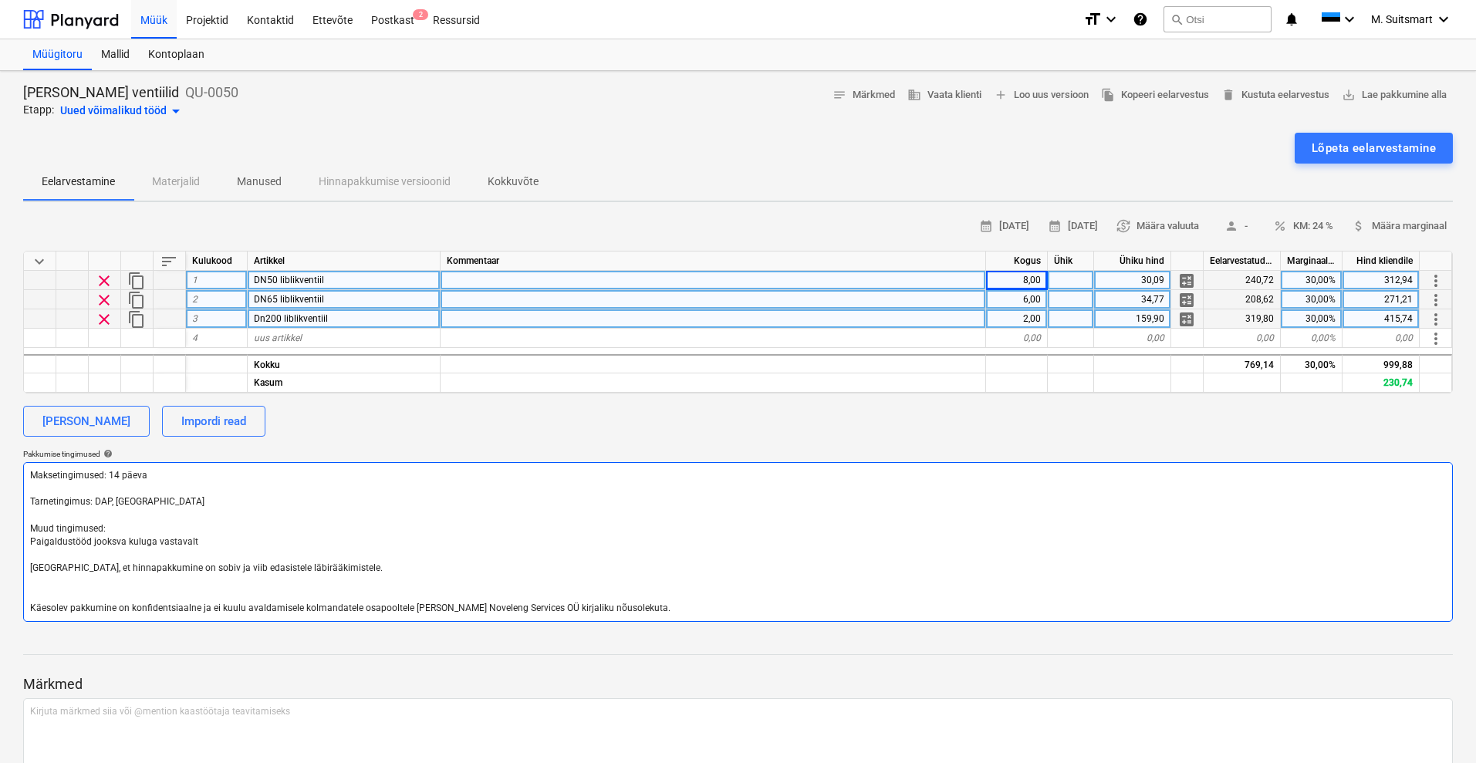
type textarea "x"
type textarea "Maksetingimused: 14 päeva Tarnetingimus: DAP, [GEOGRAPHIC_DATA] Muud tingimused…"
type textarea "x"
type textarea "Maksetingimused: 14 päeva Tarnetingimus: DAP, [GEOGRAPHIC_DATA] Muud tingimused…"
type textarea "x"
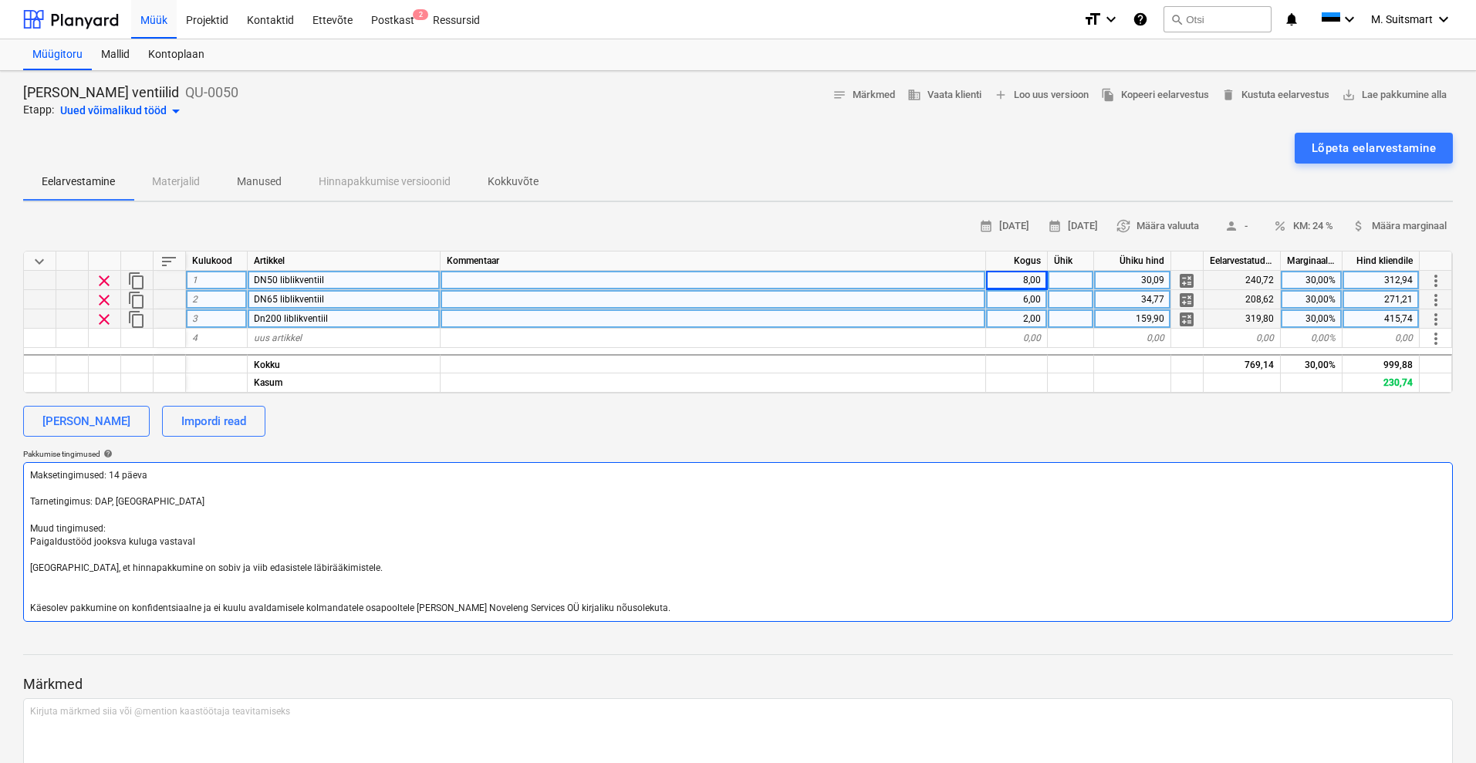
type textarea "Maksetingimused: 14 päeva Tarnetingimus: DAP, [GEOGRAPHIC_DATA] Muud tingimused…"
type textarea "x"
type textarea "Maksetingimused: 14 päeva Tarnetingimus: DAP, [GEOGRAPHIC_DATA] Muud tingimused…"
type textarea "x"
type textarea "Maksetingimused: 14 päeva Tarnetingimus: DAP, [GEOGRAPHIC_DATA] Muud tingimused…"
